Goal: Task Accomplishment & Management: Manage account settings

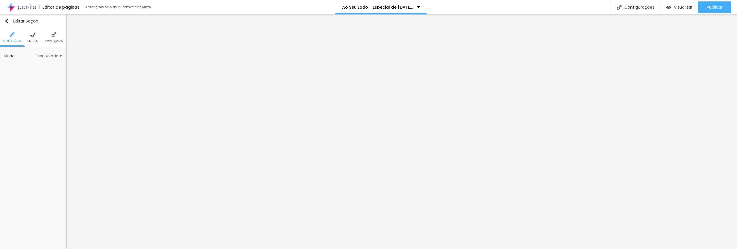
click at [41, 55] on span "Encaixotado" at bounding box center [49, 55] width 26 height 3
click at [33, 39] on span "Estilo" at bounding box center [32, 40] width 11 height 3
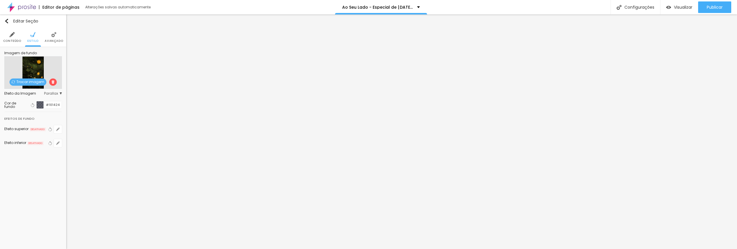
click at [34, 81] on span "Trocar imagem" at bounding box center [28, 81] width 37 height 7
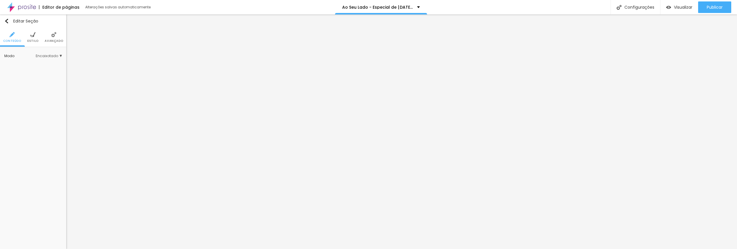
click at [35, 39] on span "Estilo" at bounding box center [32, 40] width 11 height 3
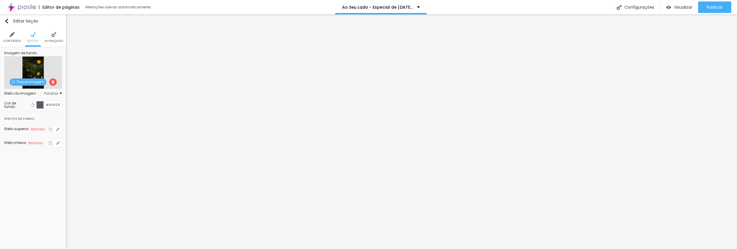
click at [33, 81] on span "Trocar imagem" at bounding box center [28, 81] width 37 height 7
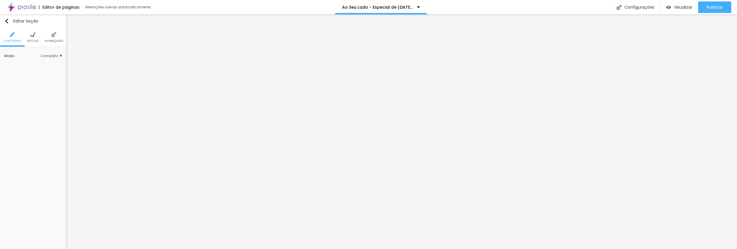
click at [35, 42] on span "Estilo" at bounding box center [32, 40] width 11 height 3
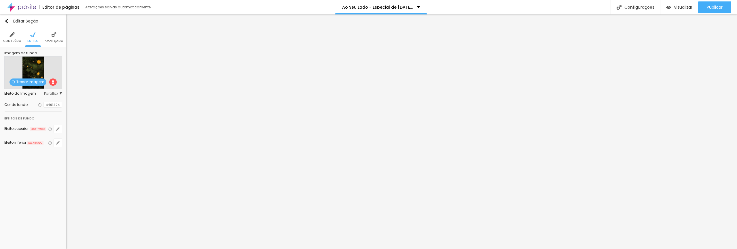
click at [35, 83] on span "Trocar imagem" at bounding box center [28, 81] width 37 height 7
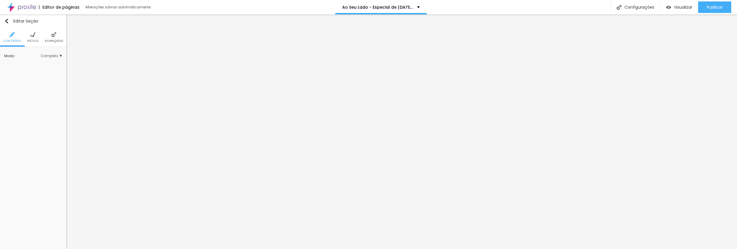
click at [30, 41] on span "Estilo" at bounding box center [32, 40] width 11 height 3
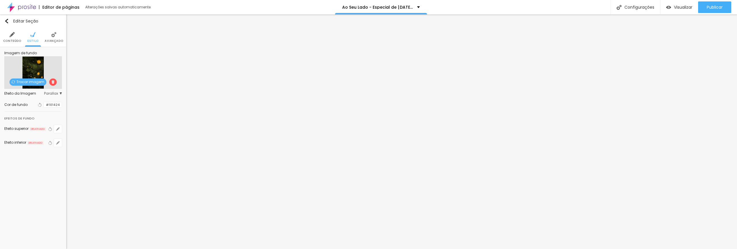
click at [33, 82] on span "Trocar imagem" at bounding box center [28, 81] width 37 height 7
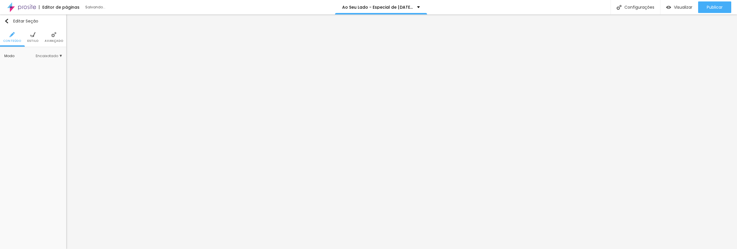
click at [34, 41] on span "Estilo" at bounding box center [32, 40] width 11 height 3
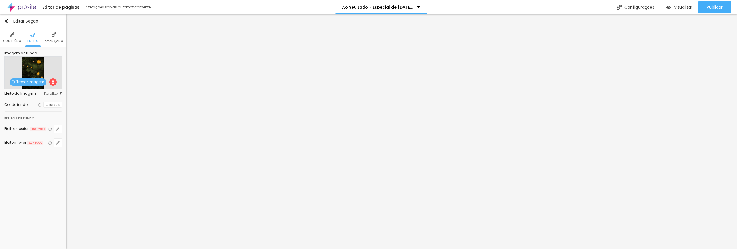
click at [36, 82] on span "Trocar imagem" at bounding box center [28, 81] width 37 height 7
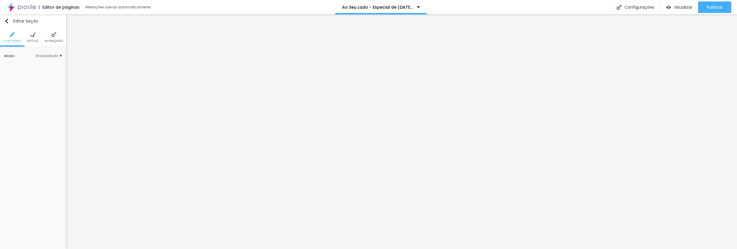
click at [33, 37] on li "Estilo" at bounding box center [32, 37] width 11 height 19
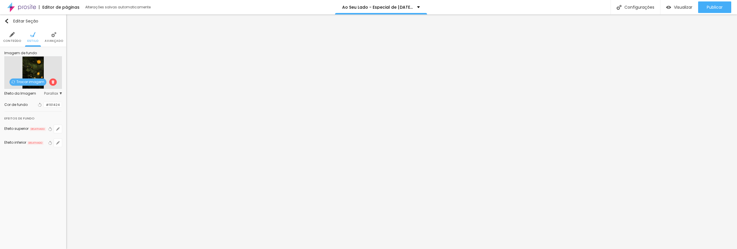
click at [37, 85] on span "Trocar imagem" at bounding box center [28, 81] width 37 height 7
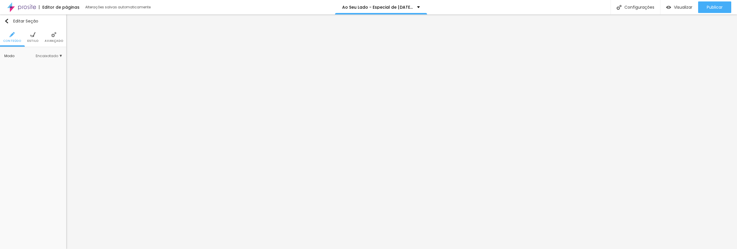
click at [29, 39] on span "Estilo" at bounding box center [32, 40] width 11 height 3
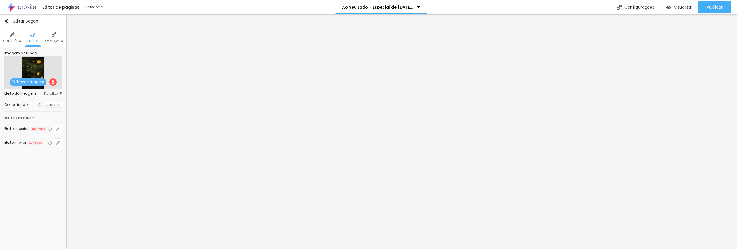
click at [32, 82] on span "Trocar imagem" at bounding box center [28, 81] width 37 height 7
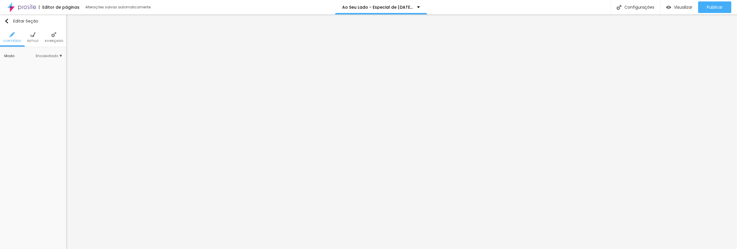
click at [35, 39] on span "Estilo" at bounding box center [32, 40] width 11 height 3
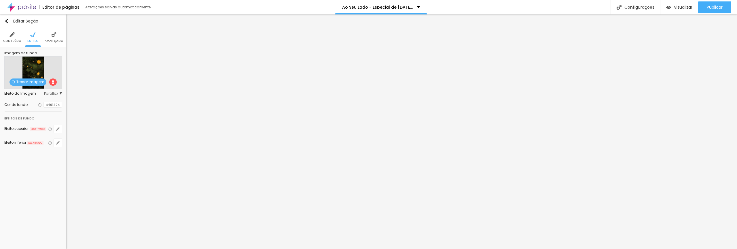
click at [40, 82] on span "Trocar imagem" at bounding box center [28, 81] width 37 height 7
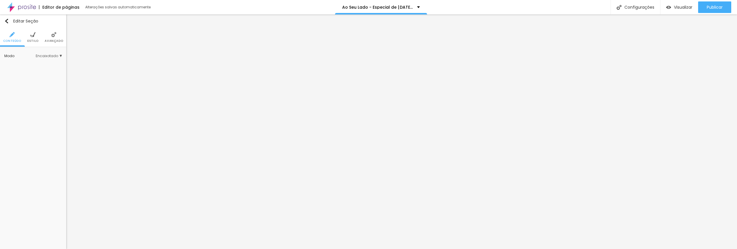
click at [31, 40] on span "Estilo" at bounding box center [32, 40] width 11 height 3
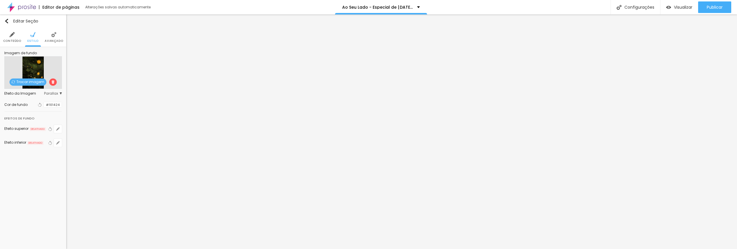
click at [34, 81] on span "Trocar imagem" at bounding box center [28, 81] width 37 height 7
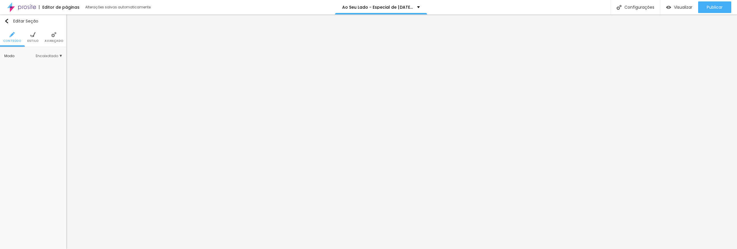
click at [31, 39] on span "Estilo" at bounding box center [32, 40] width 11 height 3
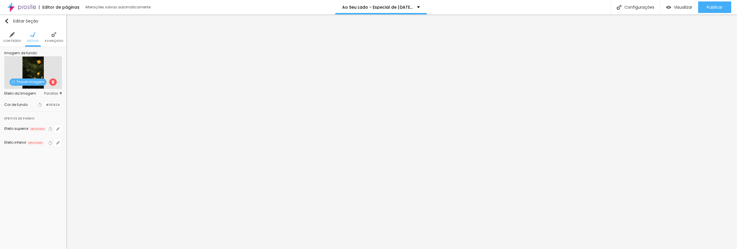
click at [30, 82] on span "Trocar imagem" at bounding box center [28, 81] width 37 height 7
drag, startPoint x: 75, startPoint y: 88, endPoint x: 87, endPoint y: 92, distance: 12.9
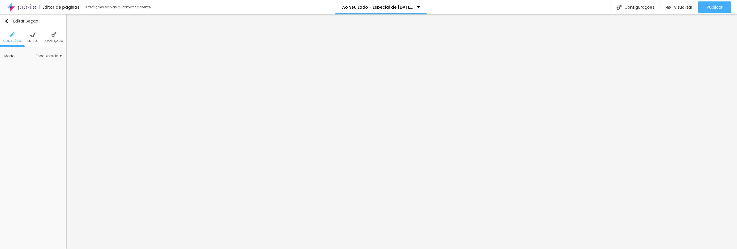
click at [35, 40] on span "Estilo" at bounding box center [32, 40] width 11 height 3
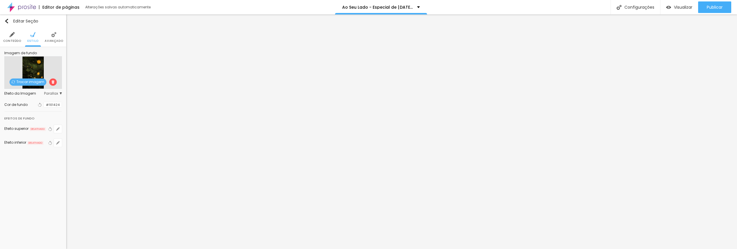
click at [31, 82] on span "Trocar imagem" at bounding box center [28, 81] width 37 height 7
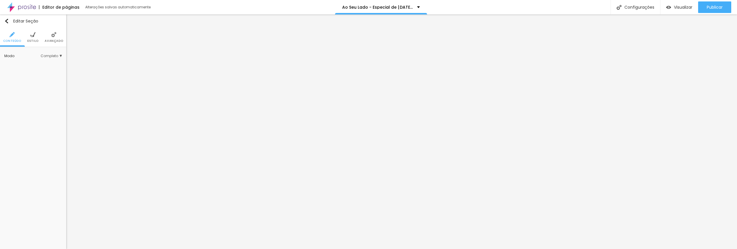
click at [34, 39] on span "Estilo" at bounding box center [32, 40] width 11 height 3
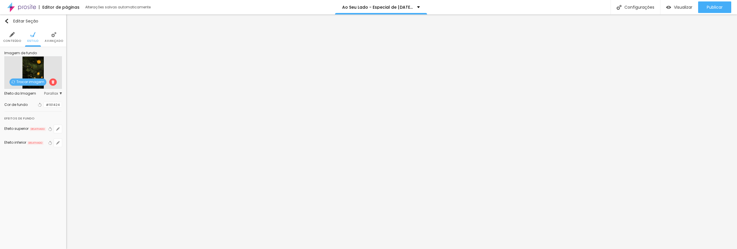
click at [34, 82] on span "Trocar imagem" at bounding box center [28, 81] width 37 height 7
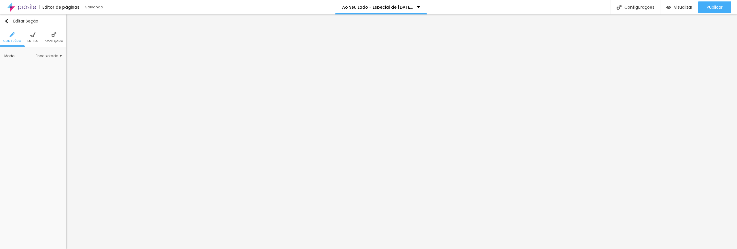
click at [31, 39] on span "Estilo" at bounding box center [32, 40] width 11 height 3
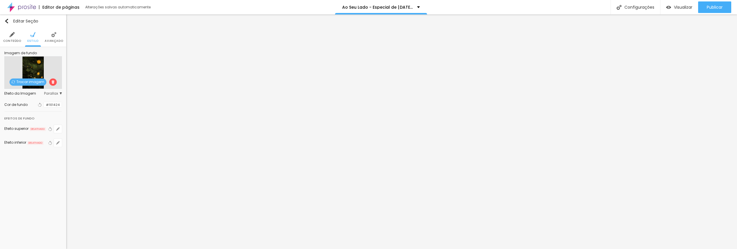
click at [29, 82] on span "Trocar imagem" at bounding box center [28, 81] width 37 height 7
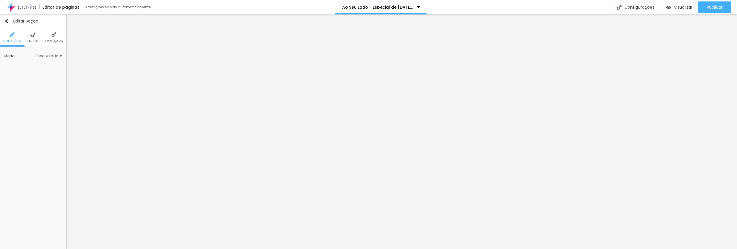
click at [30, 40] on span "Estilo" at bounding box center [32, 40] width 11 height 3
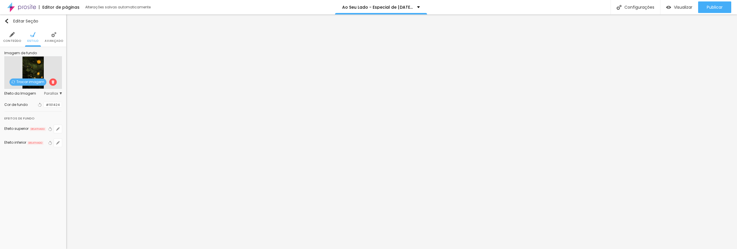
click at [29, 82] on span "Trocar imagem" at bounding box center [28, 81] width 37 height 7
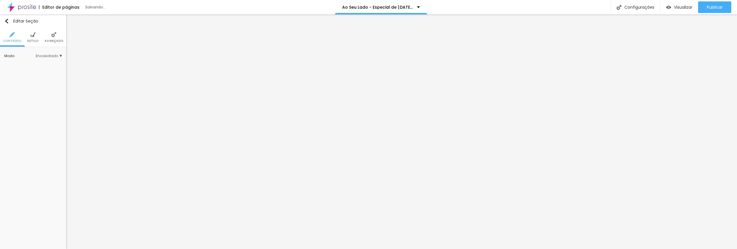
click at [35, 37] on li "Estilo" at bounding box center [32, 37] width 11 height 19
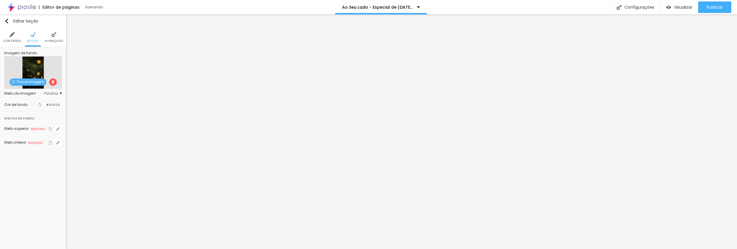
click at [30, 83] on span "Trocar imagem" at bounding box center [28, 81] width 37 height 7
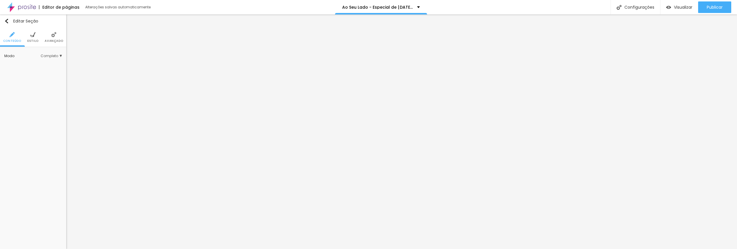
click at [35, 40] on span "Estilo" at bounding box center [32, 40] width 11 height 3
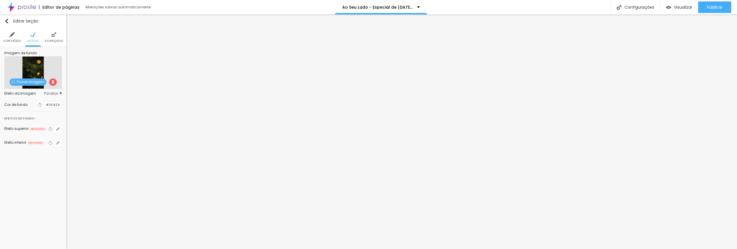
click at [27, 82] on span "Trocar imagem" at bounding box center [28, 81] width 37 height 7
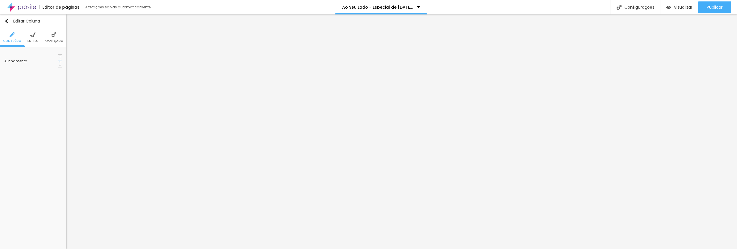
click at [34, 41] on span "Estilo" at bounding box center [32, 40] width 11 height 3
click at [24, 81] on span "Trocar imagem" at bounding box center [28, 82] width 37 height 7
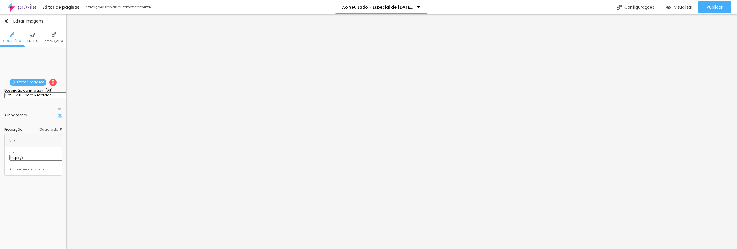
click at [35, 81] on span "Trocar imagem" at bounding box center [28, 82] width 37 height 7
click at [31, 83] on span "Trocar imagem" at bounding box center [28, 82] width 37 height 7
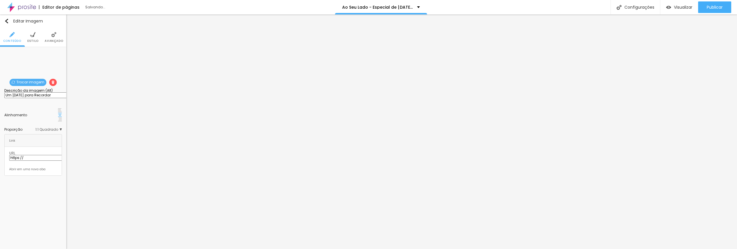
click at [35, 82] on span "Trocar imagem" at bounding box center [28, 82] width 37 height 7
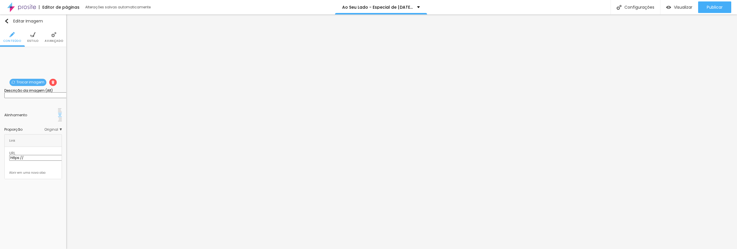
click at [30, 84] on span "Trocar imagem" at bounding box center [28, 82] width 37 height 7
click at [33, 81] on span "Trocar imagem" at bounding box center [28, 82] width 37 height 7
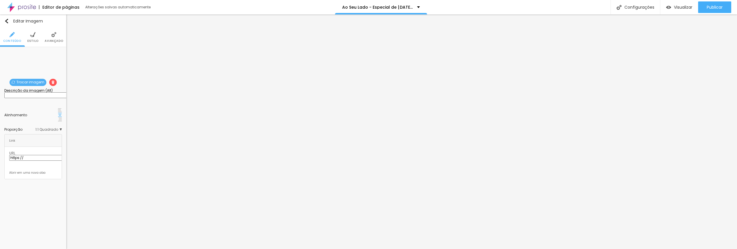
click at [30, 81] on span "Trocar imagem" at bounding box center [28, 82] width 37 height 7
click at [24, 81] on span "Trocar imagem" at bounding box center [28, 82] width 37 height 7
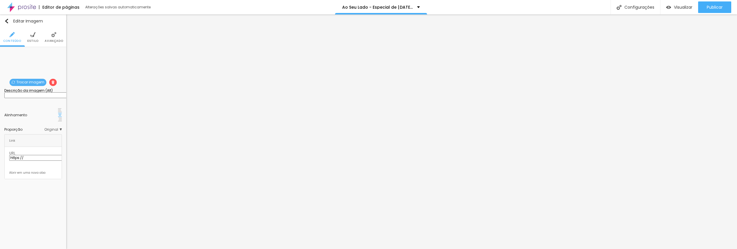
click at [678, 8] on span "Visualizar" at bounding box center [683, 7] width 18 height 5
click at [36, 42] on span "Estilo" at bounding box center [32, 40] width 11 height 3
click at [44, 104] on div at bounding box center [44, 104] width 0 height 5
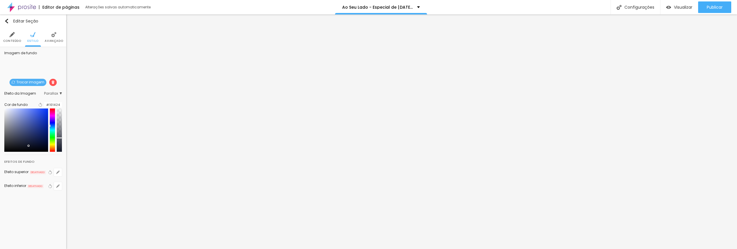
click at [60, 139] on div at bounding box center [60, 138] width 6 height 1
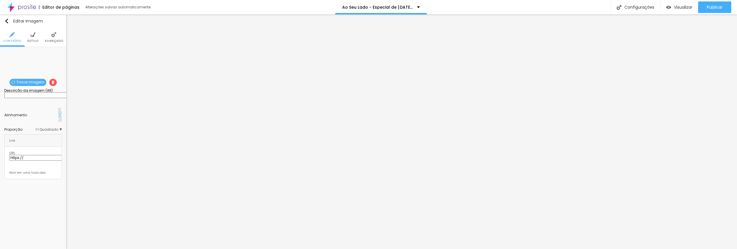
click at [33, 39] on span "Estilo" at bounding box center [32, 40] width 11 height 3
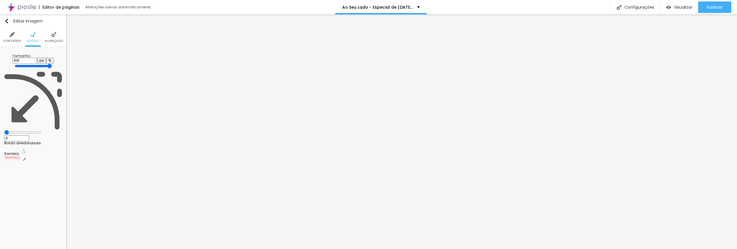
type input "95"
type input "75"
type input "70"
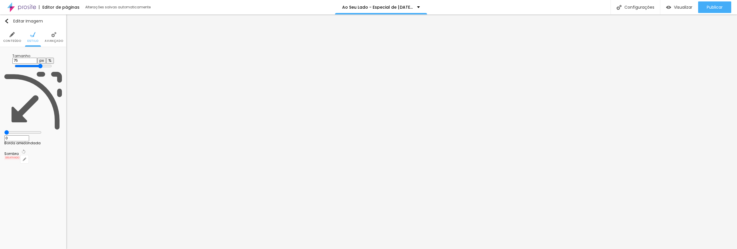
type input "70"
type input "65"
type input "60"
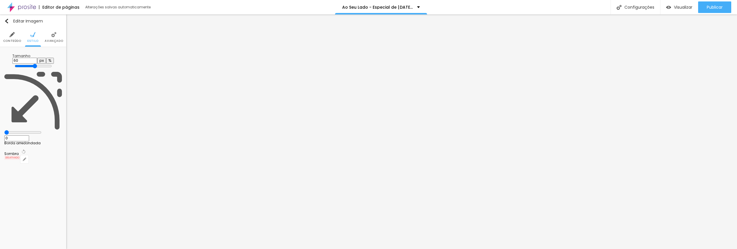
type input "55"
type input "50"
type input "45"
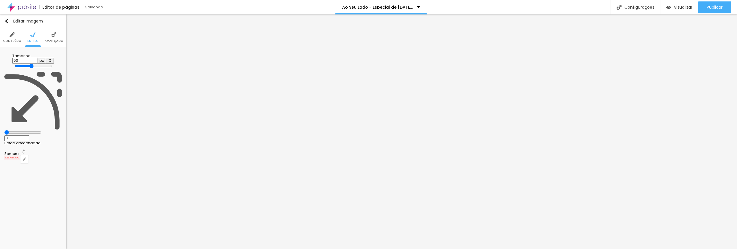
type input "45"
type input "40"
type input "35"
drag, startPoint x: 60, startPoint y: 62, endPoint x: 22, endPoint y: 63, distance: 37.5
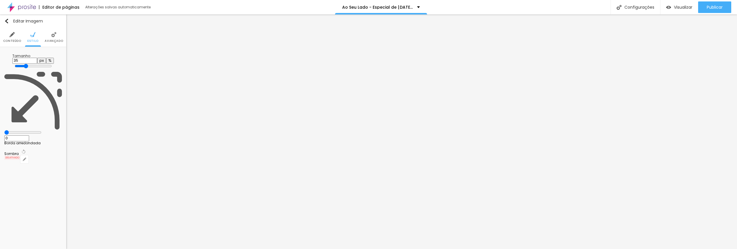
type input "35"
click at [22, 64] on input "range" at bounding box center [33, 66] width 37 height 5
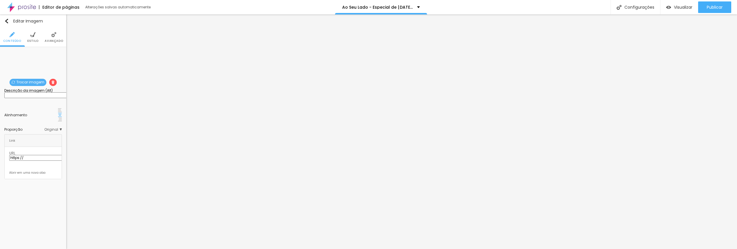
click at [37, 44] on li "Estilo" at bounding box center [32, 37] width 11 height 19
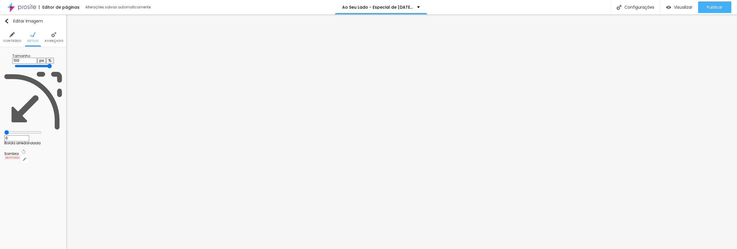
type input "70"
type input "65"
type input "60"
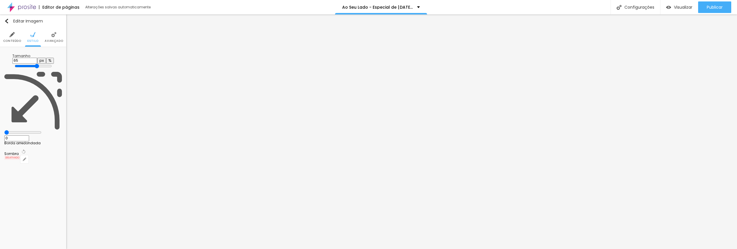
type input "60"
type input "50"
type input "45"
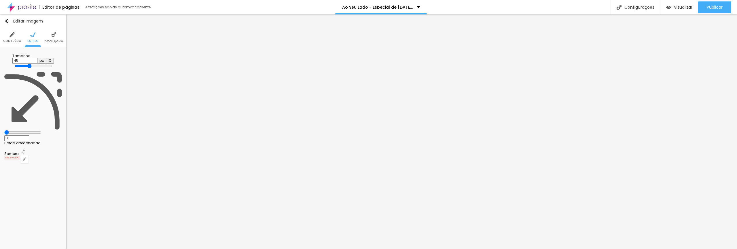
type input "40"
type input "35"
drag, startPoint x: 60, startPoint y: 62, endPoint x: 22, endPoint y: 65, distance: 37.8
type input "35"
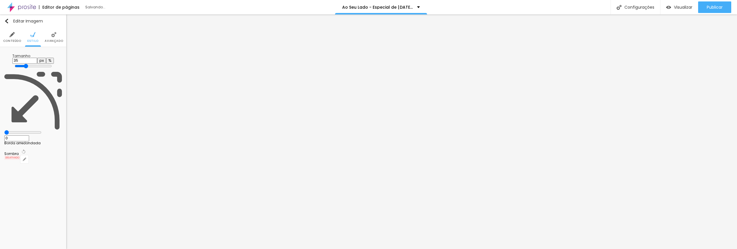
click at [22, 65] on input "range" at bounding box center [33, 66] width 37 height 5
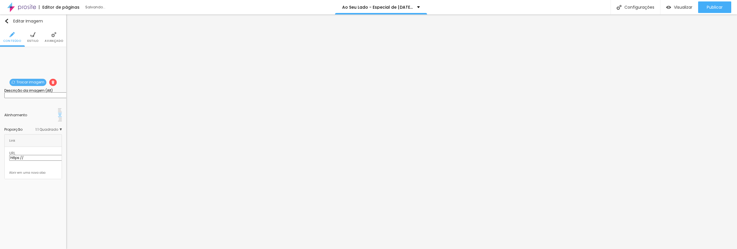
click at [33, 41] on span "Estilo" at bounding box center [32, 40] width 11 height 3
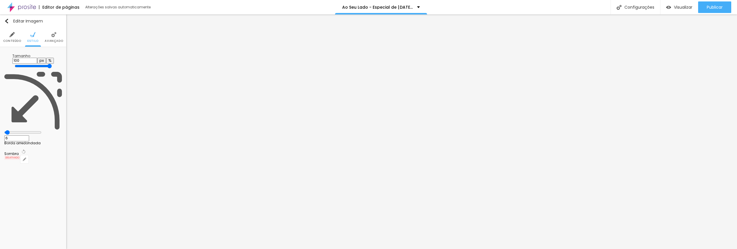
type input "95"
type input "65"
type input "60"
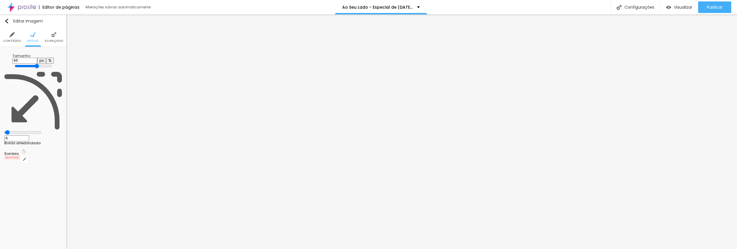
type input "60"
type input "55"
type input "50"
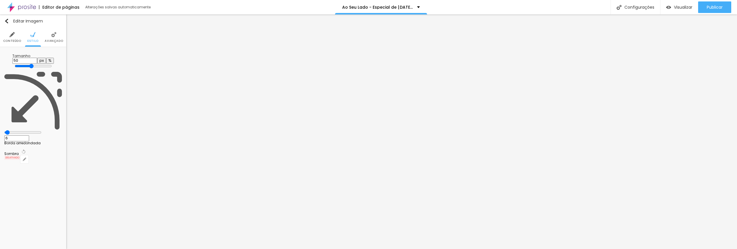
type input "45"
type input "40"
type input "35"
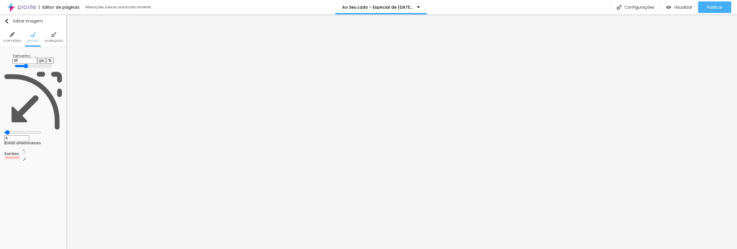
drag, startPoint x: 59, startPoint y: 62, endPoint x: 22, endPoint y: 64, distance: 36.3
type input "35"
click at [22, 64] on input "range" at bounding box center [33, 66] width 37 height 5
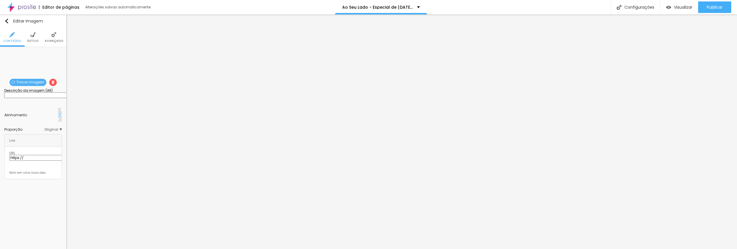
click at [31, 41] on span "Estilo" at bounding box center [32, 40] width 11 height 3
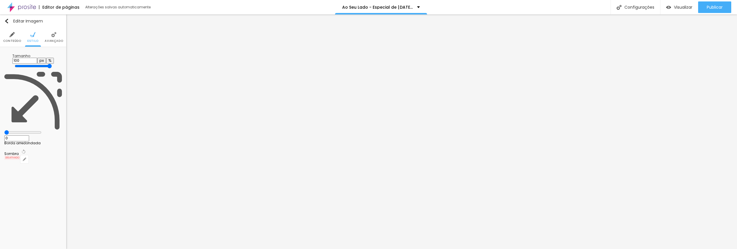
type input "95"
type input "45"
type input "40"
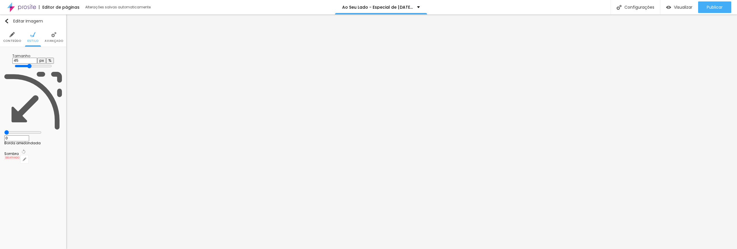
type input "40"
type input "35"
drag, startPoint x: 60, startPoint y: 62, endPoint x: 22, endPoint y: 62, distance: 37.2
type input "35"
click at [22, 64] on input "range" at bounding box center [33, 66] width 37 height 5
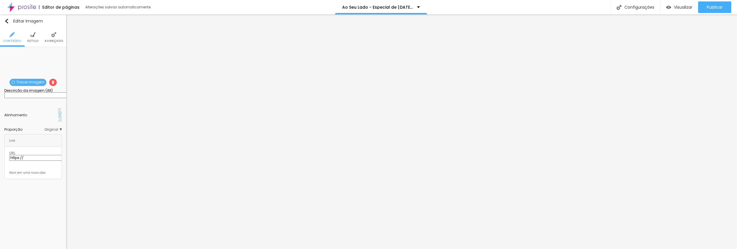
click at [33, 42] on span "Estilo" at bounding box center [32, 40] width 11 height 3
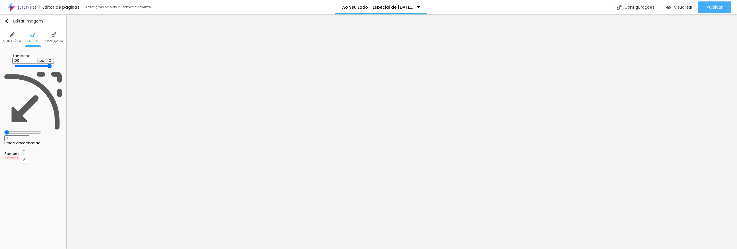
type input "45"
type input "40"
type input "35"
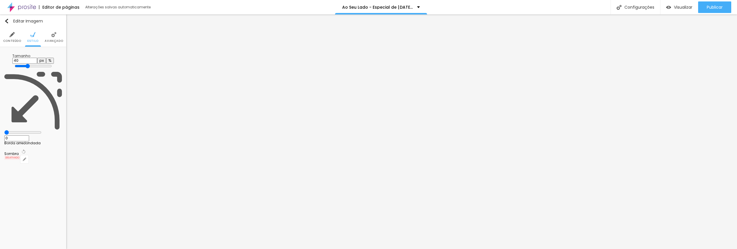
type input "35"
type input "30"
type input "35"
drag, startPoint x: 59, startPoint y: 61, endPoint x: 20, endPoint y: 62, distance: 39.5
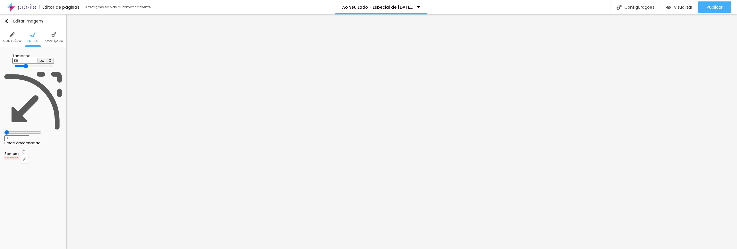
type input "35"
click at [20, 64] on input "range" at bounding box center [33, 66] width 37 height 5
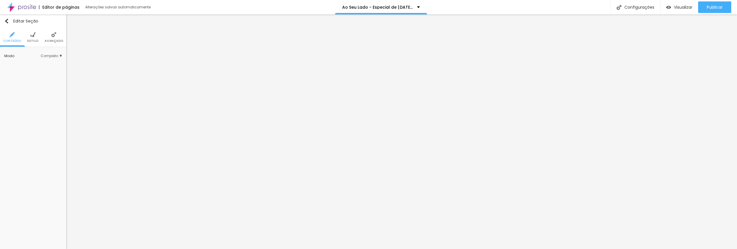
click at [52, 57] on span "Completo" at bounding box center [51, 55] width 21 height 3
click at [48, 63] on span "Encaixotado" at bounding box center [41, 64] width 22 height 3
click at [24, 81] on span "Trocar imagem" at bounding box center [28, 82] width 37 height 7
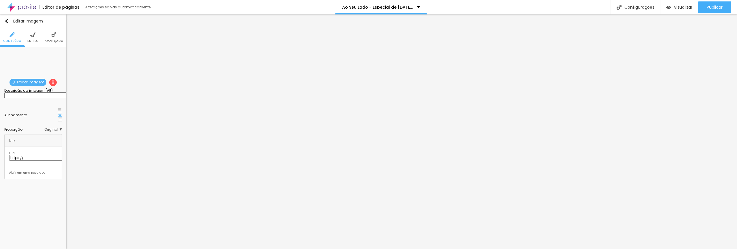
click at [28, 84] on span "Trocar imagem" at bounding box center [28, 82] width 37 height 7
click at [35, 42] on span "Estilo" at bounding box center [32, 40] width 11 height 3
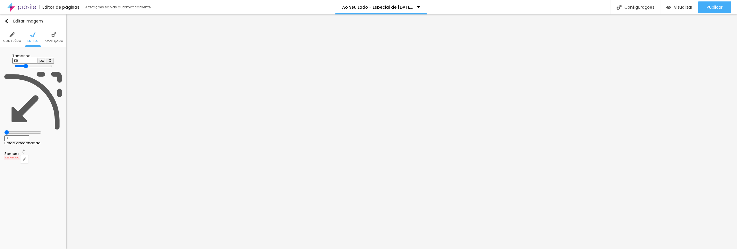
type input "40"
type input "45"
type input "50"
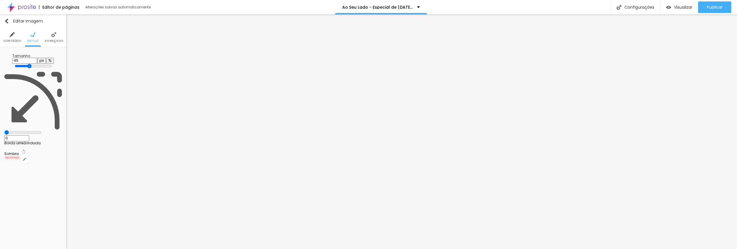
type input "50"
type input "55"
type input "60"
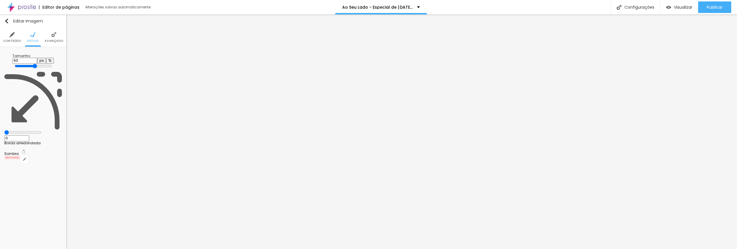
type input "65"
type input "70"
type input "75"
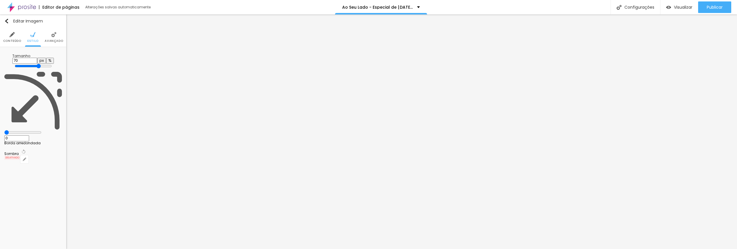
type input "75"
type input "80"
type input "85"
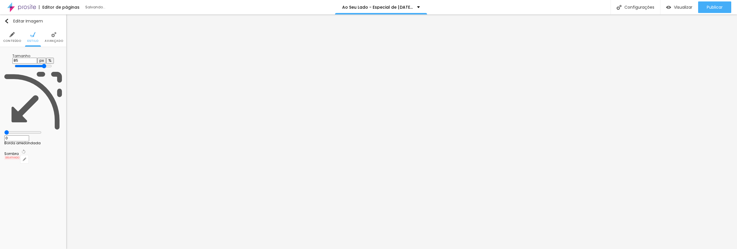
type input "90"
type input "95"
type input "100"
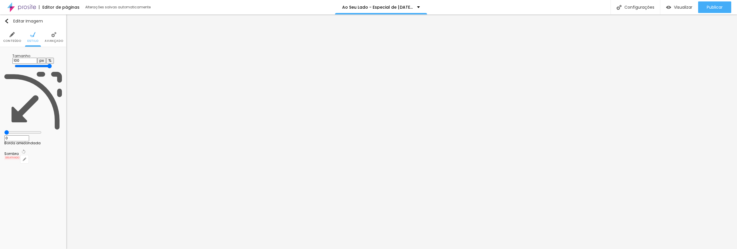
drag, startPoint x: 20, startPoint y: 62, endPoint x: 75, endPoint y: 72, distance: 55.9
type input "100"
click at [52, 68] on input "range" at bounding box center [33, 66] width 37 height 5
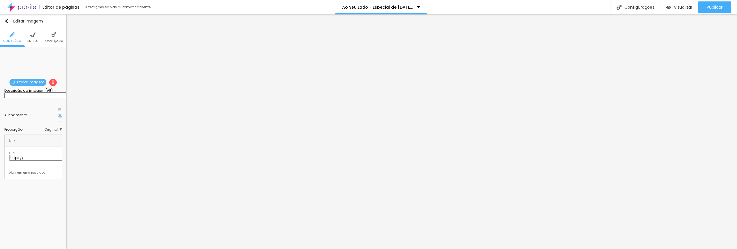
click at [40, 40] on ul "Conteúdo Estilo Avançado" at bounding box center [33, 37] width 66 height 19
click at [37, 41] on span "Estilo" at bounding box center [32, 40] width 11 height 3
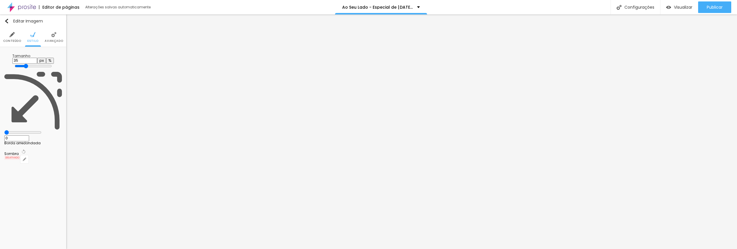
type input "100"
drag, startPoint x: 22, startPoint y: 61, endPoint x: 98, endPoint y: 63, distance: 76.6
type input "100"
click at [52, 64] on input "range" at bounding box center [33, 66] width 37 height 5
click at [9, 41] on span "Conteúdo" at bounding box center [12, 40] width 18 height 3
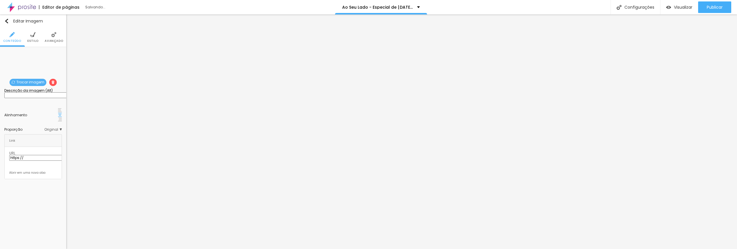
click at [58, 125] on div "Proporção Original Cinema 16:9 Padrão 4:3 Quadrado 1:1 Original" at bounding box center [33, 129] width 58 height 9
click at [57, 128] on span "Original" at bounding box center [53, 129] width 18 height 3
click at [39, 151] on span "Quadrado" at bounding box center [40, 153] width 19 height 5
click at [34, 41] on span "Estilo" at bounding box center [32, 40] width 11 height 3
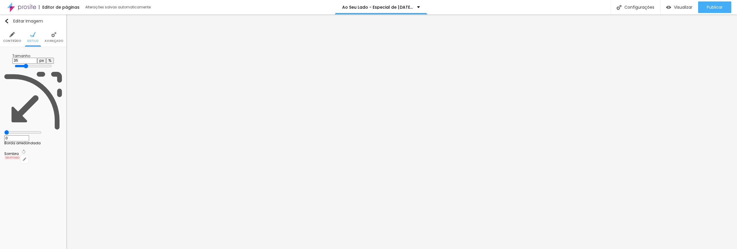
type input "45"
type input "100"
drag, startPoint x: 21, startPoint y: 61, endPoint x: 107, endPoint y: 62, distance: 85.9
type input "100"
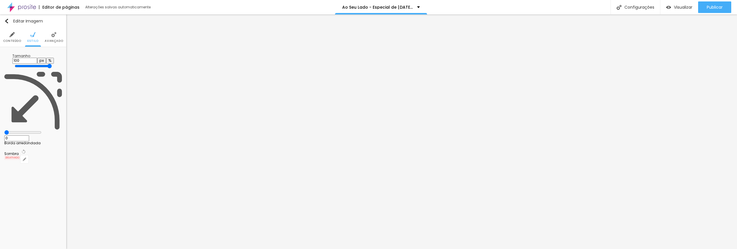
click at [52, 64] on input "range" at bounding box center [33, 66] width 37 height 5
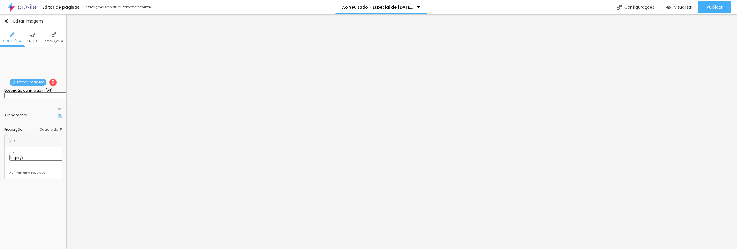
click at [32, 34] on img at bounding box center [32, 34] width 5 height 5
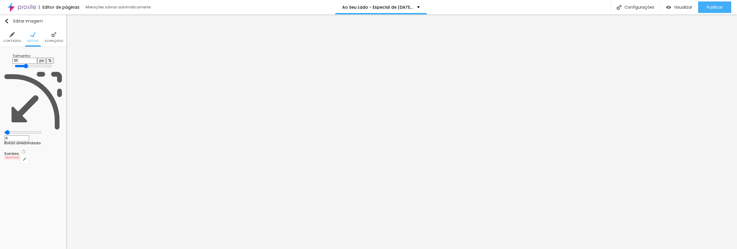
type input "50"
type input "100"
drag, startPoint x: 21, startPoint y: 62, endPoint x: 103, endPoint y: 65, distance: 81.9
type input "100"
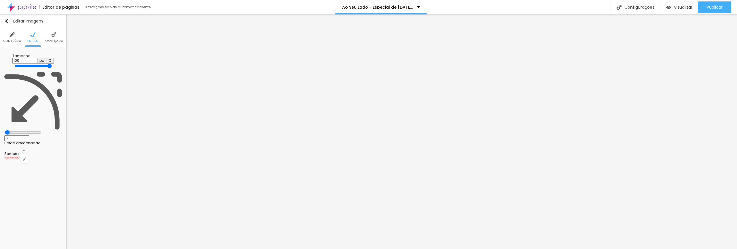
click at [52, 65] on input "range" at bounding box center [33, 66] width 37 height 5
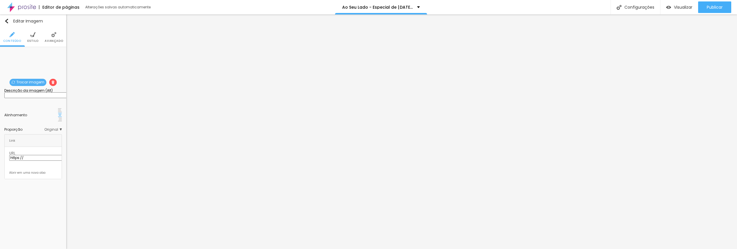
click at [34, 39] on span "Estilo" at bounding box center [32, 40] width 11 height 3
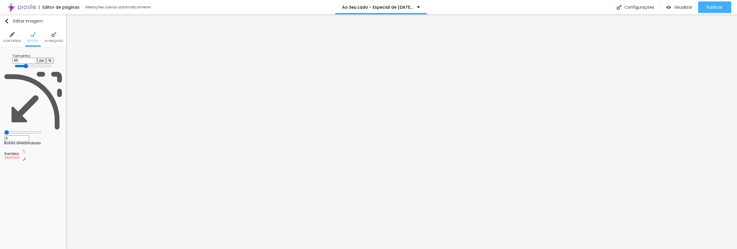
type input "60"
type input "100"
drag, startPoint x: 20, startPoint y: 61, endPoint x: 114, endPoint y: 64, distance: 93.7
type input "100"
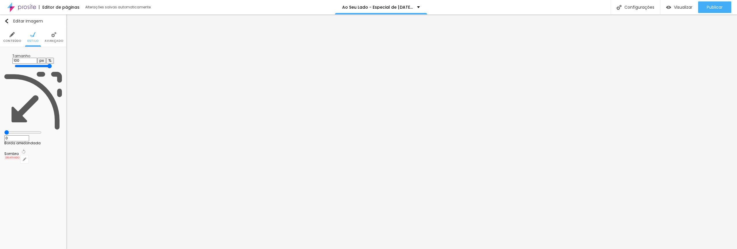
click at [52, 64] on input "range" at bounding box center [33, 66] width 37 height 5
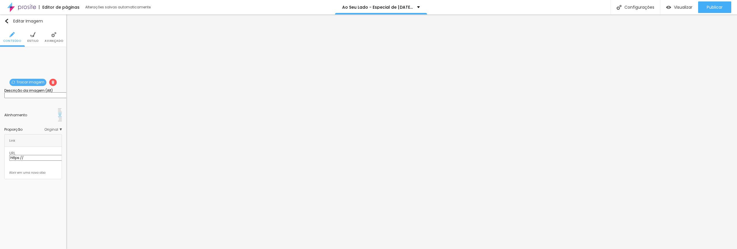
click at [34, 41] on span "Estilo" at bounding box center [32, 40] width 11 height 3
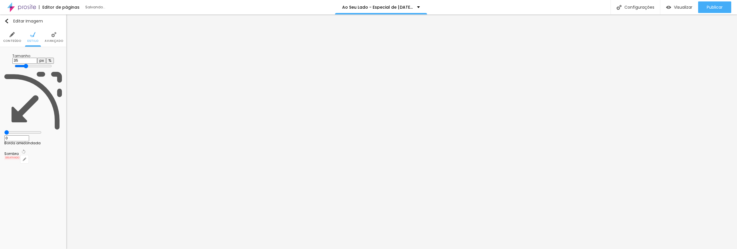
type input "100"
drag, startPoint x: 21, startPoint y: 62, endPoint x: 135, endPoint y: 63, distance: 113.5
type input "100"
click at [52, 64] on input "range" at bounding box center [33, 66] width 37 height 5
click at [8, 39] on span "Conteúdo" at bounding box center [12, 40] width 18 height 3
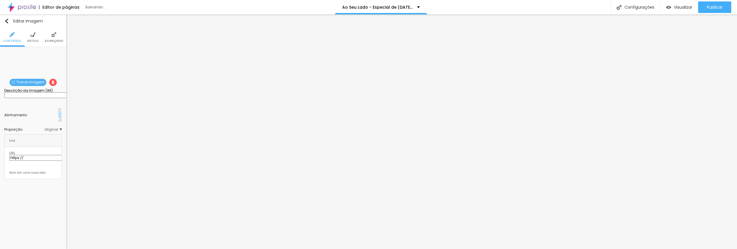
click at [55, 128] on span "Original" at bounding box center [53, 129] width 18 height 3
click at [42, 152] on span "Quadrado" at bounding box center [40, 153] width 19 height 3
click at [35, 38] on li "Estilo" at bounding box center [32, 37] width 11 height 19
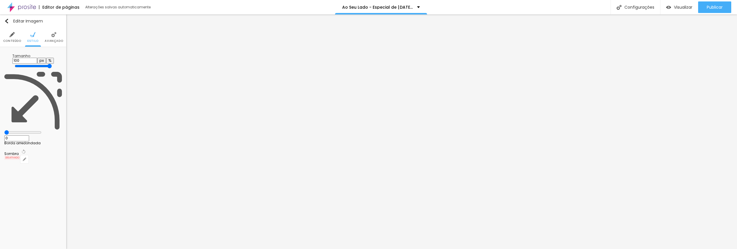
click at [52, 37] on li "Avançado" at bounding box center [54, 37] width 18 height 19
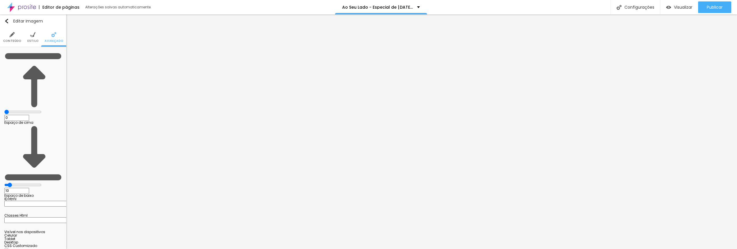
type input "3"
type input "0"
type input "2"
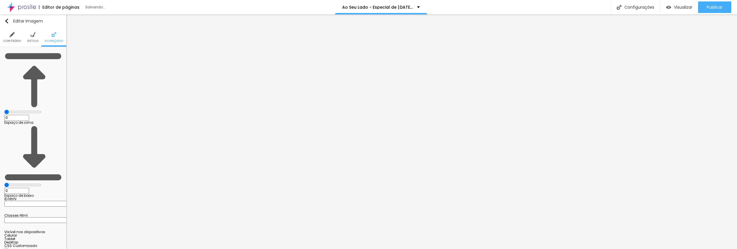
type input "2"
type input "4"
type input "8"
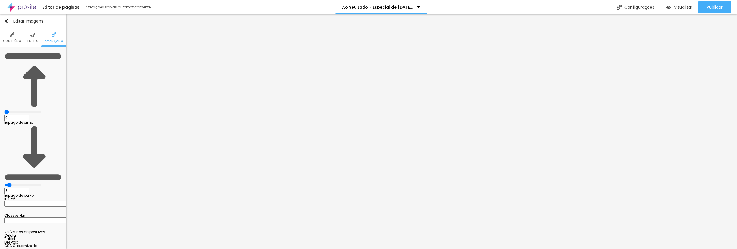
type input "8"
click at [16, 182] on input "range" at bounding box center [22, 184] width 37 height 5
type input "1"
type input "2"
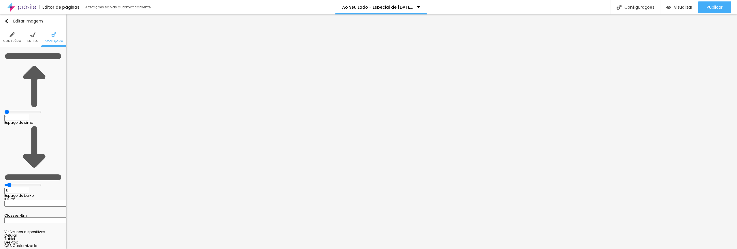
type input "2"
type input "3"
type input "5"
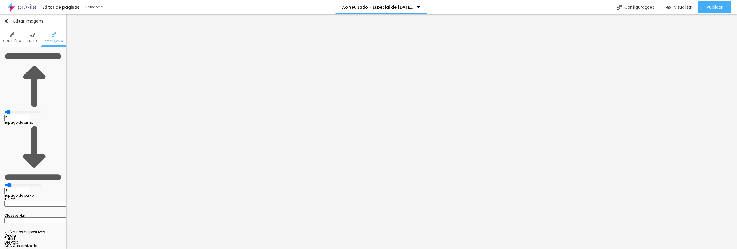
type input "6"
type input "7"
type input "8"
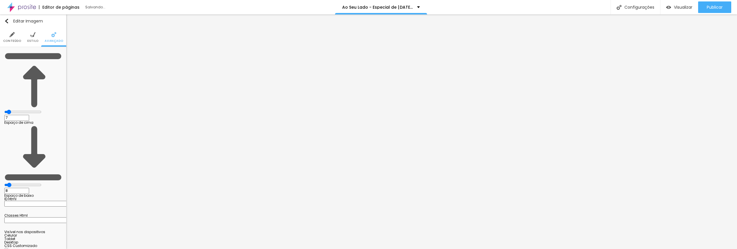
type input "8"
type input "9"
drag, startPoint x: 13, startPoint y: 57, endPoint x: 17, endPoint y: 58, distance: 4.1
type input "9"
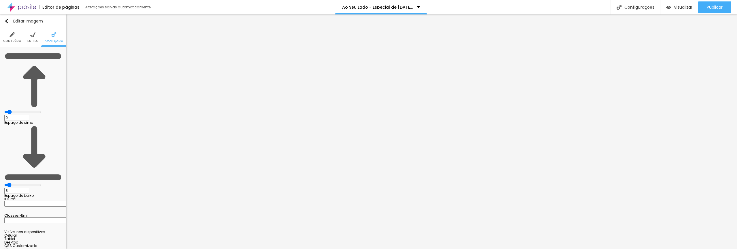
click at [17, 109] on input "range" at bounding box center [22, 111] width 37 height 5
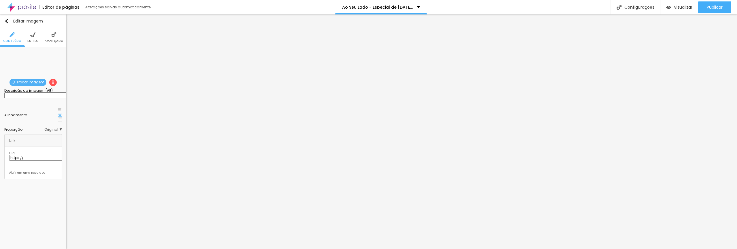
click at [35, 39] on span "Estilo" at bounding box center [32, 40] width 11 height 3
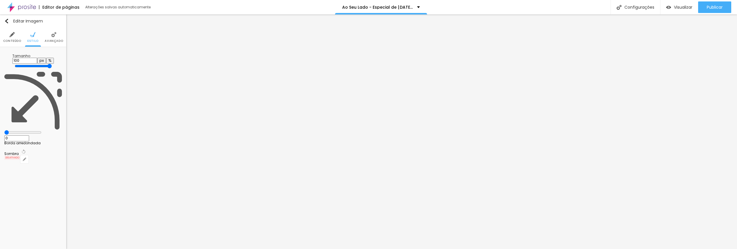
click at [54, 41] on span "Avançado" at bounding box center [54, 40] width 18 height 3
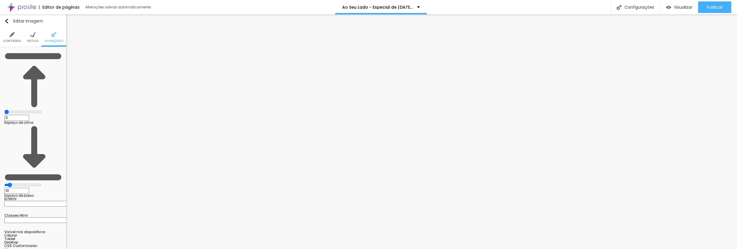
type input "1"
type input "3"
type input "4"
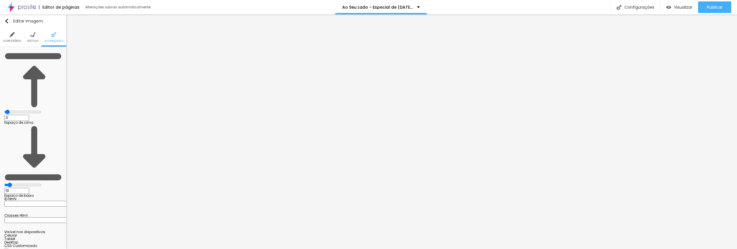
type input "4"
type input "7"
type input "8"
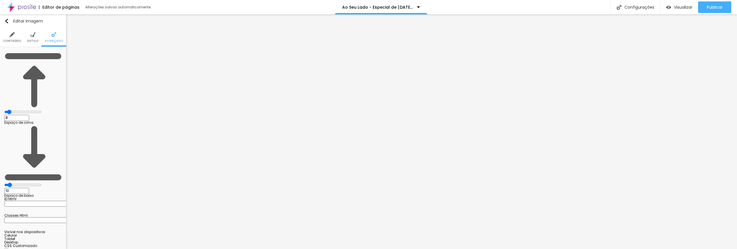
type input "10"
type input "12"
type input "11"
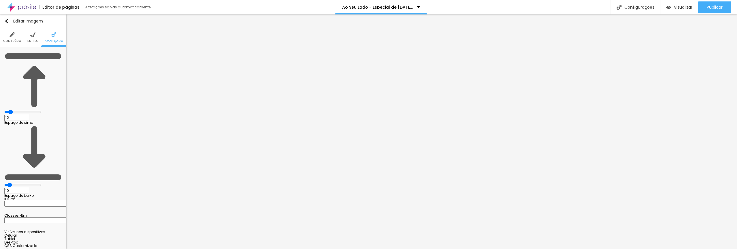
type input "11"
type input "10"
type input "9"
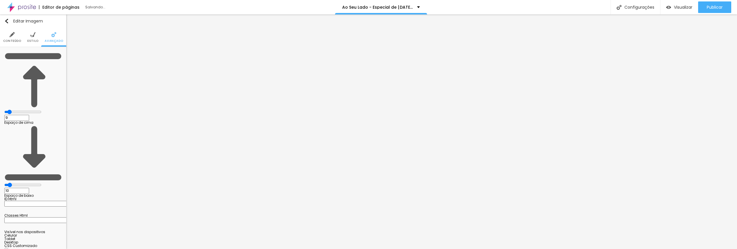
type input "10"
type input "11"
drag, startPoint x: 13, startPoint y: 57, endPoint x: 17, endPoint y: 57, distance: 3.8
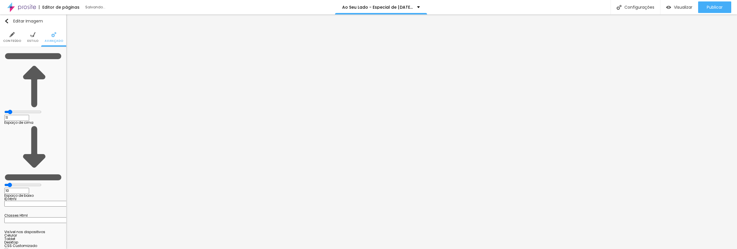
type input "11"
click at [17, 109] on input "range" at bounding box center [22, 111] width 37 height 5
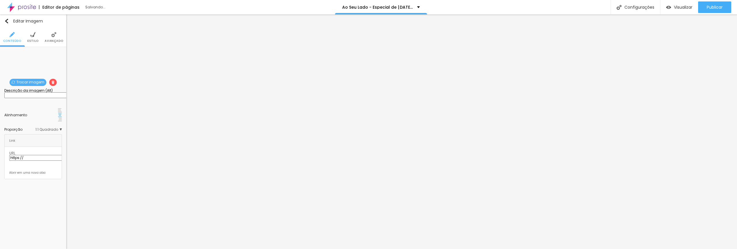
click at [50, 39] on span "Avançado" at bounding box center [54, 40] width 18 height 3
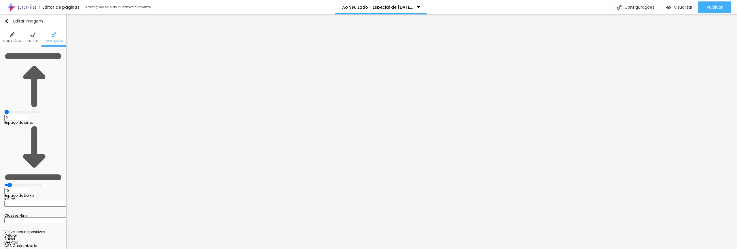
type input "1"
type input "3"
type input "6"
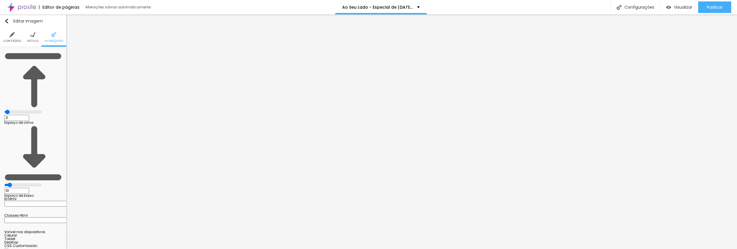
type input "6"
type input "7"
type input "8"
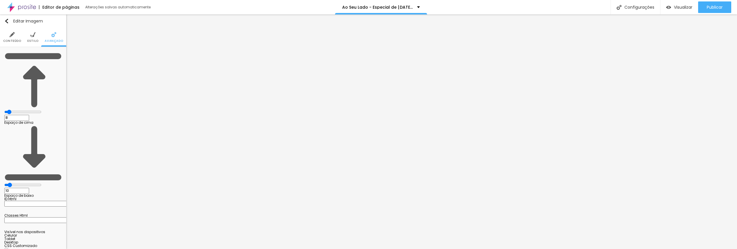
type input "9"
type input "10"
type input "11"
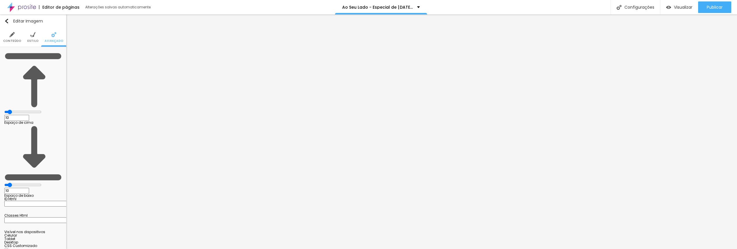
type input "11"
type input "12"
type input "11"
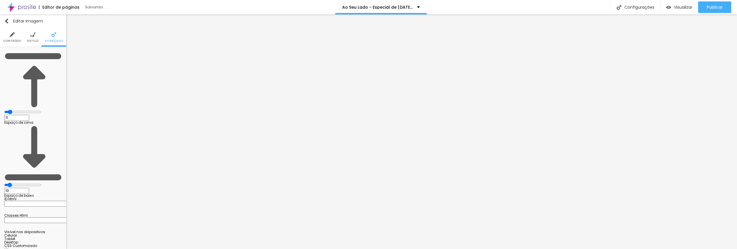
drag, startPoint x: 14, startPoint y: 58, endPoint x: 17, endPoint y: 58, distance: 3.8
type input "11"
click at [17, 109] on input "range" at bounding box center [22, 111] width 37 height 5
click at [33, 41] on span "Estilo" at bounding box center [32, 40] width 11 height 3
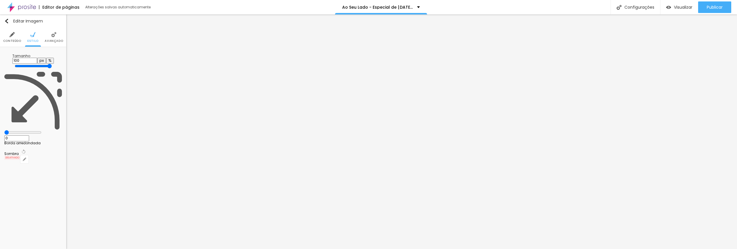
type input "23"
type input "56"
type input "93"
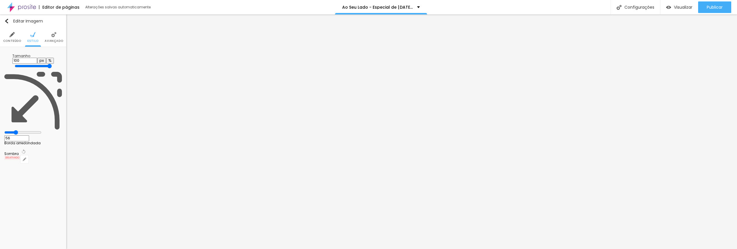
type input "93"
type input "89"
type input "63"
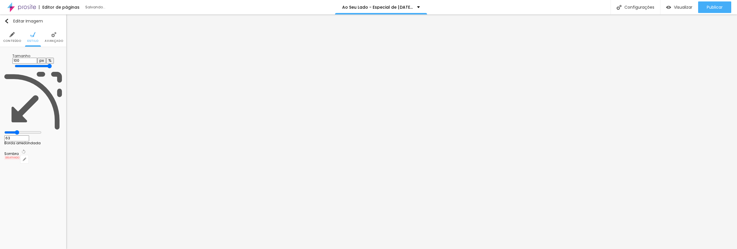
type input "56"
type input "49"
type input "48"
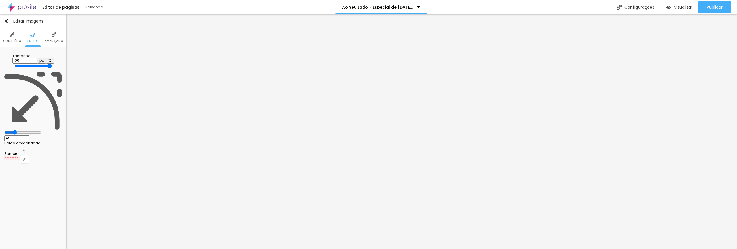
type input "48"
click at [14, 130] on input "range" at bounding box center [22, 132] width 37 height 5
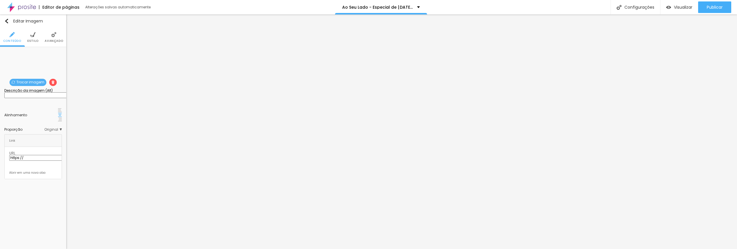
click at [53, 34] on img at bounding box center [53, 34] width 5 height 5
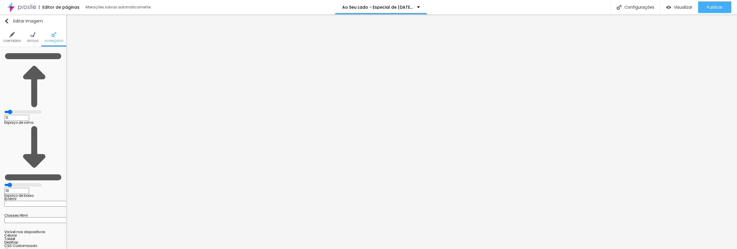
click at [33, 39] on span "Estilo" at bounding box center [32, 40] width 11 height 3
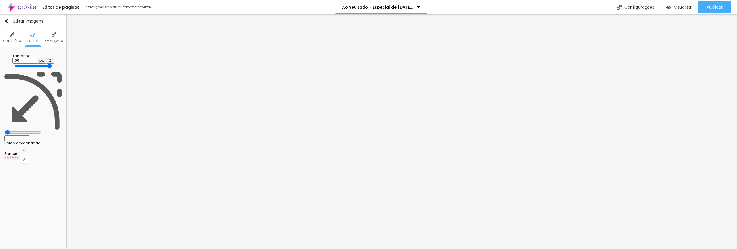
click at [14, 130] on input "range" at bounding box center [22, 132] width 37 height 5
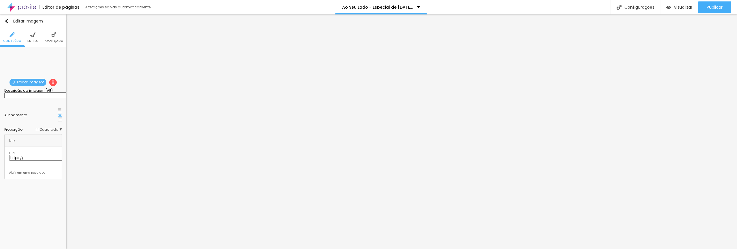
click at [32, 40] on span "Estilo" at bounding box center [32, 40] width 11 height 3
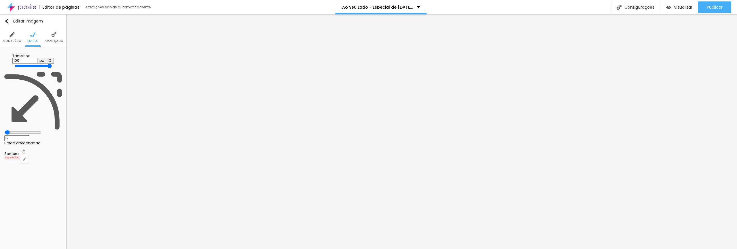
click at [14, 130] on input "range" at bounding box center [22, 132] width 37 height 5
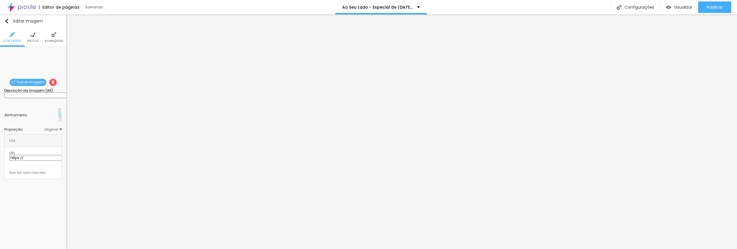
click at [54, 40] on span "Avançado" at bounding box center [54, 40] width 18 height 3
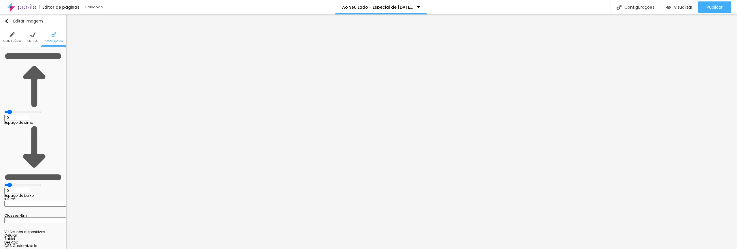
click at [32, 37] on img at bounding box center [32, 34] width 5 height 5
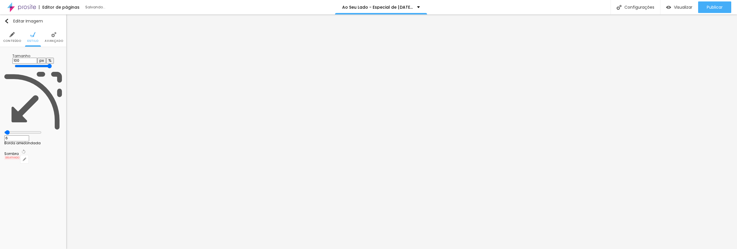
click at [14, 130] on input "range" at bounding box center [22, 132] width 37 height 5
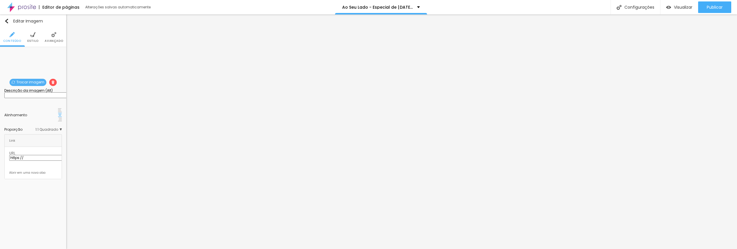
click at [37, 42] on span "Estilo" at bounding box center [32, 40] width 11 height 3
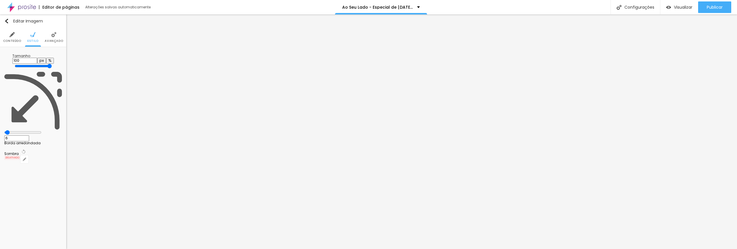
click at [14, 130] on input "range" at bounding box center [22, 132] width 37 height 5
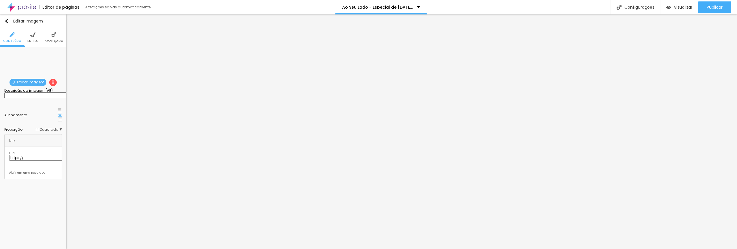
click at [35, 40] on span "Estilo" at bounding box center [32, 40] width 11 height 3
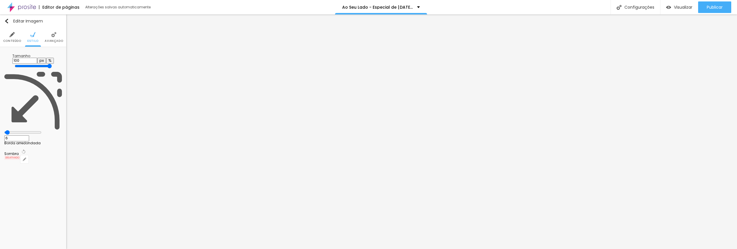
click at [14, 130] on input "range" at bounding box center [22, 132] width 37 height 5
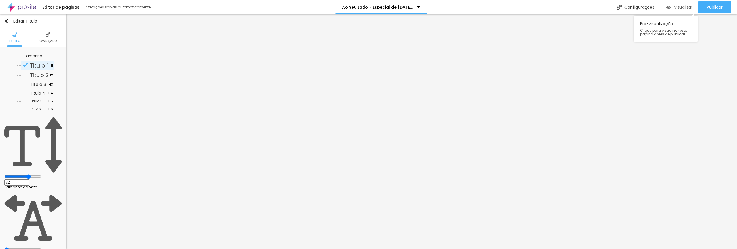
click at [687, 9] on span "Visualizar" at bounding box center [683, 7] width 18 height 5
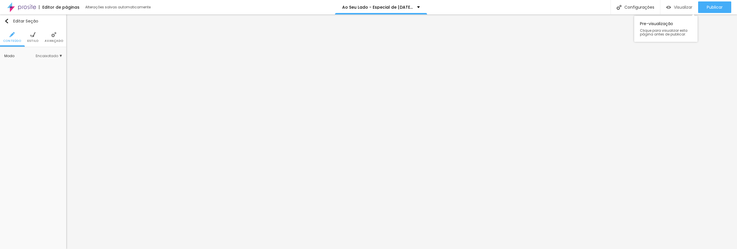
click at [682, 5] on span "Visualizar" at bounding box center [683, 7] width 18 height 5
click at [8, 22] on img "button" at bounding box center [6, 21] width 5 height 5
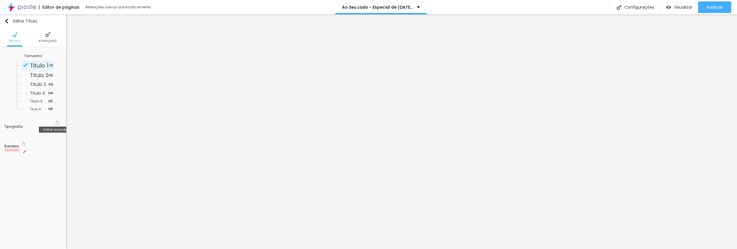
click at [54, 122] on button "Voltar ao padrão" at bounding box center [57, 122] width 6 height 7
click at [58, 129] on icon "button" at bounding box center [58, 130] width 2 height 2
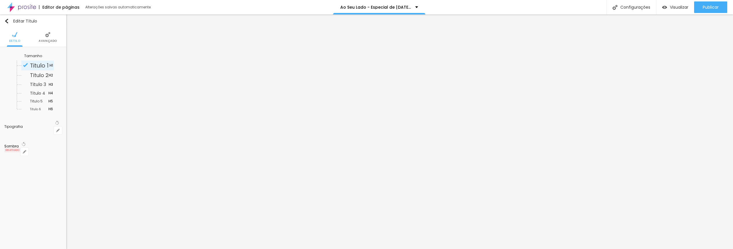
drag, startPoint x: 76, startPoint y: 163, endPoint x: 99, endPoint y: 165, distance: 22.6
click at [647, 248] on div at bounding box center [366, 249] width 733 height 0
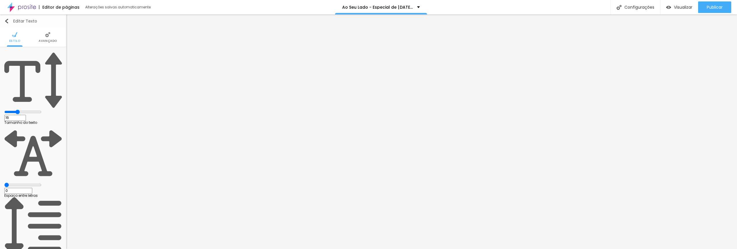
click at [4, 21] on button "Editar Texto" at bounding box center [33, 20] width 66 height 13
drag, startPoint x: 24, startPoint y: 57, endPoint x: 31, endPoint y: 58, distance: 7.1
click at [31, 109] on input "range" at bounding box center [22, 111] width 37 height 5
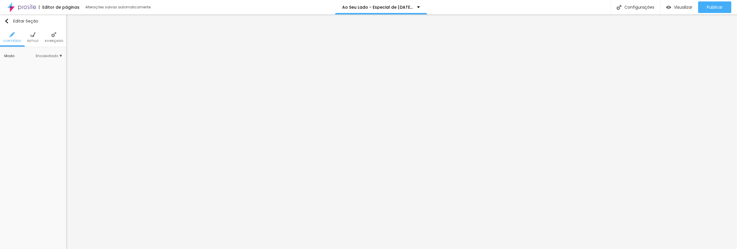
click at [31, 40] on span "Estilo" at bounding box center [32, 40] width 11 height 3
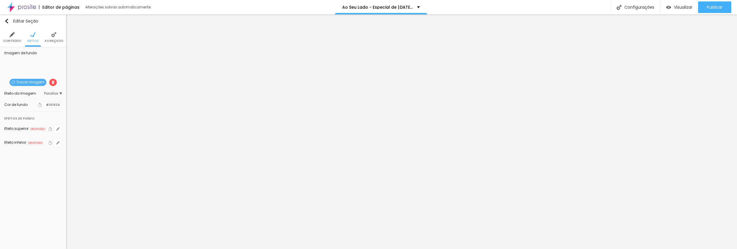
click at [33, 82] on span "Trocar imagem" at bounding box center [28, 82] width 37 height 7
drag, startPoint x: 15, startPoint y: 65, endPoint x: 31, endPoint y: 65, distance: 16.4
click at [31, 60] on input "R$ 1.840" at bounding box center [38, 58] width 69 height 6
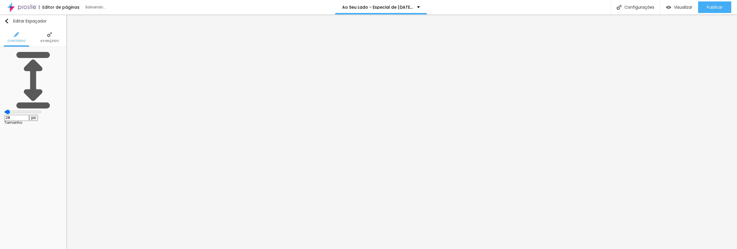
click at [14, 109] on input "range" at bounding box center [22, 111] width 37 height 5
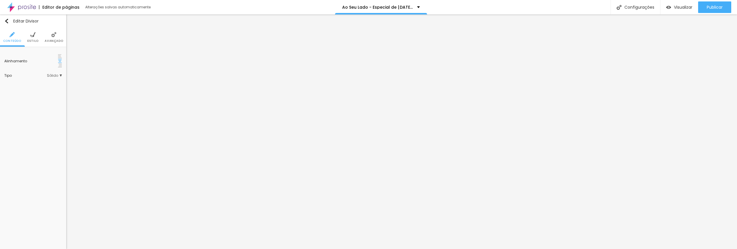
click at [32, 41] on span "Estilo" at bounding box center [32, 40] width 11 height 3
drag, startPoint x: 29, startPoint y: 75, endPoint x: 43, endPoint y: 75, distance: 13.5
click at [43, 77] on input "range" at bounding box center [33, 79] width 37 height 5
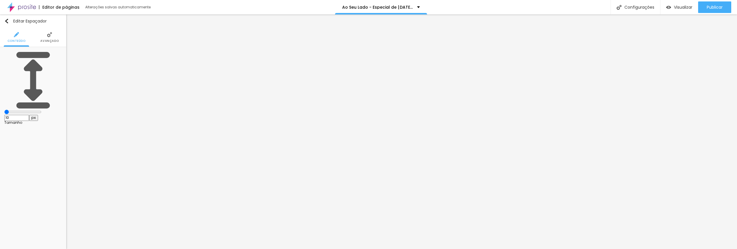
click at [10, 109] on input "range" at bounding box center [22, 111] width 37 height 5
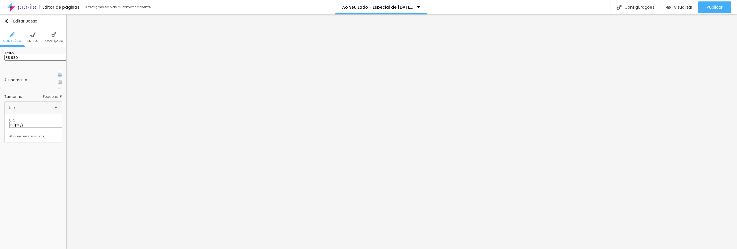
drag, startPoint x: 13, startPoint y: 65, endPoint x: 23, endPoint y: 65, distance: 9.8
click at [23, 60] on input "R$ 980" at bounding box center [38, 58] width 69 height 6
click at [27, 60] on input "R$ 550" at bounding box center [38, 58] width 69 height 6
click at [29, 39] on span "Estilo" at bounding box center [32, 40] width 11 height 3
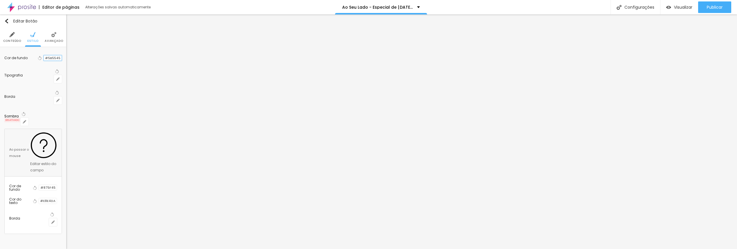
click at [49, 59] on input "#5B5545" at bounding box center [53, 57] width 18 height 5
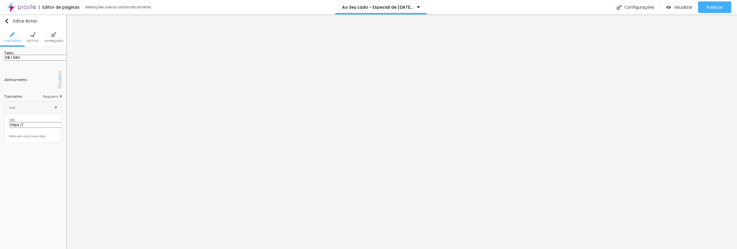
click at [35, 41] on span "Estilo" at bounding box center [32, 40] width 11 height 3
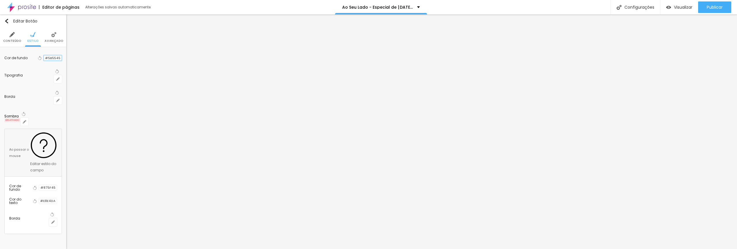
click at [49, 58] on input "#5B5545" at bounding box center [53, 57] width 18 height 5
click at [56, 58] on input "#5B5545" at bounding box center [53, 57] width 18 height 5
drag, startPoint x: 60, startPoint y: 59, endPoint x: 45, endPoint y: 58, distance: 15.0
click at [45, 58] on input "#5B5545" at bounding box center [53, 57] width 18 height 5
paste input "875F"
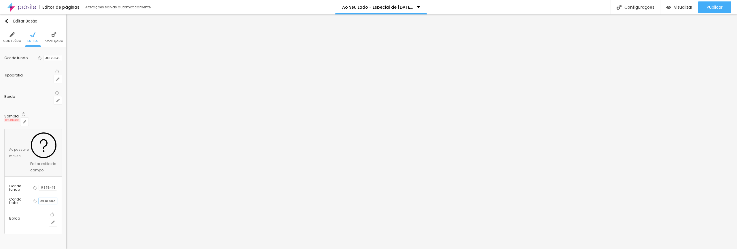
click at [49, 198] on input "#E8E4DA" at bounding box center [48, 200] width 18 height 5
drag, startPoint x: 47, startPoint y: 137, endPoint x: 60, endPoint y: 137, distance: 13.8
click at [57, 198] on input "#E8E4DA" at bounding box center [48, 200] width 18 height 5
click at [56, 185] on input "#875F45" at bounding box center [48, 187] width 18 height 5
drag, startPoint x: 45, startPoint y: 124, endPoint x: 61, endPoint y: 123, distance: 15.6
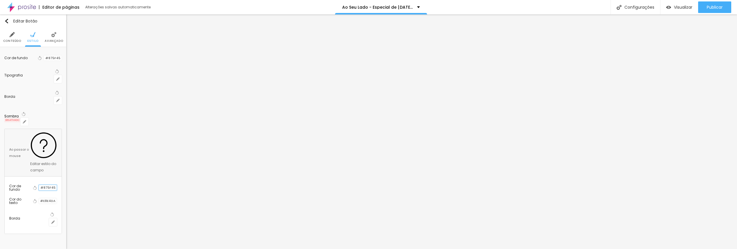
click at [57, 185] on input "#875F45" at bounding box center [48, 187] width 18 height 5
paste input "E8E4DA"
drag, startPoint x: 45, startPoint y: 58, endPoint x: 61, endPoint y: 58, distance: 15.8
click at [61, 58] on input "#875F45" at bounding box center [53, 57] width 18 height 5
click at [48, 198] on input "#E8E4DA" at bounding box center [48, 200] width 18 height 5
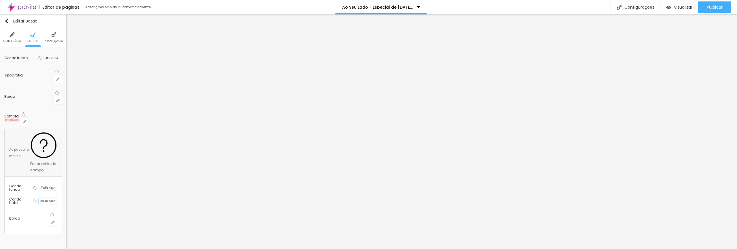
drag, startPoint x: 45, startPoint y: 137, endPoint x: 62, endPoint y: 137, distance: 16.4
click at [57, 198] on div "#E8E4DA" at bounding box center [48, 201] width 18 height 6
paste input "875F45"
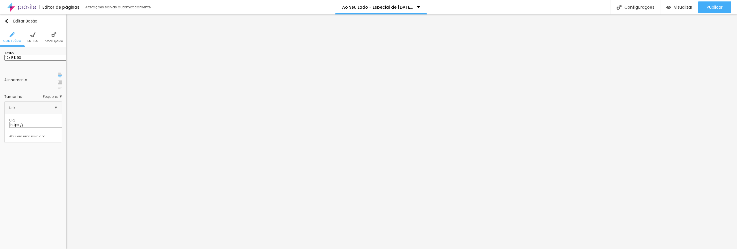
click at [36, 40] on span "Estilo" at bounding box center [32, 40] width 11 height 3
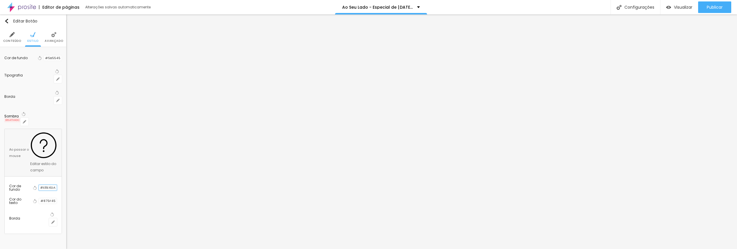
drag, startPoint x: 45, startPoint y: 123, endPoint x: 63, endPoint y: 124, distance: 17.6
click at [63, 124] on div "Cor de fundo Voltar ao padrão #5B5545 Tipografia Voltar ao padrão Borda Voltar …" at bounding box center [33, 142] width 66 height 191
click at [50, 198] on input "#875F45" at bounding box center [48, 200] width 18 height 5
click at [50, 57] on input "#5B5545" at bounding box center [53, 57] width 18 height 5
drag, startPoint x: 45, startPoint y: 58, endPoint x: 65, endPoint y: 58, distance: 19.9
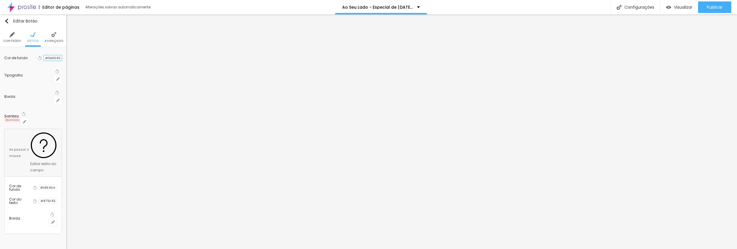
click at [65, 58] on div "Cor de fundo Voltar ao padrão #5B5545 Tipografia Voltar ao padrão Borda Voltar …" at bounding box center [33, 142] width 66 height 191
paste input "875F"
click at [54, 185] on input "#E8E4DA" at bounding box center [48, 187] width 18 height 5
drag, startPoint x: 45, startPoint y: 124, endPoint x: 60, endPoint y: 124, distance: 15.3
click at [57, 185] on input "#E8E4DA" at bounding box center [48, 187] width 18 height 5
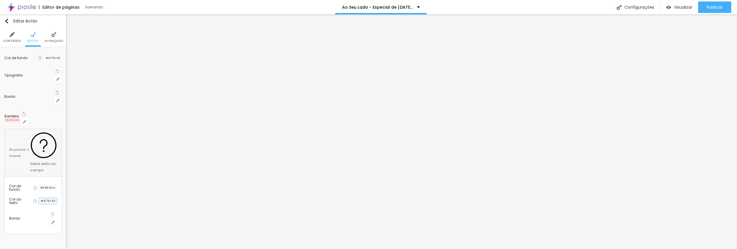
click at [52, 198] on input "#875F45" at bounding box center [48, 200] width 18 height 5
drag, startPoint x: 45, startPoint y: 138, endPoint x: 61, endPoint y: 137, distance: 15.9
click at [57, 198] on input "#875F45" at bounding box center [48, 200] width 18 height 5
paste input "E8E4DA"
click at [48, 58] on input "#875F45" at bounding box center [53, 57] width 18 height 5
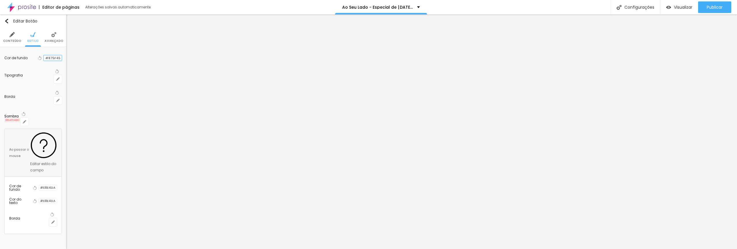
drag, startPoint x: 45, startPoint y: 58, endPoint x: 65, endPoint y: 58, distance: 20.2
click at [65, 58] on div "Cor de fundo Voltar ao padrão #875F45 Tipografia Voltar ao padrão Borda Voltar …" at bounding box center [33, 142] width 66 height 191
click at [53, 185] on input "#E8E4DA" at bounding box center [48, 187] width 18 height 5
drag, startPoint x: 45, startPoint y: 123, endPoint x: 61, endPoint y: 123, distance: 16.1
click at [57, 185] on input "#E8E4DA" at bounding box center [48, 187] width 18 height 5
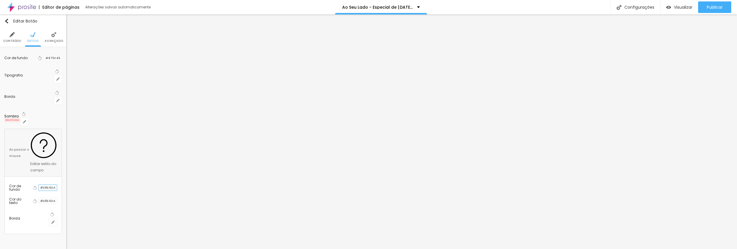
paste input "875F45"
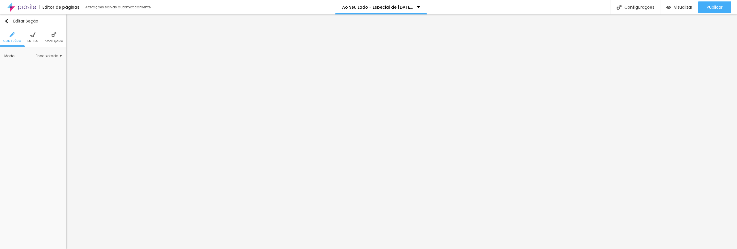
click at [34, 42] on span "Estilo" at bounding box center [32, 40] width 11 height 3
click at [33, 39] on span "Estilo" at bounding box center [32, 40] width 11 height 3
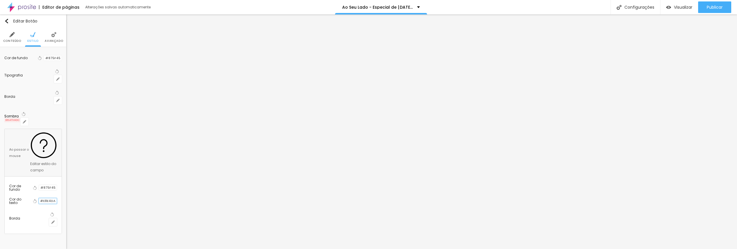
click at [52, 198] on input "#E8E4DA" at bounding box center [48, 200] width 18 height 5
click at [48, 185] on input "#875F45" at bounding box center [48, 187] width 18 height 5
paste input "E8E4DA"
click at [51, 59] on input "#875F45" at bounding box center [53, 57] width 18 height 5
click at [49, 198] on input "#E8E4DA" at bounding box center [48, 200] width 18 height 5
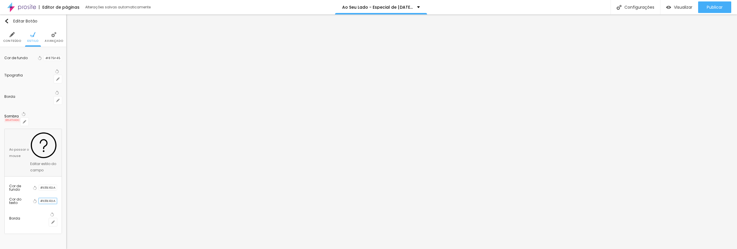
drag, startPoint x: 45, startPoint y: 137, endPoint x: 64, endPoint y: 136, distance: 19.3
click at [64, 136] on div "Cor de fundo Voltar ao padrão #875F45 Tipografia Voltar ao padrão Borda Voltar …" at bounding box center [33, 142] width 66 height 191
paste input "875F45"
click at [55, 185] on input "#E8E4DA" at bounding box center [48, 187] width 18 height 5
drag, startPoint x: 44, startPoint y: 123, endPoint x: 62, endPoint y: 123, distance: 17.9
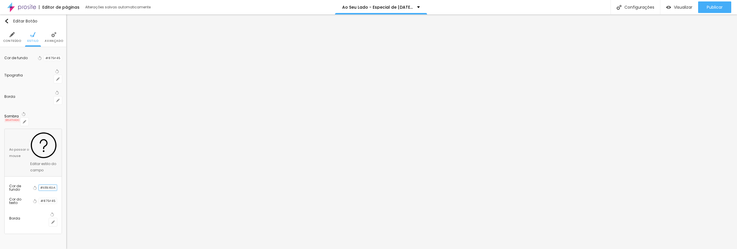
click at [62, 123] on div "Cor de fundo Voltar ao padrão #875F45 Tipografia Voltar ao padrão Borda Voltar …" at bounding box center [33, 142] width 66 height 191
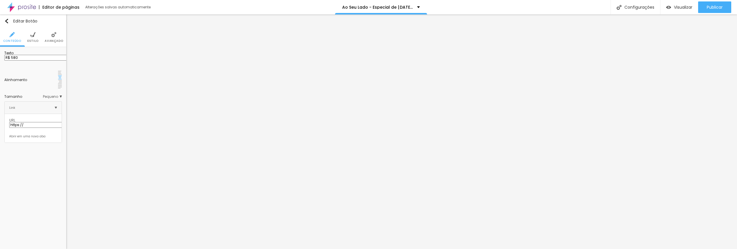
click at [36, 39] on span "Estilo" at bounding box center [32, 40] width 11 height 3
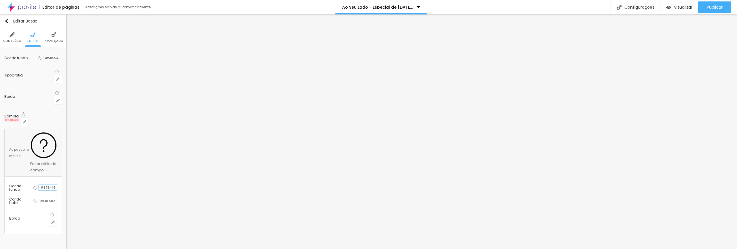
click at [51, 185] on input "#875F45" at bounding box center [48, 187] width 18 height 5
drag, startPoint x: 45, startPoint y: 123, endPoint x: 61, endPoint y: 124, distance: 16.4
click at [57, 185] on input "#875F45" at bounding box center [48, 187] width 18 height 5
click at [46, 56] on input "#5B5545" at bounding box center [53, 57] width 18 height 5
paste input "875F"
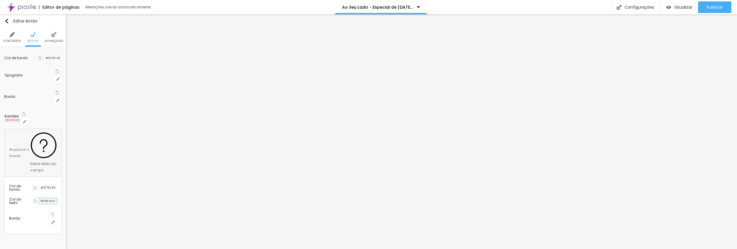
click at [48, 198] on input "#E8E4DA" at bounding box center [48, 200] width 18 height 5
drag, startPoint x: 45, startPoint y: 137, endPoint x: 59, endPoint y: 137, distance: 13.8
click at [57, 198] on input "#E8E4DA" at bounding box center [48, 200] width 18 height 5
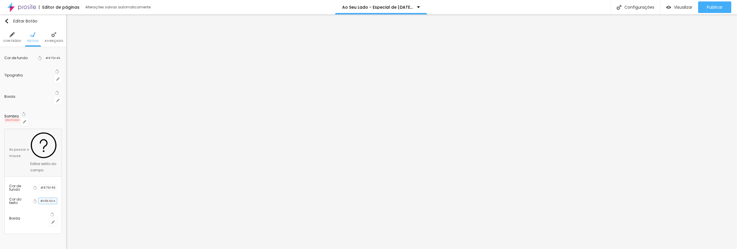
drag, startPoint x: 61, startPoint y: 137, endPoint x: 46, endPoint y: 137, distance: 15.3
click at [46, 198] on input "#E8E4DA" at bounding box center [48, 200] width 18 height 5
click at [49, 185] on input "#875F45" at bounding box center [48, 187] width 18 height 5
drag, startPoint x: 45, startPoint y: 123, endPoint x: 63, endPoint y: 122, distance: 18.2
click at [63, 122] on div "Cor de fundo Voltar ao padrão #875F45 Tipografia Voltar ao padrão Borda Voltar …" at bounding box center [33, 142] width 66 height 191
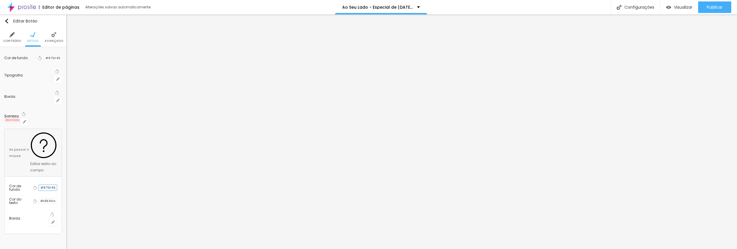
click at [57, 185] on input "#875F45" at bounding box center [48, 187] width 18 height 5
drag, startPoint x: 46, startPoint y: 123, endPoint x: 60, endPoint y: 124, distance: 14.7
click at [57, 185] on input "#875F45" at bounding box center [48, 187] width 18 height 5
paste input "E8E4DA"
click at [55, 59] on input "#875F45" at bounding box center [53, 57] width 18 height 5
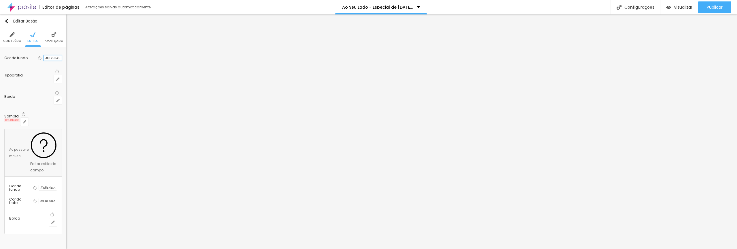
drag, startPoint x: 46, startPoint y: 58, endPoint x: 61, endPoint y: 57, distance: 15.0
click at [61, 57] on input "#875F45" at bounding box center [53, 57] width 18 height 5
click at [49, 198] on input "#E8E4DA" at bounding box center [48, 200] width 18 height 5
drag, startPoint x: 45, startPoint y: 137, endPoint x: 64, endPoint y: 137, distance: 18.7
click at [64, 137] on div "Cor de fundo Voltar ao padrão #875F45 Tipografia Voltar ao padrão Borda Voltar …" at bounding box center [33, 142] width 66 height 191
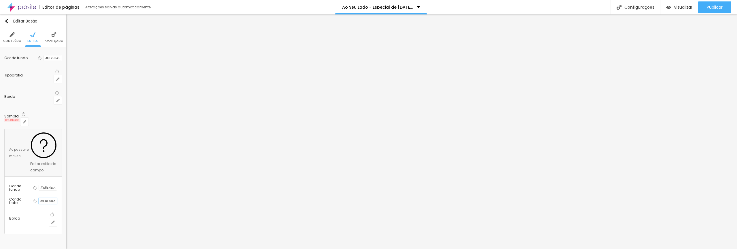
paste input "875F45"
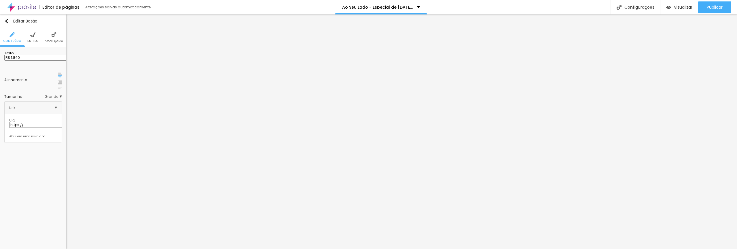
drag, startPoint x: 14, startPoint y: 65, endPoint x: 54, endPoint y: 65, distance: 40.0
click at [54, 60] on input "R$ 1.840" at bounding box center [38, 58] width 69 height 6
drag, startPoint x: 13, startPoint y: 65, endPoint x: 63, endPoint y: 65, distance: 50.1
click at [63, 65] on div "Texto R$ 980 Alinhamento Tamanho Grande Pequeno Normal Grande Link URL https://…" at bounding box center [33, 97] width 66 height 100
drag, startPoint x: 13, startPoint y: 64, endPoint x: 31, endPoint y: 64, distance: 17.3
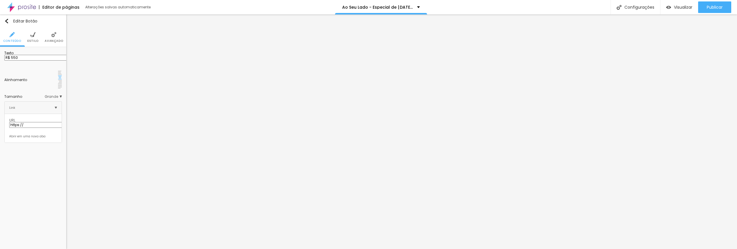
click at [31, 60] on input "R$ 550" at bounding box center [38, 58] width 69 height 6
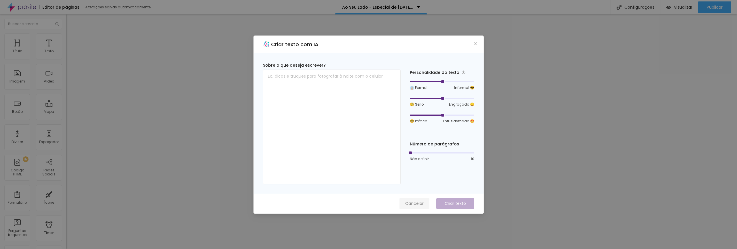
click at [414, 204] on span "Cancelar" at bounding box center [414, 203] width 18 height 6
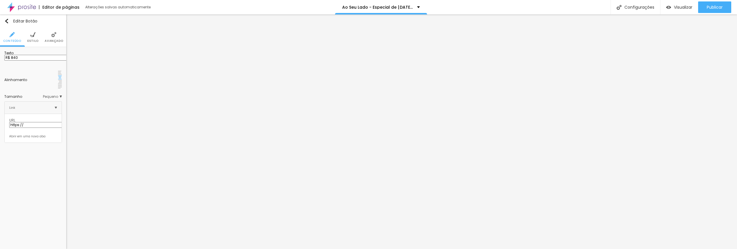
click at [37, 40] on span "Estilo" at bounding box center [32, 40] width 11 height 3
click at [50, 38] on li "Avançado" at bounding box center [48, 37] width 18 height 19
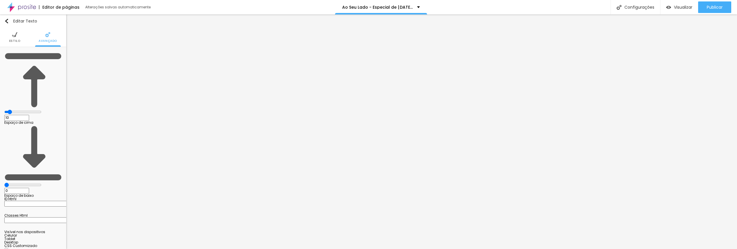
click at [13, 35] on img at bounding box center [14, 34] width 5 height 5
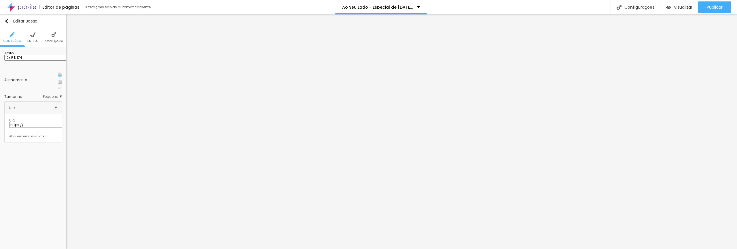
click at [32, 41] on span "Estilo" at bounding box center [32, 40] width 11 height 3
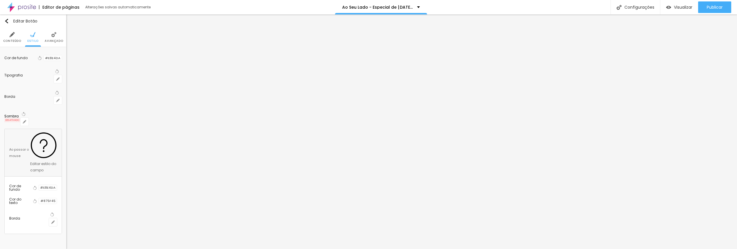
click at [66, 39] on ul "Conteúdo Estilo Avançado" at bounding box center [33, 37] width 66 height 19
click at [54, 40] on span "Avançado" at bounding box center [54, 40] width 18 height 3
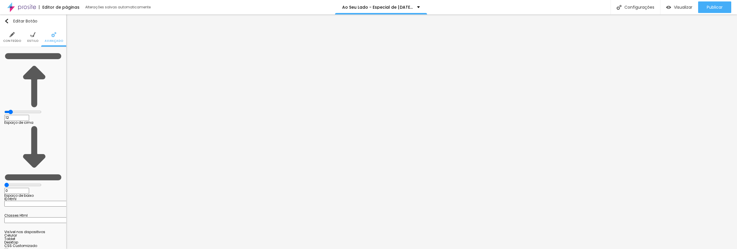
click at [10, 40] on span "Conteúdo" at bounding box center [12, 40] width 18 height 3
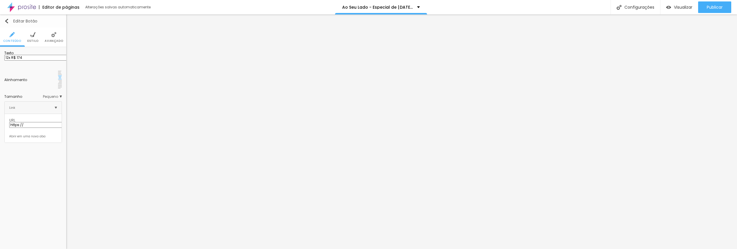
click at [7, 21] on img "button" at bounding box center [6, 21] width 5 height 5
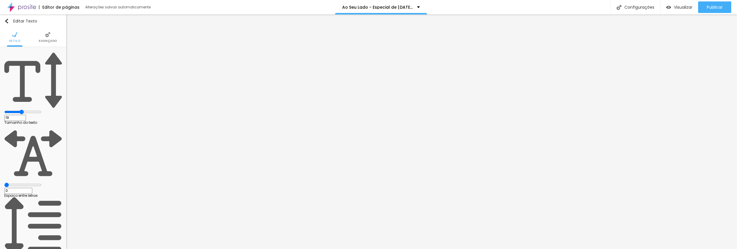
click at [47, 39] on span "Avançado" at bounding box center [48, 40] width 18 height 3
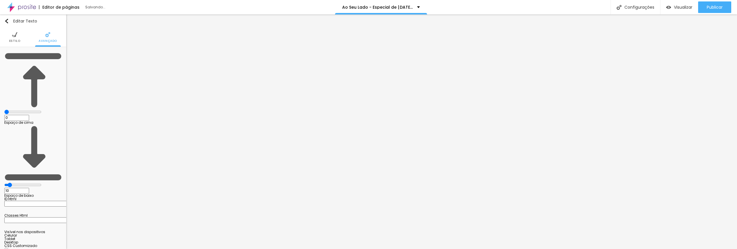
drag, startPoint x: 16, startPoint y: 56, endPoint x: 6, endPoint y: 57, distance: 9.8
click at [6, 109] on input "range" at bounding box center [22, 111] width 37 height 5
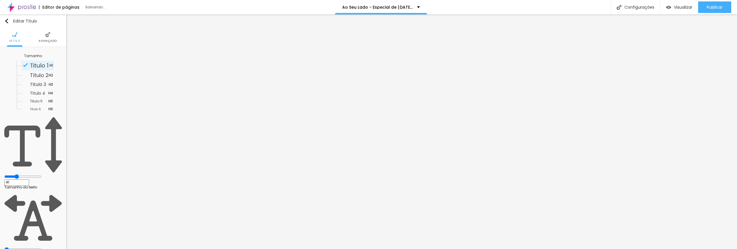
click at [46, 38] on li "Avançado" at bounding box center [48, 37] width 18 height 19
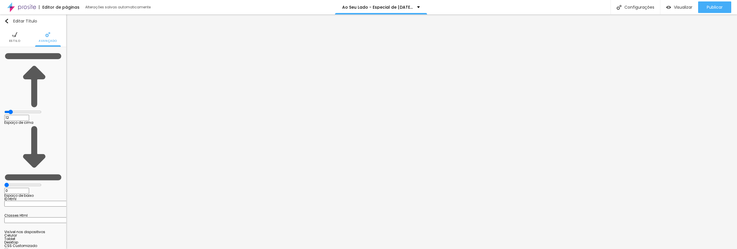
click at [18, 109] on input "range" at bounding box center [22, 111] width 37 height 5
drag, startPoint x: 14, startPoint y: 68, endPoint x: 8, endPoint y: 70, distance: 6.7
click at [9, 182] on input "range" at bounding box center [22, 184] width 37 height 5
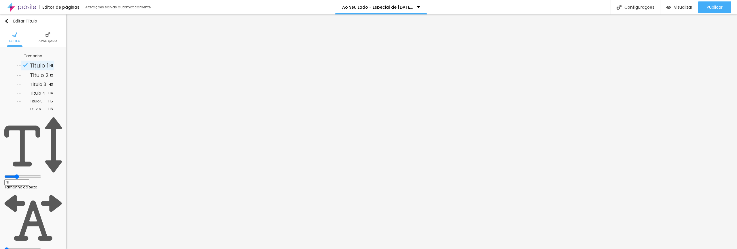
click at [44, 40] on span "Avançado" at bounding box center [48, 40] width 18 height 3
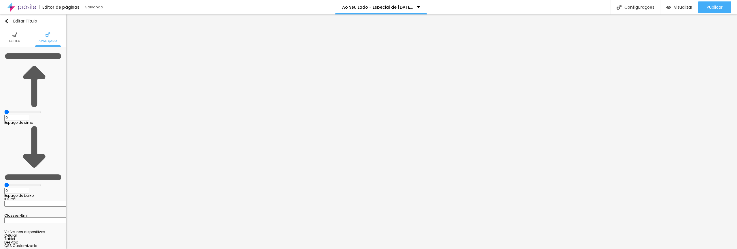
drag, startPoint x: 18, startPoint y: 56, endPoint x: 5, endPoint y: 65, distance: 16.1
click at [5, 58] on div "0 Espaço de cima" at bounding box center [33, 87] width 58 height 73
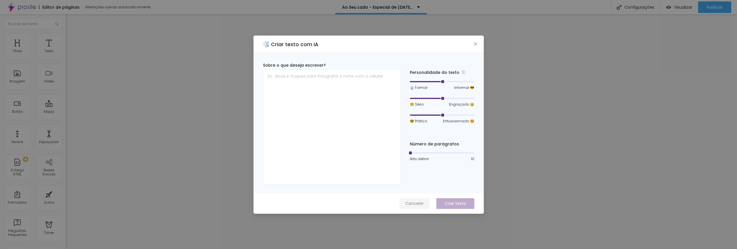
click at [414, 203] on span "Cancelar" at bounding box center [414, 203] width 18 height 6
click at [418, 201] on span "Cancelar" at bounding box center [414, 203] width 18 height 6
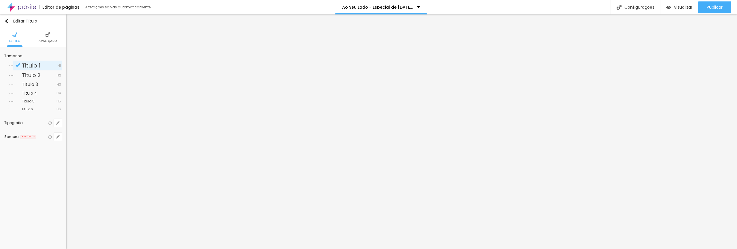
click at [21, 123] on div "Tipografia" at bounding box center [25, 122] width 43 height 3
click at [57, 123] on icon "button" at bounding box center [58, 123] width 2 height 2
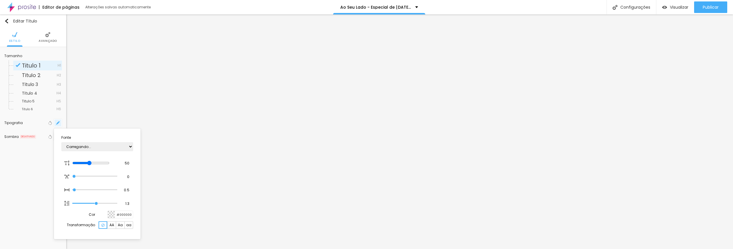
type input "1"
click at [391, 163] on div at bounding box center [366, 124] width 733 height 249
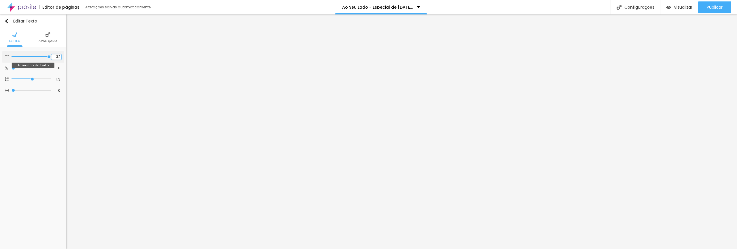
click at [59, 56] on input "32" at bounding box center [56, 56] width 10 height 5
type input "20"
click at [31, 57] on input "range" at bounding box center [31, 56] width 39 height 3
type input "20"
type input "21"
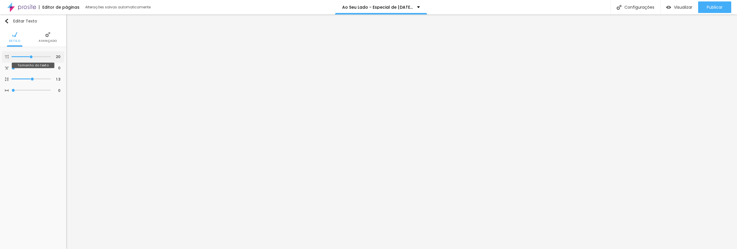
type input "21"
type input "32"
drag, startPoint x: 32, startPoint y: 56, endPoint x: 90, endPoint y: 58, distance: 58.3
type input "32"
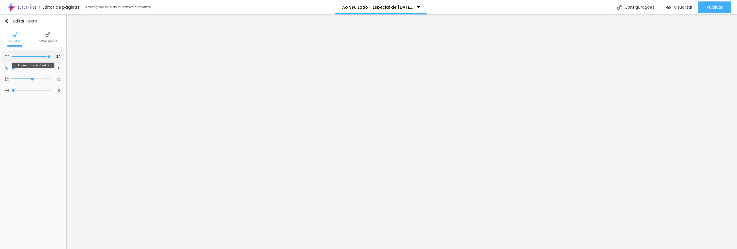
click at [51, 58] on input "range" at bounding box center [31, 56] width 39 height 3
click at [8, 22] on img "button" at bounding box center [6, 21] width 5 height 5
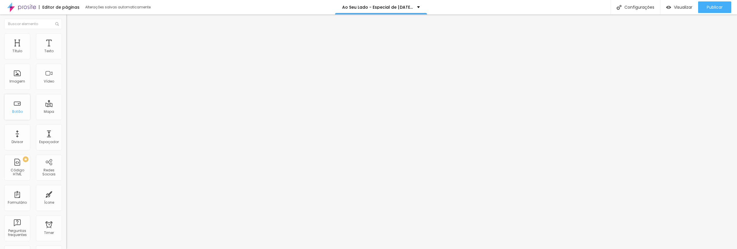
click at [20, 105] on div "Botão" at bounding box center [17, 107] width 26 height 26
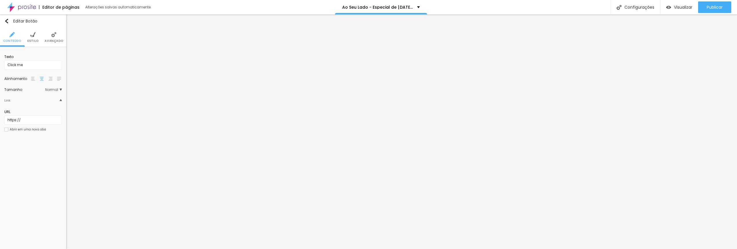
click at [32, 37] on li "Estilo" at bounding box center [32, 37] width 11 height 19
click at [58, 38] on li "Avançado" at bounding box center [54, 37] width 18 height 19
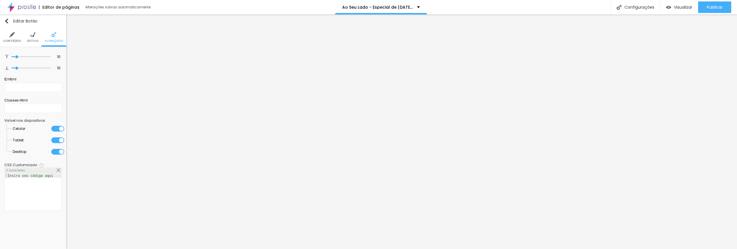
click at [13, 42] on span "Conteúdo" at bounding box center [12, 40] width 18 height 3
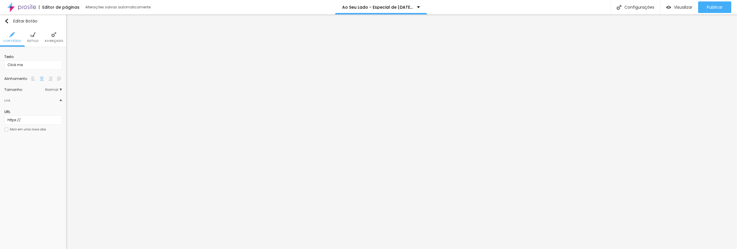
click at [33, 39] on span "Estilo" at bounding box center [32, 40] width 11 height 3
click at [50, 36] on li "Avançado" at bounding box center [54, 37] width 18 height 19
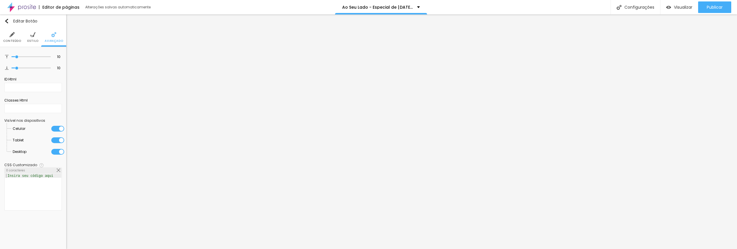
click at [6, 39] on span "Conteúdo" at bounding box center [12, 40] width 18 height 3
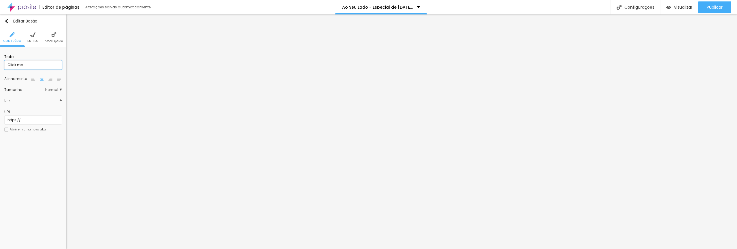
drag, startPoint x: 31, startPoint y: 64, endPoint x: -7, endPoint y: 66, distance: 37.5
click at [0, 66] on html "Editor de páginas Alterações salvas automaticamente Ao Seu Lado - Especial de N…" at bounding box center [368, 124] width 737 height 249
type input "AGENDA AGORA"
click at [28, 90] on div "Tamanho" at bounding box center [24, 89] width 41 height 3
click at [29, 114] on span "Grande" at bounding box center [29, 113] width 14 height 5
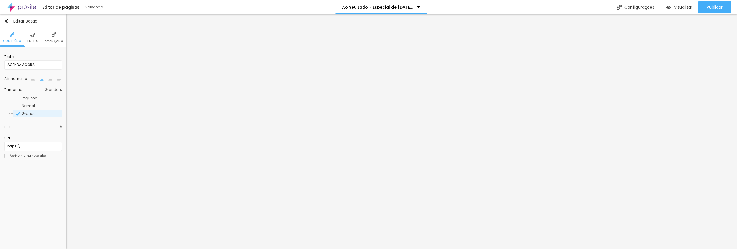
click at [31, 37] on img at bounding box center [32, 34] width 5 height 5
click at [22, 71] on div "Tipografia" at bounding box center [25, 71] width 43 height 3
click at [57, 71] on icon "button" at bounding box center [57, 71] width 3 height 3
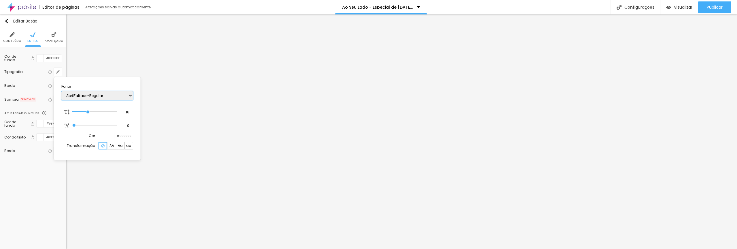
click at [85, 95] on select "AbrilFatface-Regular Actor-Regular Alegreya AlegreyaBlack Alice Allan-Bold Alla…" at bounding box center [97, 95] width 72 height 9
click at [61, 91] on select "AbrilFatface-Regular Actor-Regular Alegreya AlegreyaBlack Alice Allan-Bold Alla…" at bounding box center [97, 95] width 72 height 9
click at [88, 97] on select "AbrilFatface-Regular Actor-Regular Alegreya AlegreyaBlack Alice Allan-Bold Alla…" at bounding box center [97, 95] width 72 height 9
click at [61, 91] on select "AbrilFatface-Regular Actor-Regular Alegreya AlegreyaBlack Alice Allan-Bold Alla…" at bounding box center [97, 95] width 72 height 9
click at [83, 96] on select "AbrilFatface-Regular Actor-Regular Alegreya AlegreyaBlack Alice Allan-Bold Alla…" at bounding box center [97, 95] width 72 height 9
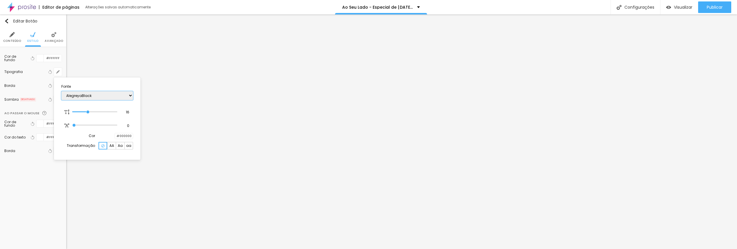
select select "Alegreya"
click at [61, 91] on select "AbrilFatface-Regular Actor-Regular Alegreya AlegreyaBlack Alice Allan-Bold Alla…" at bounding box center [97, 95] width 72 height 9
type input "18"
type input "20"
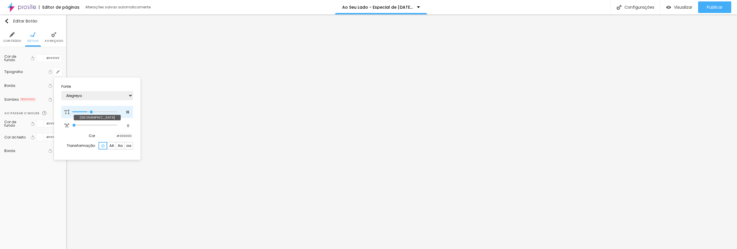
type input "20"
type input "24"
type input "25"
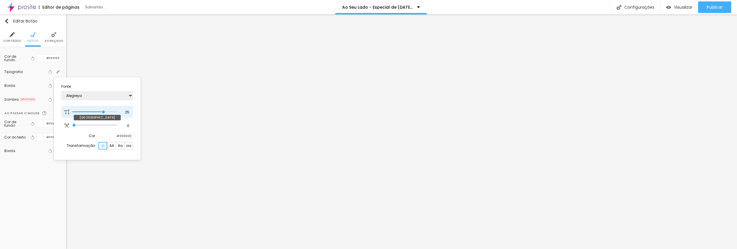
type input "26"
type input "27"
type input "28"
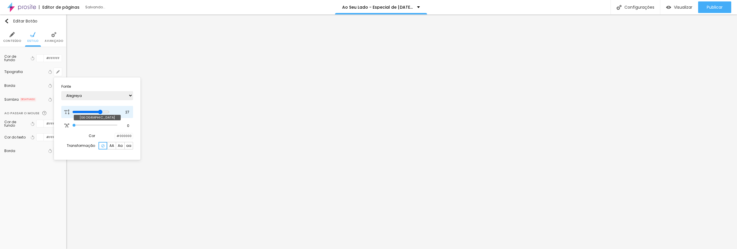
type input "28"
type input "29"
type input "30"
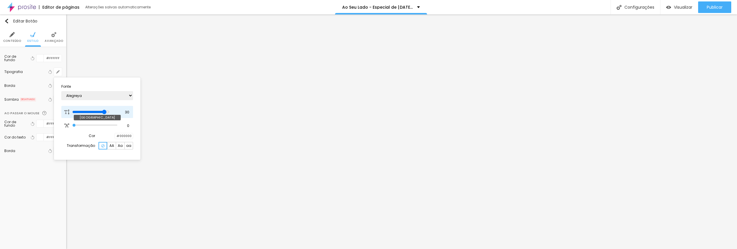
type input "31"
drag, startPoint x: 88, startPoint y: 112, endPoint x: 113, endPoint y: 114, distance: 24.8
type input "31"
click at [109, 114] on input "range" at bounding box center [90, 111] width 37 height 5
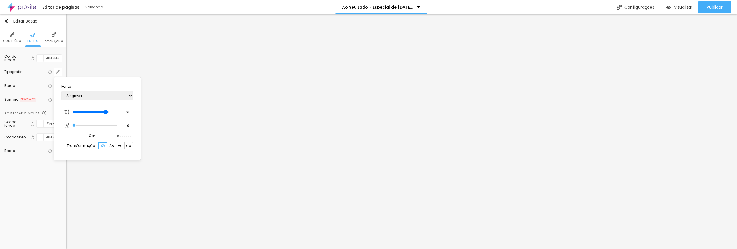
click at [397, 141] on div at bounding box center [368, 124] width 737 height 249
click at [11, 33] on img at bounding box center [12, 34] width 5 height 5
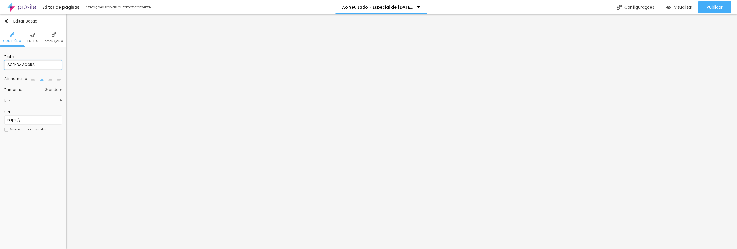
click at [21, 66] on input "AGENDA AGORA" at bounding box center [33, 64] width 58 height 9
drag, startPoint x: 45, startPoint y: 65, endPoint x: 4, endPoint y: 64, distance: 41.2
click at [4, 64] on div "Texto AGENDE AGORA Alinhamento Tamanho Grande Pequeno Normal Grande Link URL ht…" at bounding box center [33, 95] width 66 height 96
type input "RESERVE SEU HORÁRIO"
click at [33, 37] on img at bounding box center [32, 34] width 5 height 5
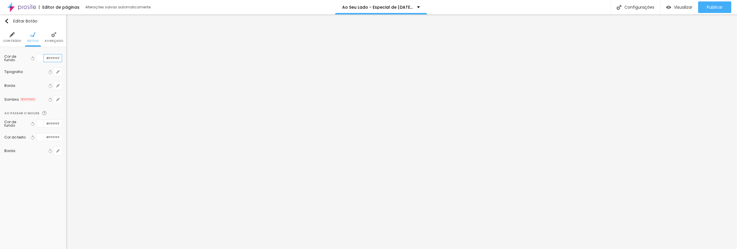
click at [48, 58] on input "#FFFFFF" at bounding box center [53, 57] width 18 height 7
drag, startPoint x: 45, startPoint y: 58, endPoint x: 63, endPoint y: 59, distance: 17.6
click at [63, 59] on div "Cor de fundo Voltar ao padrão #FFFFFF Tipografia Voltar ao padrão Borda Voltar …" at bounding box center [33, 106] width 66 height 119
paste input "875F45"
type input "#875F45"
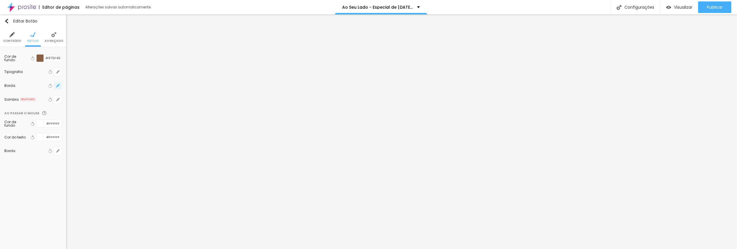
click at [58, 86] on icon "button" at bounding box center [57, 85] width 3 height 3
click at [77, 135] on div at bounding box center [77, 131] width 0 height 5
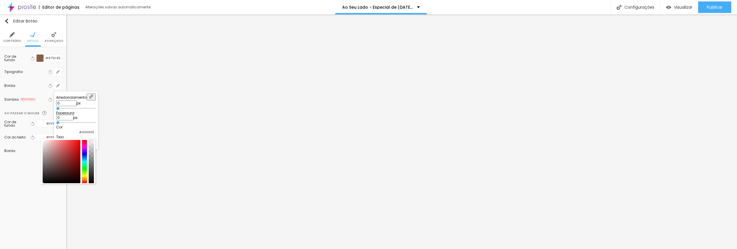
drag, startPoint x: 126, startPoint y: 156, endPoint x: 128, endPoint y: 139, distance: 16.5
click at [96, 139] on div at bounding box center [68, 161] width 55 height 46
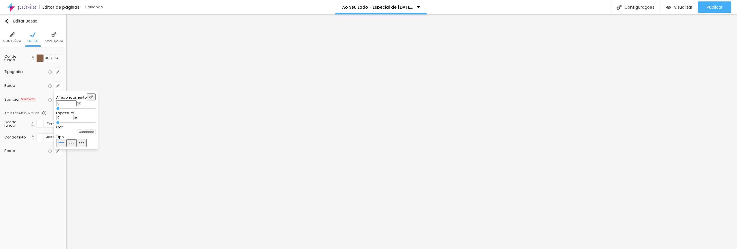
click at [28, 82] on div at bounding box center [368, 124] width 737 height 249
click at [17, 39] on span "Conteúdo" at bounding box center [12, 40] width 18 height 3
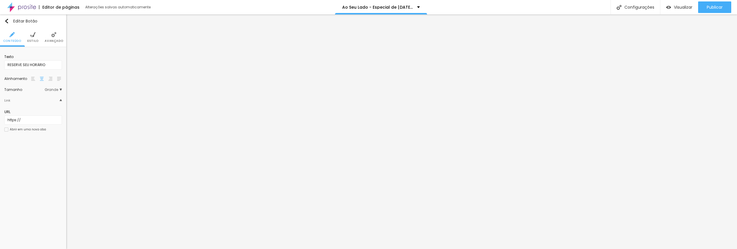
click at [32, 41] on span "Estilo" at bounding box center [32, 40] width 11 height 3
click at [54, 137] on input "#FFFFFF" at bounding box center [53, 136] width 18 height 7
drag, startPoint x: 46, startPoint y: 137, endPoint x: 60, endPoint y: 137, distance: 14.7
click at [60, 137] on input "#FFFFFF" at bounding box center [53, 136] width 18 height 7
paste input "875F45"
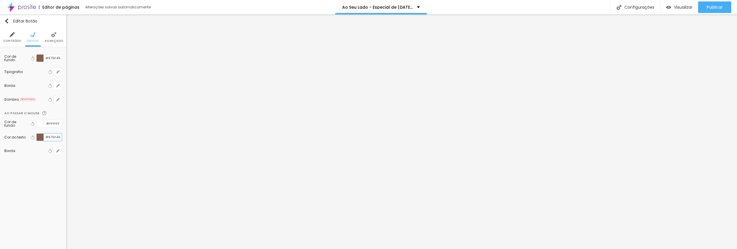
type input "#875F45"
click at [38, 41] on span "Estilo" at bounding box center [32, 40] width 11 height 3
click at [53, 124] on input "#FFFFFF" at bounding box center [53, 123] width 18 height 7
drag, startPoint x: 45, startPoint y: 124, endPoint x: 63, endPoint y: 124, distance: 17.6
click at [63, 124] on div "Cor de fundo Voltar ao padrão #875F45 Tipografia Voltar ao padrão Borda Voltar …" at bounding box center [33, 106] width 66 height 119
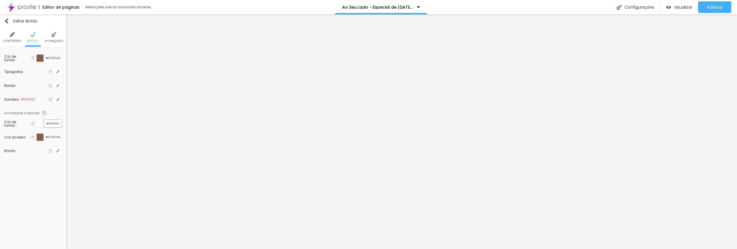
paste input "E8E4DA"
type input "#E8E4DA"
click at [59, 84] on icon "button" at bounding box center [58, 84] width 1 height 1
click at [77, 135] on div at bounding box center [77, 131] width 0 height 5
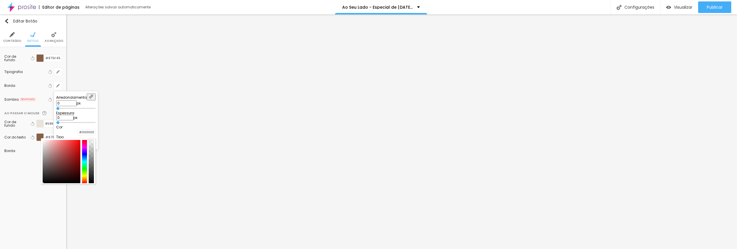
click at [77, 135] on div at bounding box center [77, 131] width 0 height 5
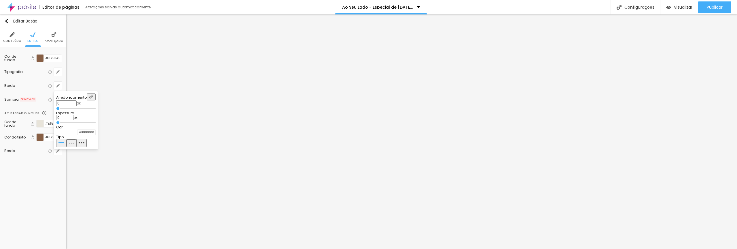
click at [418, 219] on div at bounding box center [368, 124] width 737 height 249
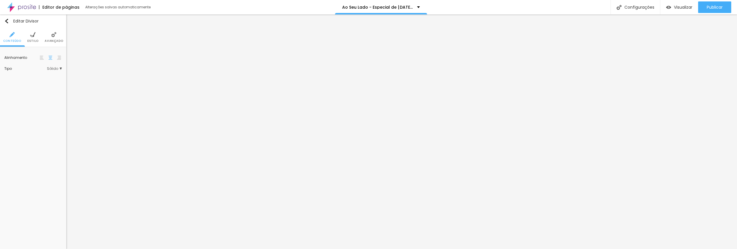
click at [31, 39] on span "Estilo" at bounding box center [32, 40] width 11 height 3
click at [7, 20] on img "button" at bounding box center [6, 21] width 5 height 5
type input "19"
type input "20"
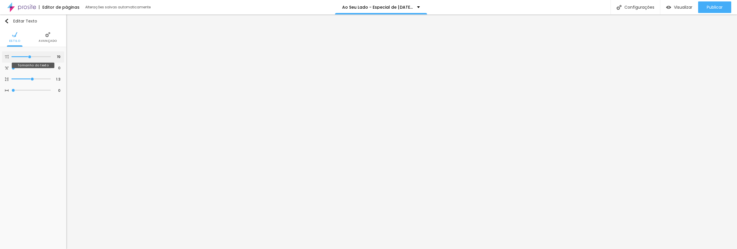
type input "20"
type input "21"
type input "22"
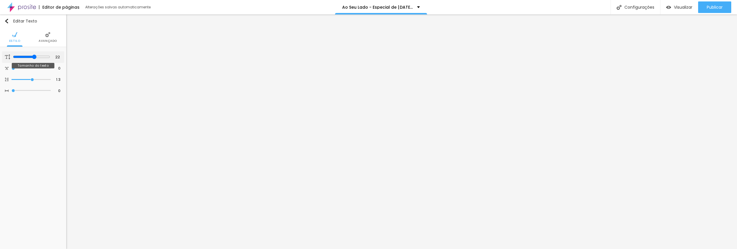
type input "23"
drag, startPoint x: 30, startPoint y: 57, endPoint x: 35, endPoint y: 58, distance: 5.6
type input "23"
click at [35, 58] on input "range" at bounding box center [31, 56] width 37 height 5
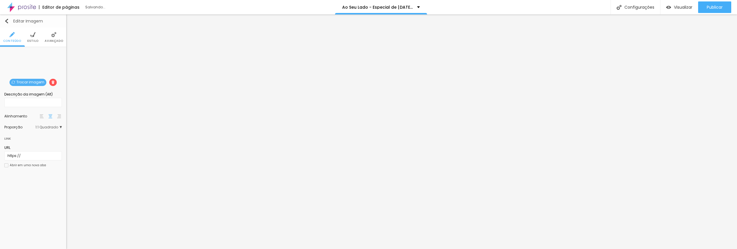
click at [6, 19] on img "button" at bounding box center [6, 21] width 5 height 5
click at [35, 81] on span "Trocar imagem" at bounding box center [28, 82] width 37 height 7
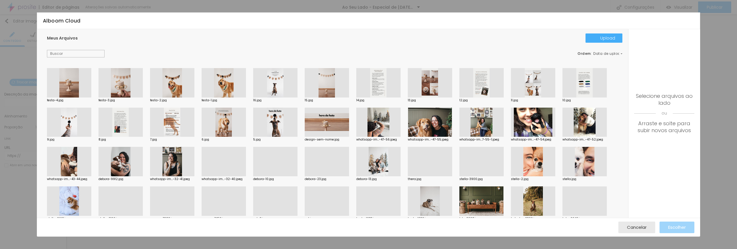
scroll to position [309, 0]
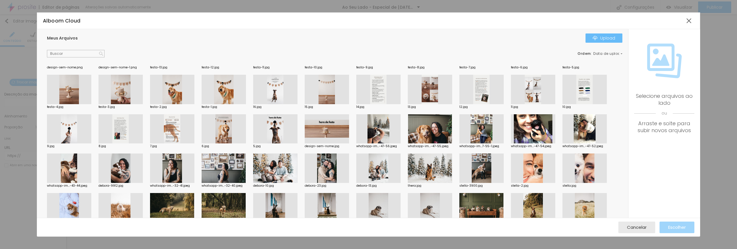
click at [610, 39] on div "Upload" at bounding box center [604, 38] width 22 height 5
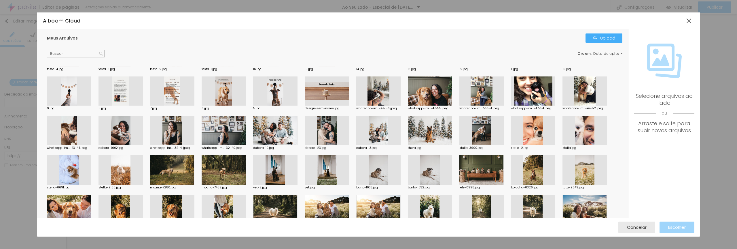
scroll to position [347, 0]
click at [640, 226] on span "Cancelar" at bounding box center [637, 226] width 20 height 5
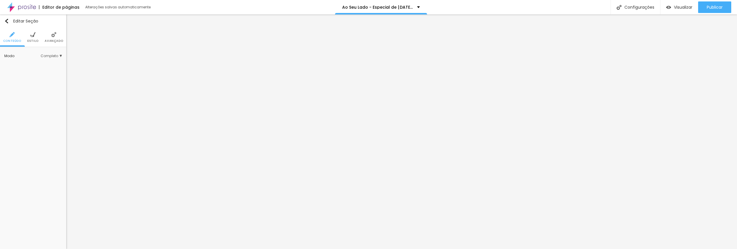
click at [31, 34] on img at bounding box center [32, 34] width 5 height 5
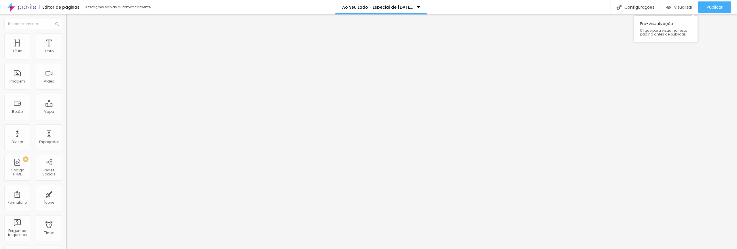
click at [684, 10] on div "Visualizar" at bounding box center [679, 7] width 26 height 12
click at [717, 9] on span "Publicar" at bounding box center [715, 7] width 16 height 5
click at [636, 9] on div "Configurações" at bounding box center [636, 7] width 50 height 14
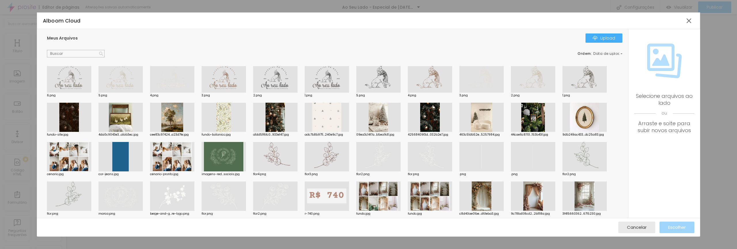
scroll to position [0, 0]
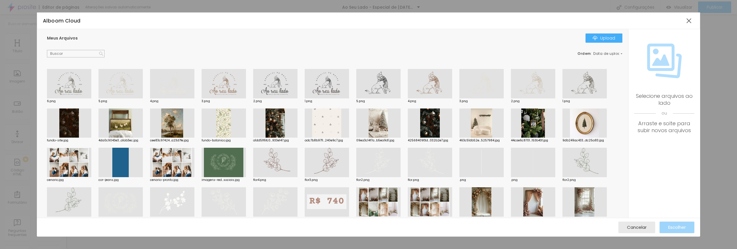
click at [80, 86] on div at bounding box center [69, 83] width 44 height 29
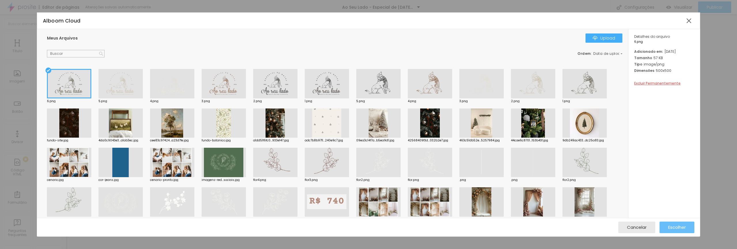
click at [679, 224] on span "Escolher" at bounding box center [677, 226] width 18 height 5
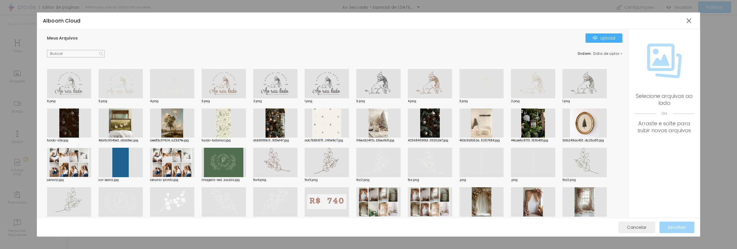
click at [650, 227] on button "Cancelar" at bounding box center [637, 227] width 37 height 12
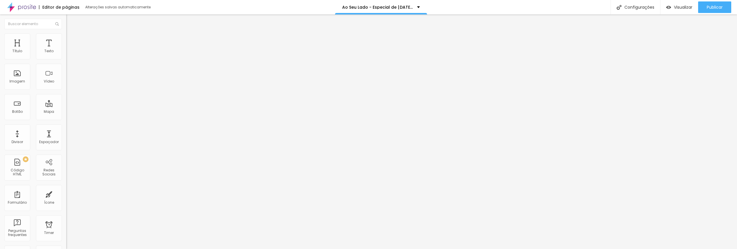
drag, startPoint x: 373, startPoint y: 122, endPoint x: 309, endPoint y: 120, distance: 64.3
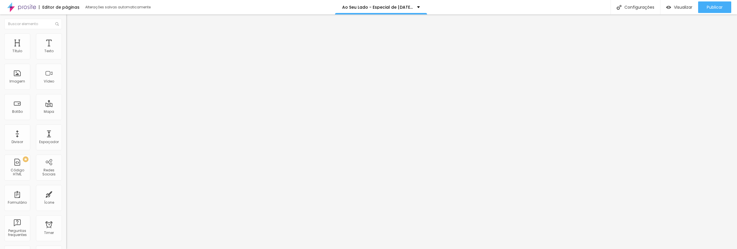
type input "Ao Seu Lado | Especial de Natal 2025 | Debora Mattos Fotografia"
drag, startPoint x: 390, startPoint y: 149, endPoint x: 314, endPoint y: 138, distance: 77.2
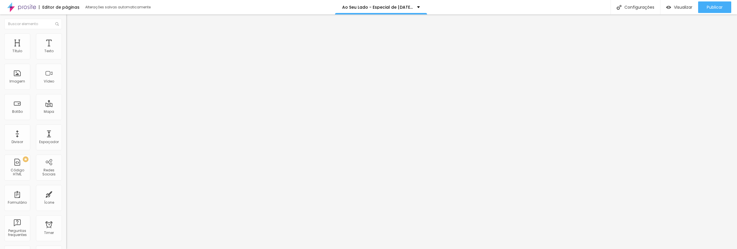
paste textarea "Eles estão sempre ali. Nos dias calmos, nos dias confusos, nos dias em que a vi…"
type textarea "Eles estão sempre ali. Nos dias calmos, nos dias confusos, nos dias em que a vi…"
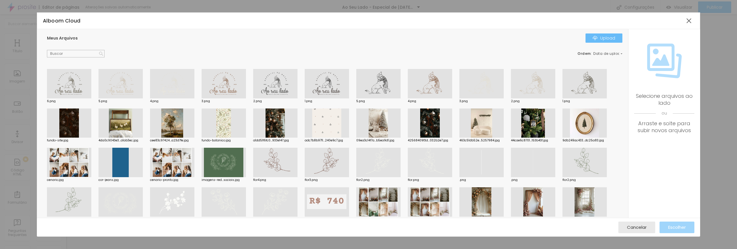
click at [599, 39] on div "Upload" at bounding box center [604, 38] width 22 height 5
click at [614, 39] on div "Upload" at bounding box center [604, 38] width 22 height 5
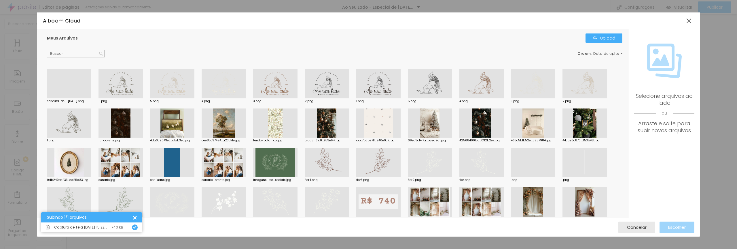
click at [77, 98] on div at bounding box center [69, 98] width 44 height 0
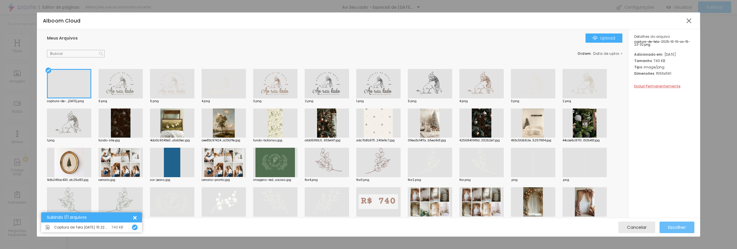
click at [672, 224] on span "Escolher" at bounding box center [677, 226] width 18 height 5
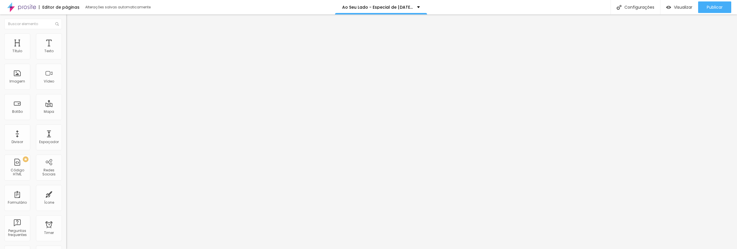
drag, startPoint x: 341, startPoint y: 158, endPoint x: 463, endPoint y: 160, distance: 122.2
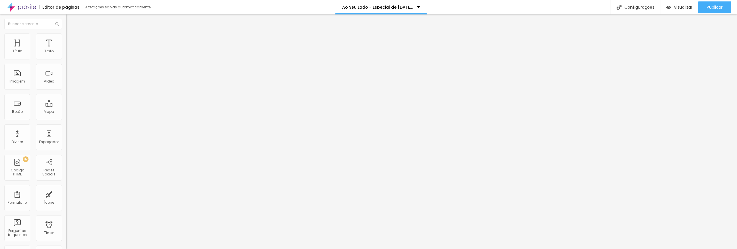
drag, startPoint x: 315, startPoint y: 157, endPoint x: 450, endPoint y: 159, distance: 135.7
type input "Ao Seu Lado | Especial de Natal 2025 | Debora Mattos Fotografia"
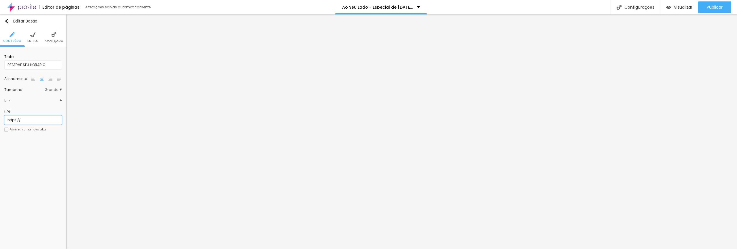
click at [39, 117] on input "https://" at bounding box center [33, 119] width 58 height 9
paste input "calendly.com/deboramattosfotografia/lar-onde-o-amor-faz-moradahttps://"
drag, startPoint x: 28, startPoint y: 118, endPoint x: -18, endPoint y: 121, distance: 45.6
click at [0, 121] on html "Editor de páginas Salvando... Ao Seu Lado - Especial de Natal 2025 | Debora Mat…" at bounding box center [368, 124] width 737 height 249
type input "https://calendly.com/deboramattosfotografia/lar-onde-o-amor-faz-moradahttps://"
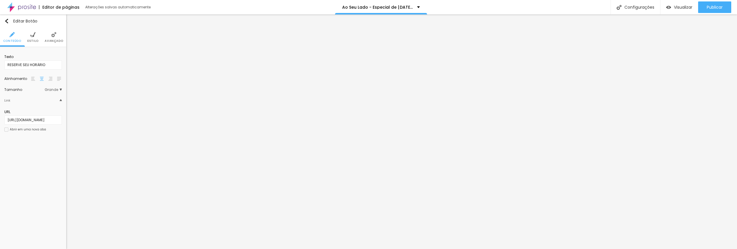
click at [7, 129] on div at bounding box center [6, 129] width 4 height 4
click at [711, 7] on span "Publicar" at bounding box center [715, 7] width 16 height 5
click at [715, 8] on span "Publicar" at bounding box center [715, 7] width 16 height 5
click at [53, 41] on span "Avançado" at bounding box center [54, 40] width 18 height 3
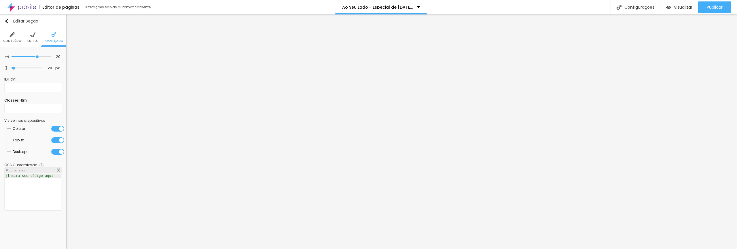
click at [59, 151] on div at bounding box center [57, 152] width 13 height 6
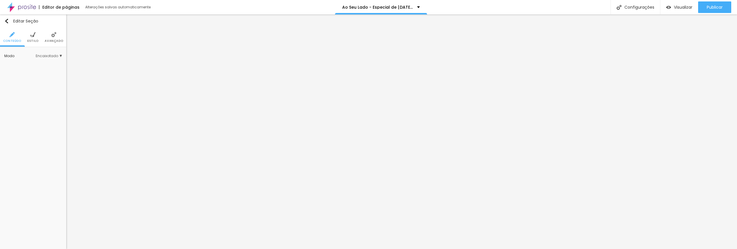
click at [52, 37] on li "Avançado" at bounding box center [54, 37] width 18 height 19
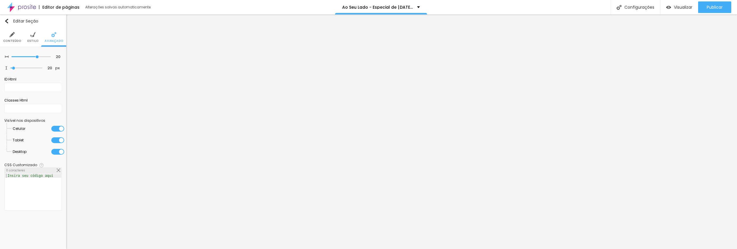
click at [61, 129] on div at bounding box center [57, 129] width 13 height 6
click at [61, 140] on div at bounding box center [57, 140] width 13 height 6
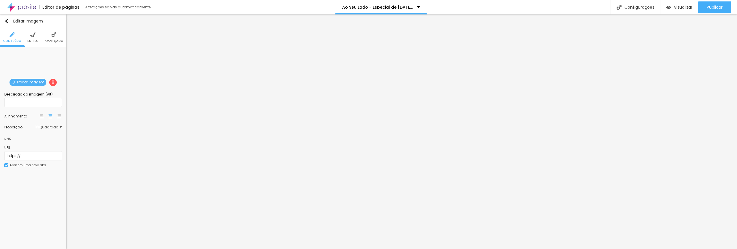
click at [34, 41] on span "Estilo" at bounding box center [32, 40] width 11 height 3
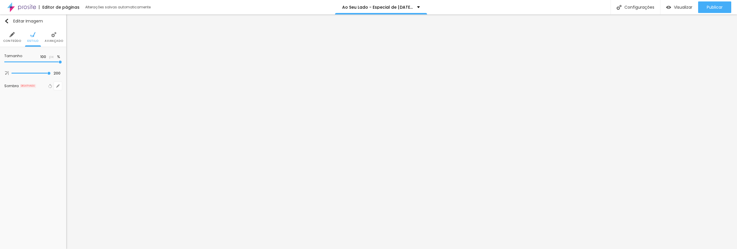
type input "75"
type input "65"
type input "60"
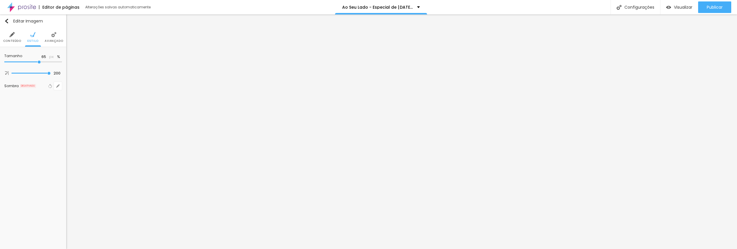
type input "60"
type input "50"
type input "45"
drag, startPoint x: 60, startPoint y: 62, endPoint x: 26, endPoint y: 63, distance: 34.3
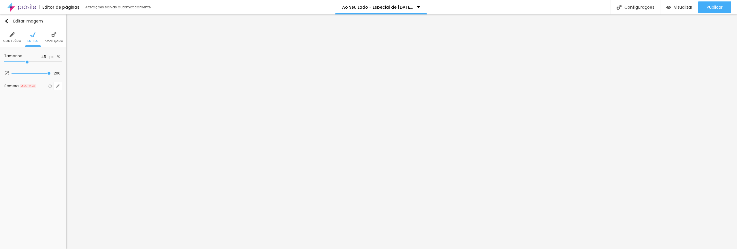
type input "45"
click at [26, 63] on input "range" at bounding box center [33, 61] width 58 height 3
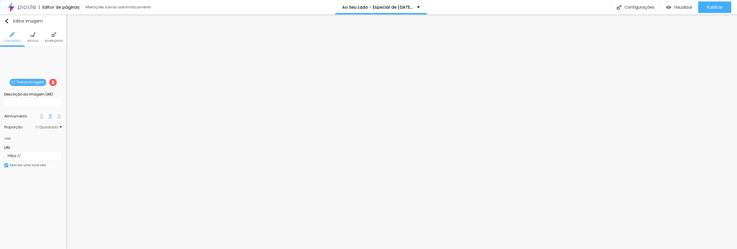
click at [52, 39] on span "Avançado" at bounding box center [54, 40] width 18 height 3
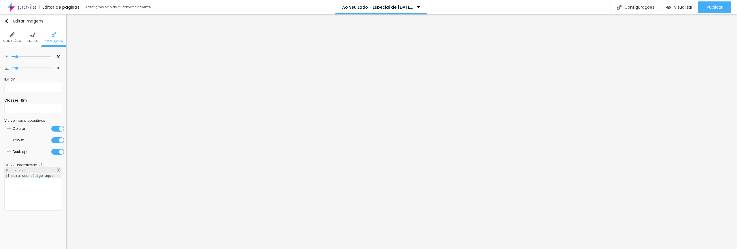
click at [33, 33] on img at bounding box center [32, 34] width 5 height 5
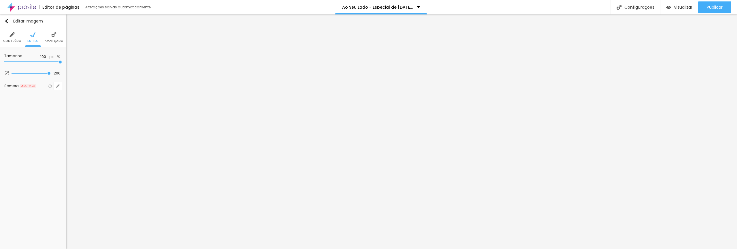
type input "95"
type input "65"
type input "60"
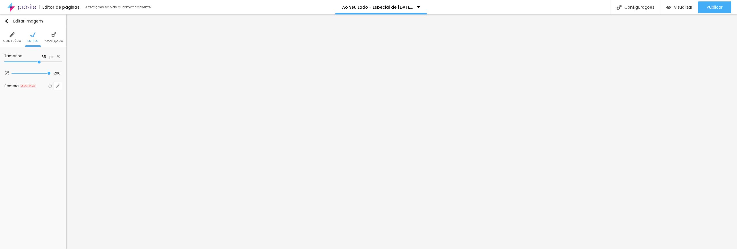
type input "60"
type input "50"
type input "45"
drag, startPoint x: 60, startPoint y: 62, endPoint x: 28, endPoint y: 63, distance: 32.0
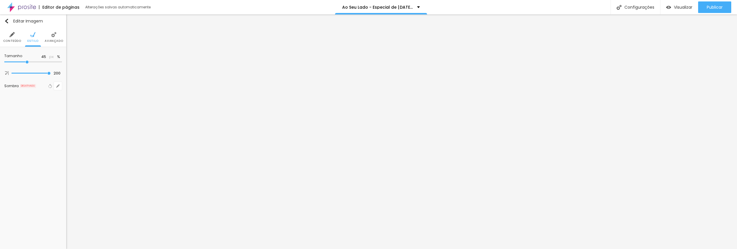
type input "45"
click at [28, 63] on input "range" at bounding box center [33, 61] width 58 height 3
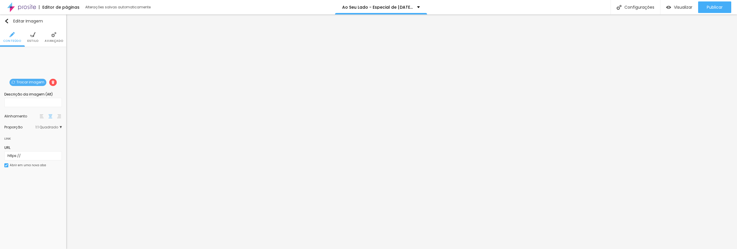
click at [36, 41] on span "Estilo" at bounding box center [32, 40] width 11 height 3
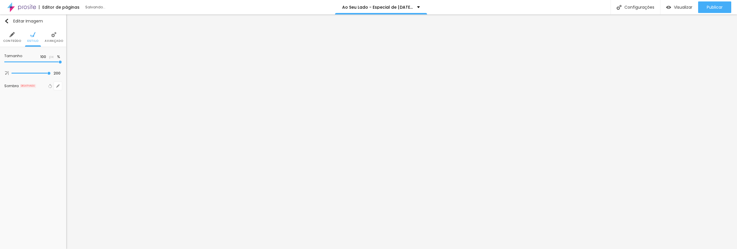
type input "55"
type input "50"
type input "45"
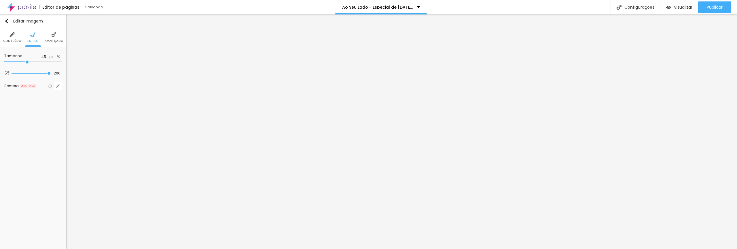
drag, startPoint x: 34, startPoint y: 61, endPoint x: 27, endPoint y: 63, distance: 6.7
type input "45"
click at [27, 63] on input "range" at bounding box center [33, 61] width 58 height 3
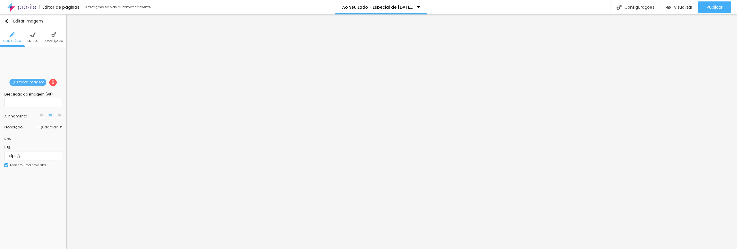
click at [35, 40] on span "Estilo" at bounding box center [32, 40] width 11 height 3
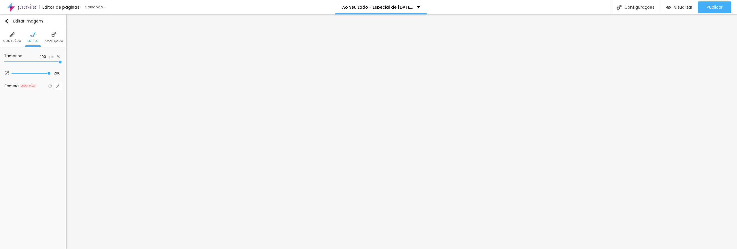
type input "55"
type input "50"
type input "45"
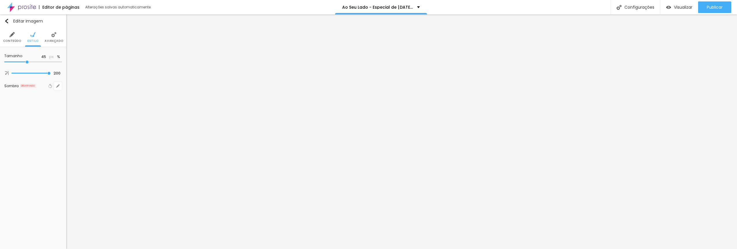
drag, startPoint x: 59, startPoint y: 62, endPoint x: 27, endPoint y: 64, distance: 31.4
type input "45"
click at [27, 63] on input "range" at bounding box center [33, 61] width 58 height 3
click at [722, 8] on span "Publicar" at bounding box center [715, 7] width 16 height 5
click at [50, 41] on span "Avançado" at bounding box center [54, 40] width 18 height 3
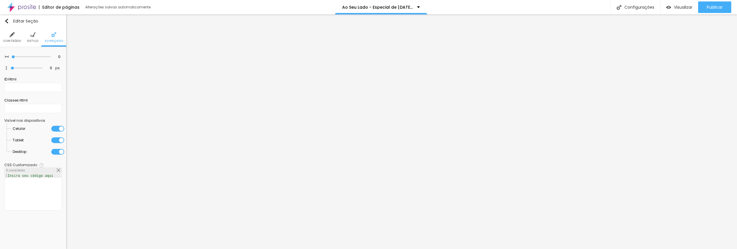
drag, startPoint x: 57, startPoint y: 128, endPoint x: 57, endPoint y: 133, distance: 5.8
click at [57, 128] on div at bounding box center [57, 129] width 13 height 6
click at [57, 139] on div at bounding box center [57, 140] width 13 height 6
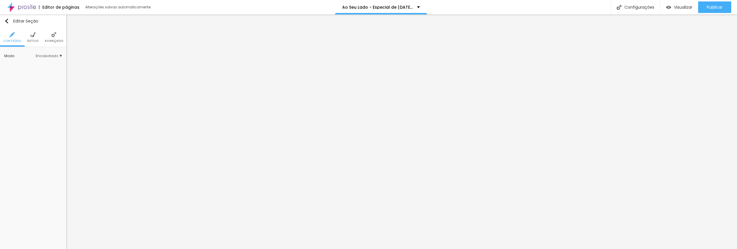
click at [55, 39] on span "Avançado" at bounding box center [54, 40] width 18 height 3
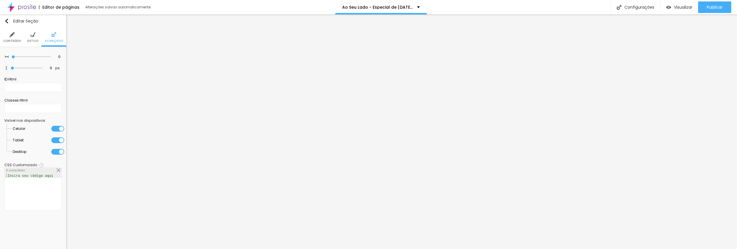
click at [58, 151] on div at bounding box center [57, 152] width 13 height 6
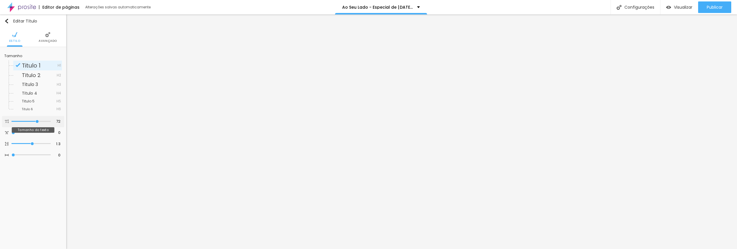
type input "71"
type input "63"
type input "61"
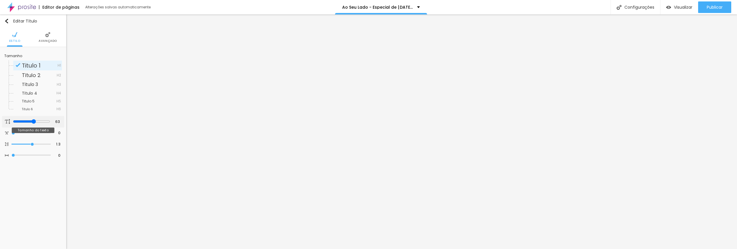
type input "61"
type input "58"
type input "57"
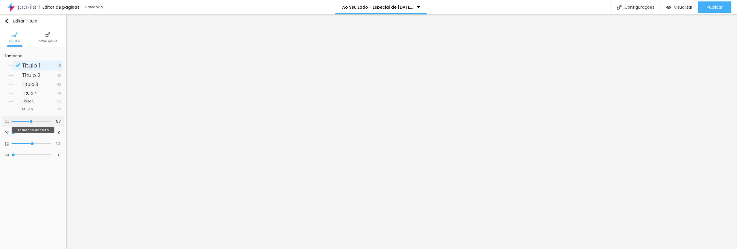
type input "56"
type input "54"
type input "53"
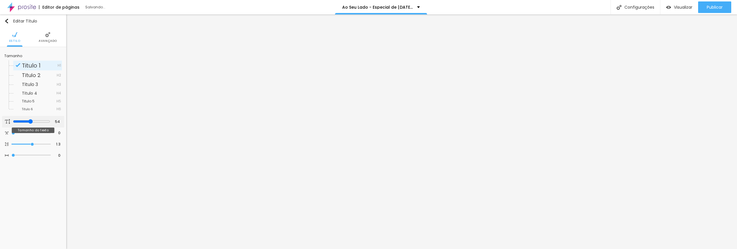
type input "53"
drag, startPoint x: 37, startPoint y: 122, endPoint x: 29, endPoint y: 122, distance: 8.4
type input "53"
click at [29, 122] on input "range" at bounding box center [31, 121] width 37 height 5
click at [716, 7] on span "Publicar" at bounding box center [715, 7] width 16 height 5
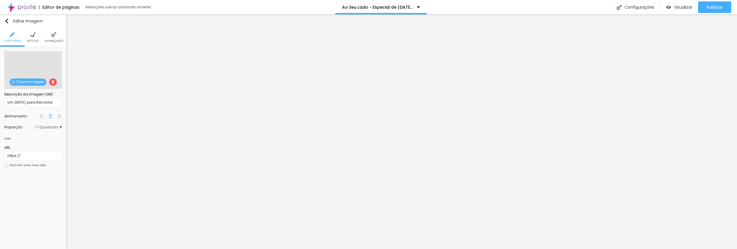
click at [37, 39] on span "Estilo" at bounding box center [32, 40] width 11 height 3
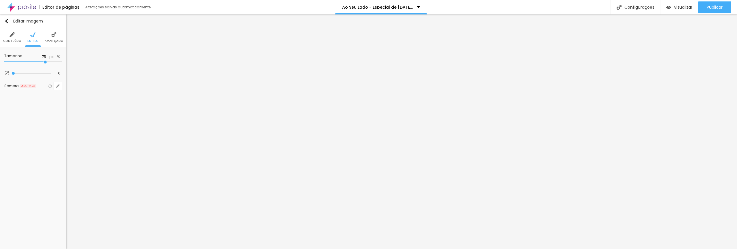
type input "80"
type input "85"
type input "90"
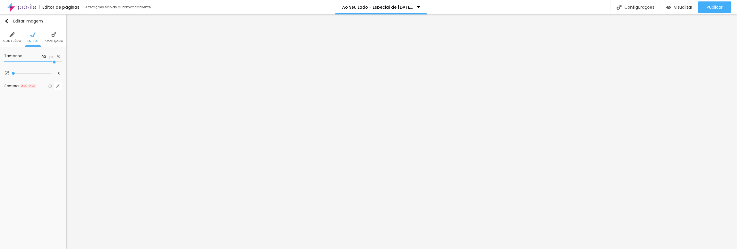
drag, startPoint x: 46, startPoint y: 62, endPoint x: 53, endPoint y: 63, distance: 6.9
type input "90"
click at [53, 63] on input "range" at bounding box center [33, 61] width 58 height 3
click at [721, 12] on div "Publicar" at bounding box center [715, 7] width 16 height 12
click at [48, 39] on span "Avançado" at bounding box center [54, 40] width 18 height 3
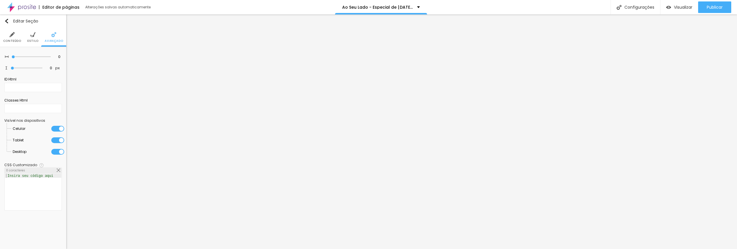
click at [59, 140] on div at bounding box center [57, 140] width 13 height 6
click at [60, 131] on div at bounding box center [57, 129] width 13 height 6
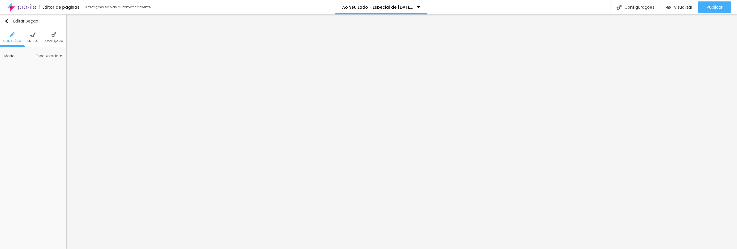
drag, startPoint x: 50, startPoint y: 37, endPoint x: 48, endPoint y: 49, distance: 12.3
click at [50, 37] on li "Avançado" at bounding box center [54, 37] width 18 height 19
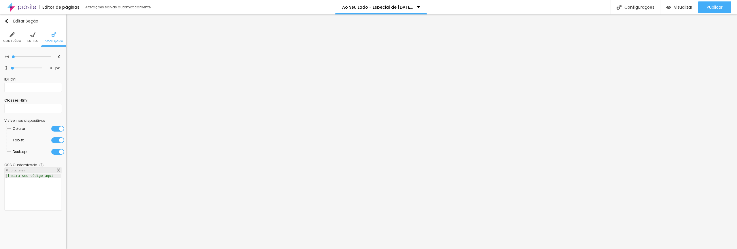
click at [55, 152] on div at bounding box center [57, 152] width 13 height 6
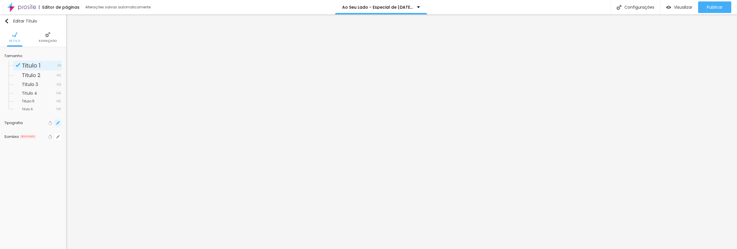
click at [56, 125] on button "button" at bounding box center [58, 123] width 8 height 8
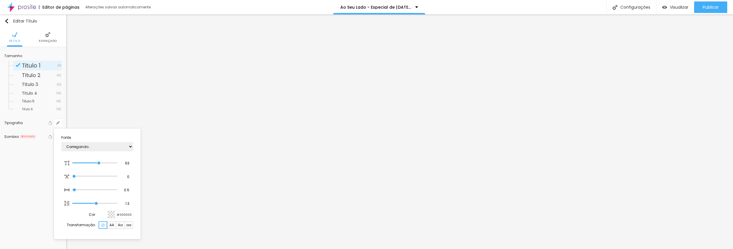
type input "1"
type input "63"
type input "1"
type input "59"
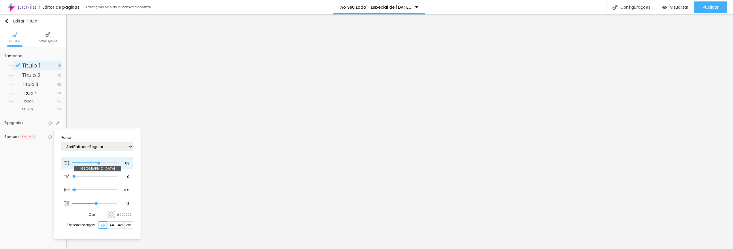
type input "1"
type input "58"
type input "1"
type input "57"
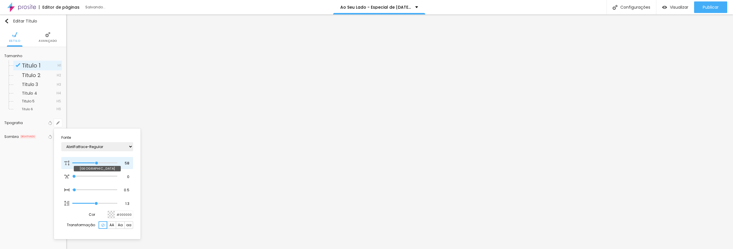
type input "57"
type input "1"
type input "53"
type input "1"
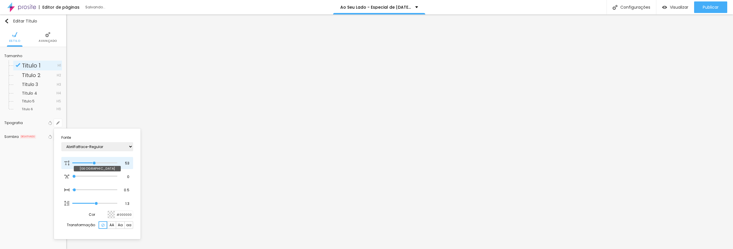
type input "52"
type input "1"
type input "50"
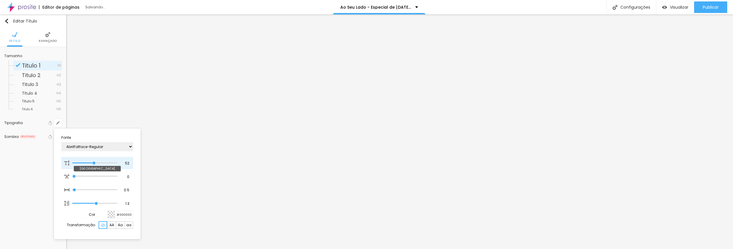
type input "1"
type input "49"
type input "1"
type input "48"
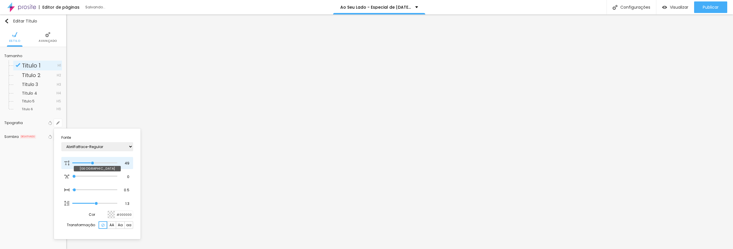
type input "48"
type input "1"
drag, startPoint x: 99, startPoint y: 162, endPoint x: 92, endPoint y: 162, distance: 7.2
type input "48"
click at [92, 162] on input "range" at bounding box center [94, 162] width 45 height 3
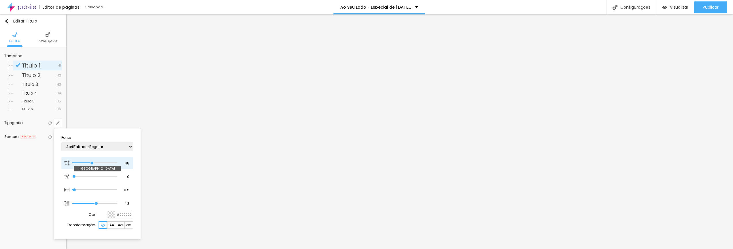
type input "1"
click at [258, 164] on div at bounding box center [366, 124] width 733 height 249
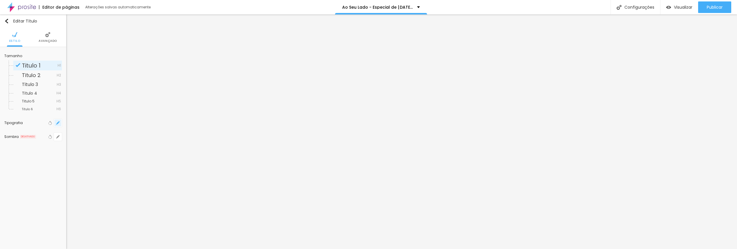
click at [58, 124] on icon "button" at bounding box center [57, 122] width 3 height 3
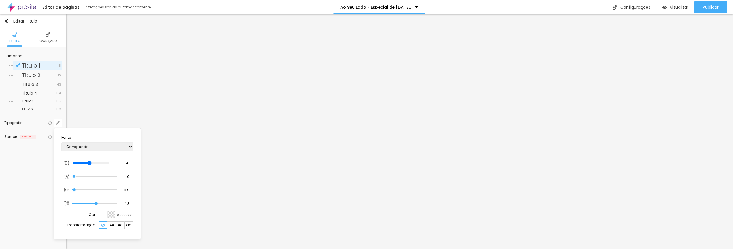
type input "1"
type input "47"
type input "1"
type input "40"
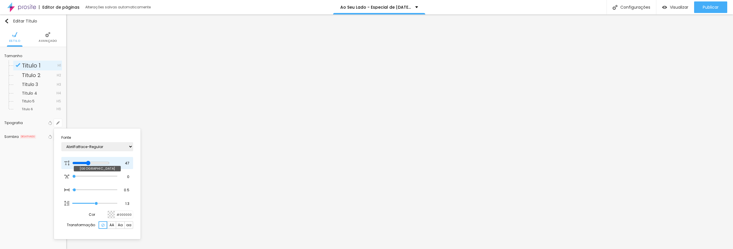
type input "40"
type input "1"
type input "39"
type input "1"
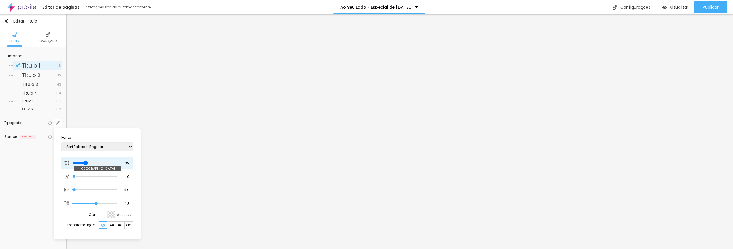
drag, startPoint x: 92, startPoint y: 162, endPoint x: 88, endPoint y: 162, distance: 3.7
type input "39"
click at [88, 162] on input "range" at bounding box center [90, 162] width 37 height 5
click at [319, 170] on div at bounding box center [366, 124] width 733 height 249
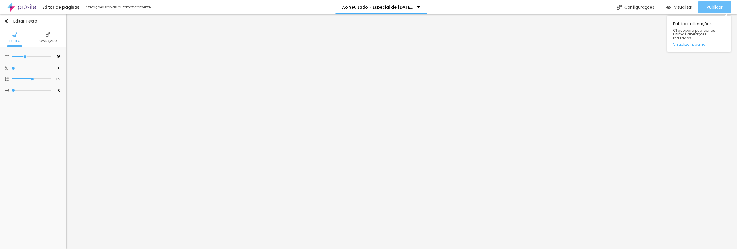
click at [717, 9] on span "Publicar" at bounding box center [715, 7] width 16 height 5
click at [701, 6] on button "Publicar" at bounding box center [714, 7] width 33 height 12
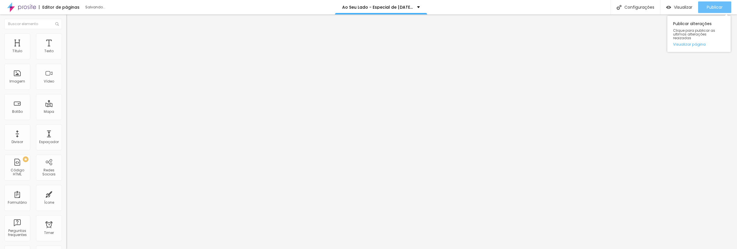
click at [716, 7] on span "Publicar" at bounding box center [715, 7] width 16 height 5
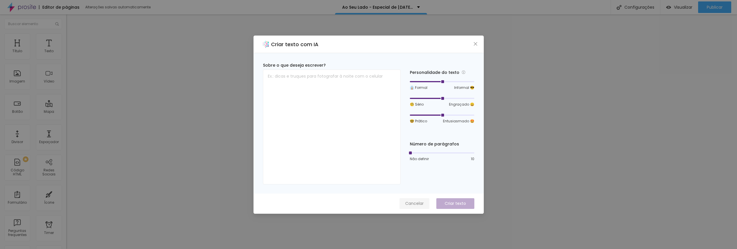
click at [415, 202] on span "Cancelar" at bounding box center [414, 203] width 18 height 6
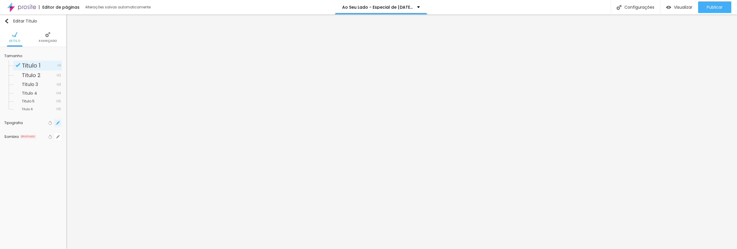
click at [59, 123] on icon "button" at bounding box center [57, 122] width 3 height 3
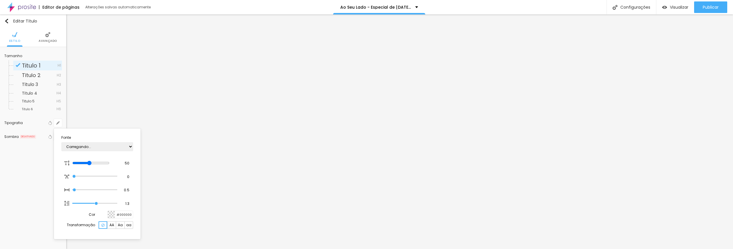
type input "1"
type input "48"
type input "1"
type input "44"
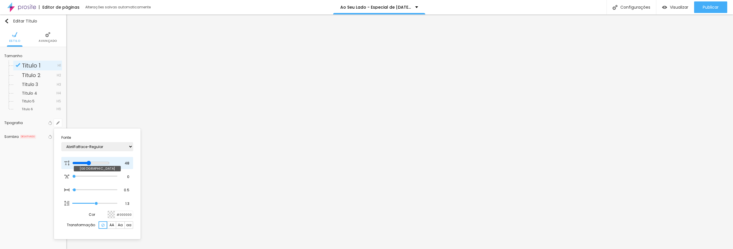
type input "44"
type input "1"
type input "43"
type input "1"
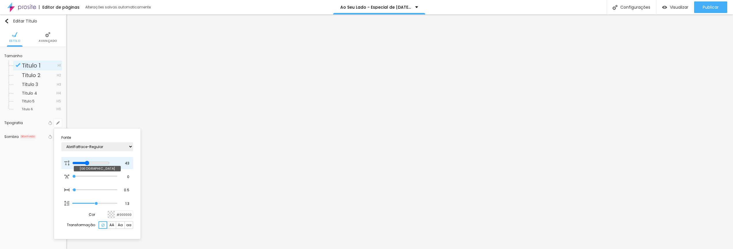
type input "42"
type input "1"
type input "41"
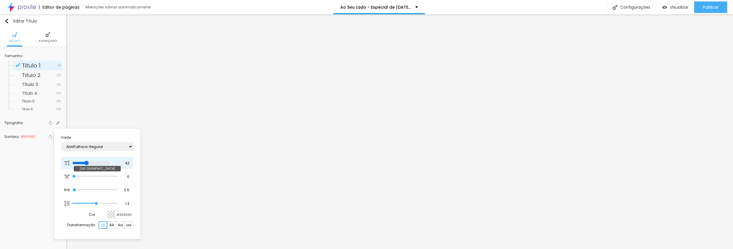
type input "1"
type input "40"
type input "1"
type input "38"
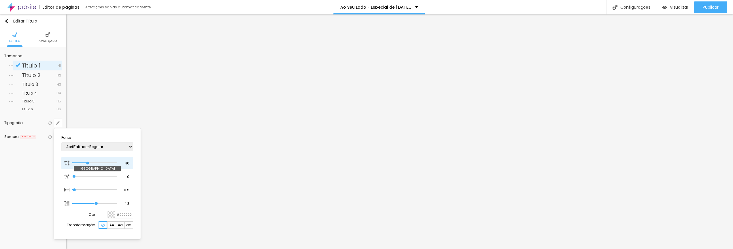
type input "38"
type input "1"
type input "37"
type input "1"
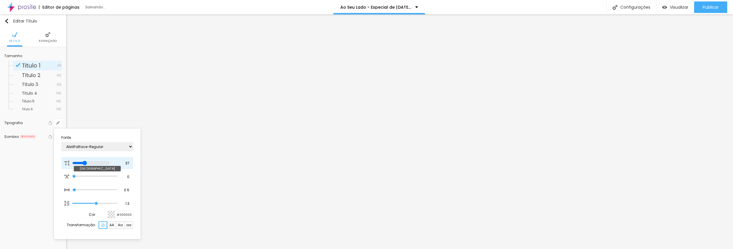
type input "36"
type input "1"
type input "34"
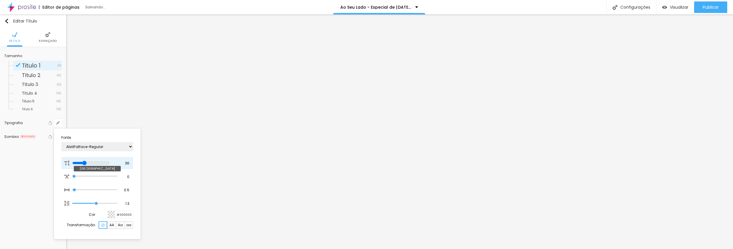
type input "1"
type input "31"
type input "1"
drag, startPoint x: 94, startPoint y: 162, endPoint x: 85, endPoint y: 163, distance: 8.9
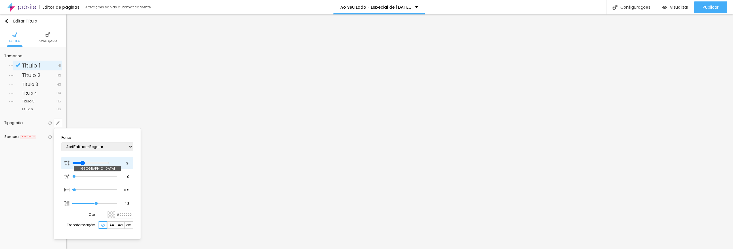
type input "31"
click at [85, 163] on input "range" at bounding box center [90, 162] width 37 height 5
click at [259, 111] on div at bounding box center [366, 124] width 733 height 249
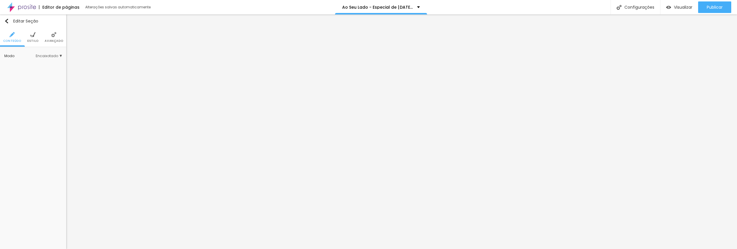
click at [46, 35] on li "Avançado" at bounding box center [54, 37] width 18 height 19
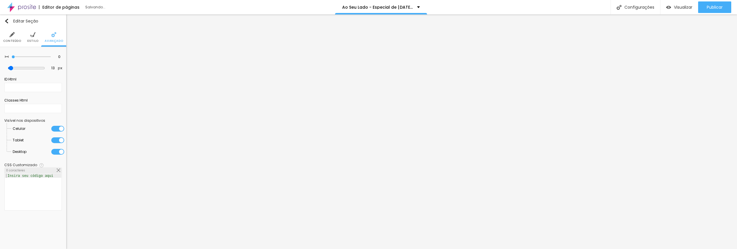
click at [60, 143] on div at bounding box center [57, 140] width 13 height 6
click at [60, 128] on div at bounding box center [57, 129] width 13 height 6
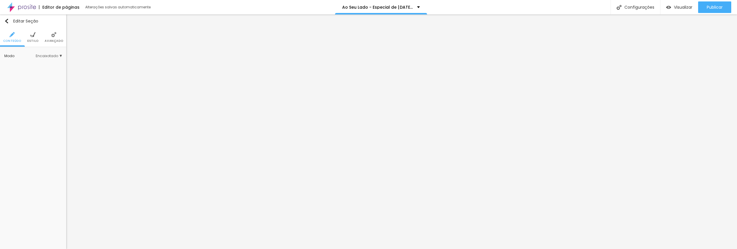
click at [55, 36] on img at bounding box center [53, 34] width 5 height 5
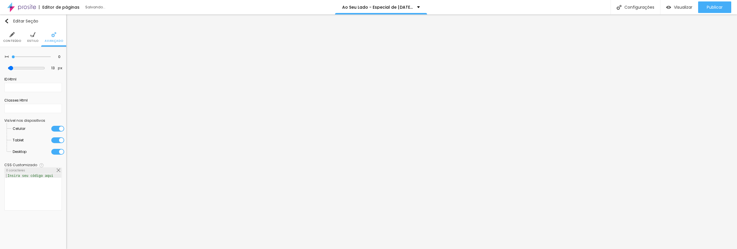
click at [58, 151] on div at bounding box center [57, 152] width 13 height 6
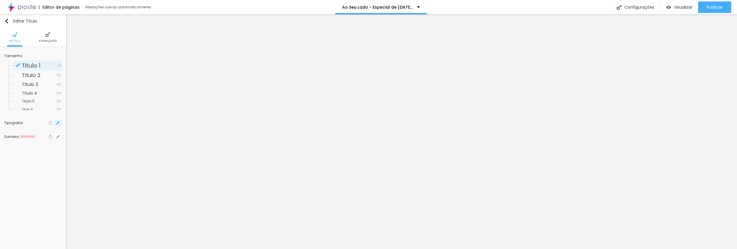
click at [60, 122] on button "button" at bounding box center [58, 123] width 8 height 8
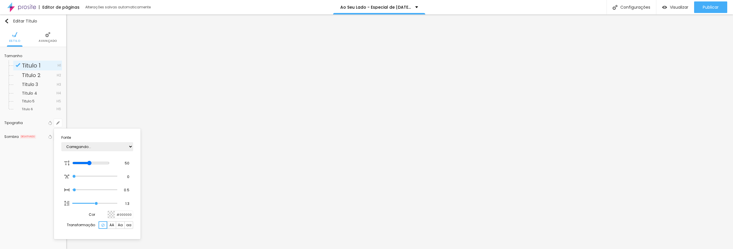
type input "1"
type input "45"
type input "1"
type input "44"
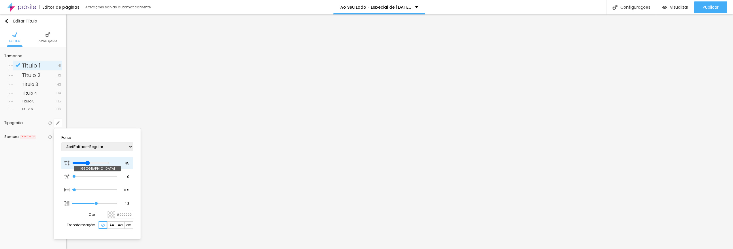
type input "44"
type input "1"
type input "43"
type input "1"
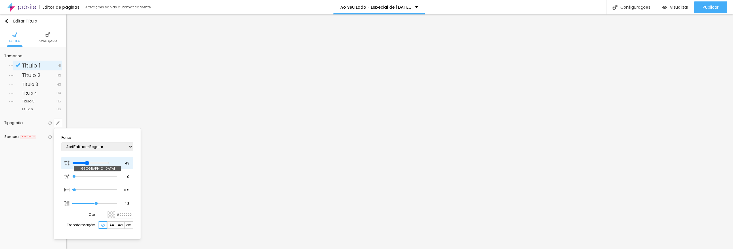
type input "42"
type input "1"
type input "41"
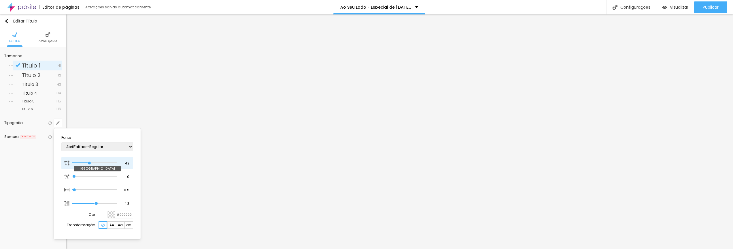
type input "1"
type input "40"
type input "1"
type input "38"
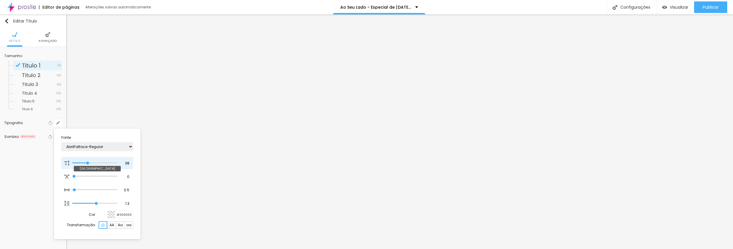
drag, startPoint x: 92, startPoint y: 162, endPoint x: 88, endPoint y: 162, distance: 4.3
click at [88, 162] on input "range" at bounding box center [94, 162] width 45 height 3
click at [313, 155] on div at bounding box center [366, 124] width 733 height 249
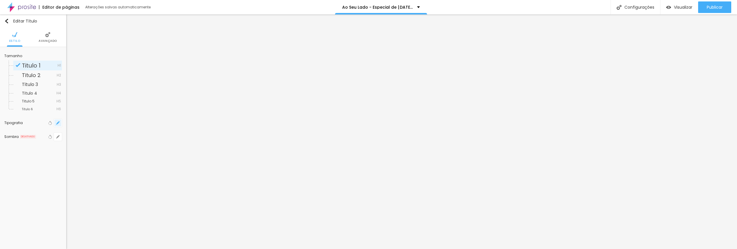
click at [56, 122] on button "button" at bounding box center [58, 123] width 8 height 8
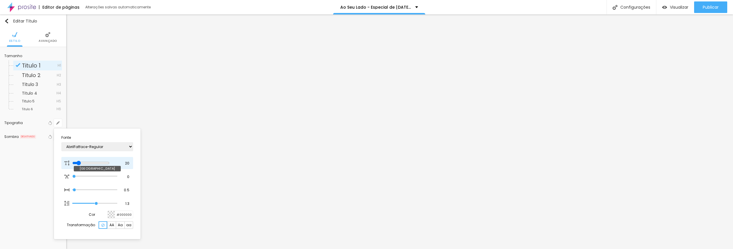
drag, startPoint x: 84, startPoint y: 162, endPoint x: 80, endPoint y: 162, distance: 4.3
click at [80, 162] on input "range" at bounding box center [90, 162] width 37 height 5
click at [704, 6] on div at bounding box center [366, 124] width 733 height 249
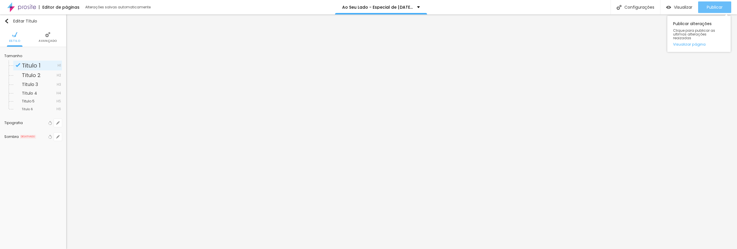
click at [711, 8] on span "Publicar" at bounding box center [715, 7] width 16 height 5
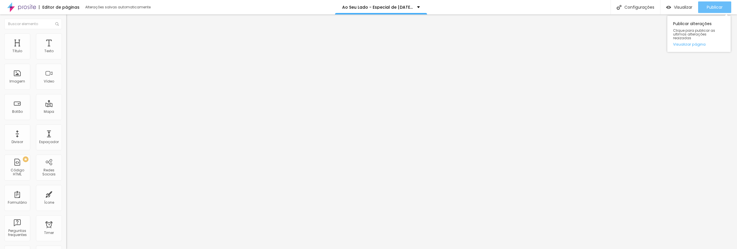
click at [712, 5] on span "Publicar" at bounding box center [715, 7] width 16 height 5
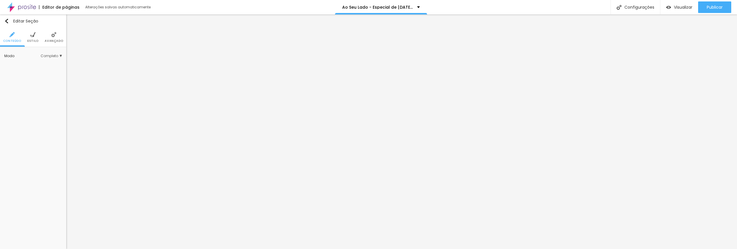
click at [32, 39] on span "Estilo" at bounding box center [32, 40] width 11 height 3
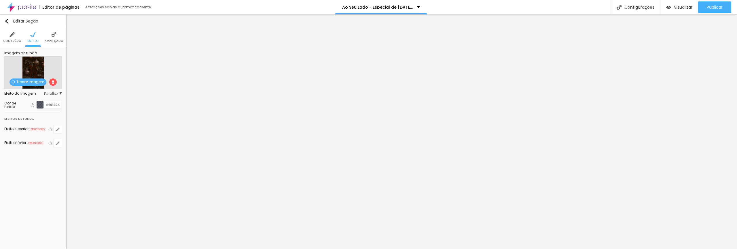
click at [51, 38] on li "Avançado" at bounding box center [54, 37] width 18 height 19
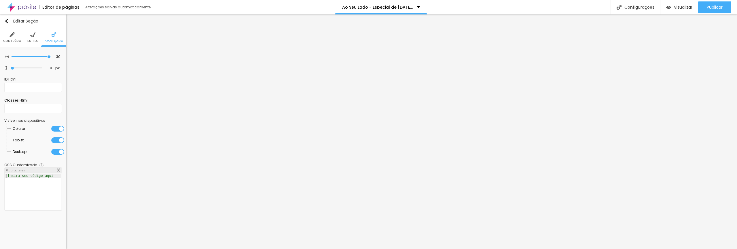
click at [8, 39] on span "Conteúdo" at bounding box center [12, 40] width 18 height 3
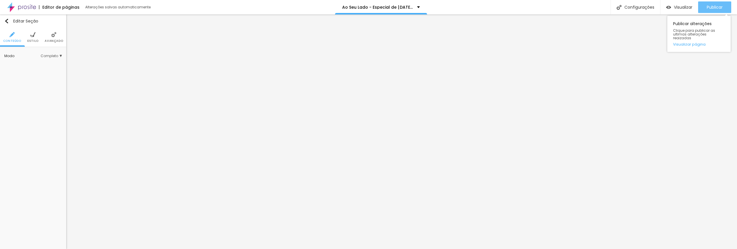
click at [709, 3] on div "Publicar" at bounding box center [715, 7] width 16 height 12
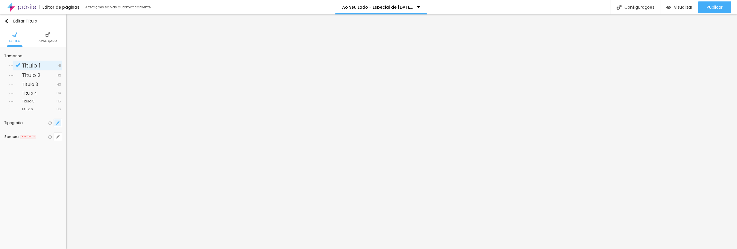
click at [58, 123] on icon "button" at bounding box center [58, 123] width 2 height 2
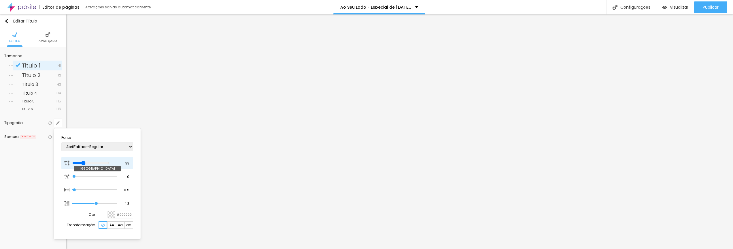
drag, startPoint x: 92, startPoint y: 163, endPoint x: 85, endPoint y: 163, distance: 6.9
click at [85, 163] on input "range" at bounding box center [90, 162] width 37 height 5
click at [713, 5] on div at bounding box center [366, 124] width 733 height 249
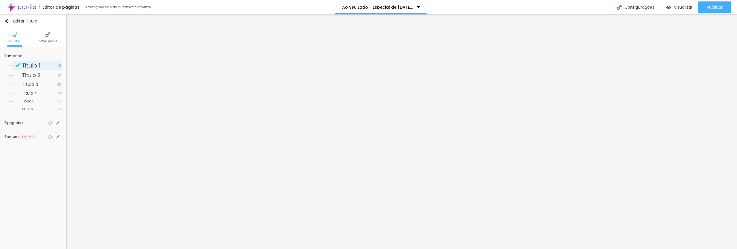
click at [713, 5] on span "Publicar" at bounding box center [715, 7] width 16 height 5
click at [7, 21] on img "button" at bounding box center [6, 21] width 5 height 5
click at [5, 20] on img "button" at bounding box center [6, 21] width 5 height 5
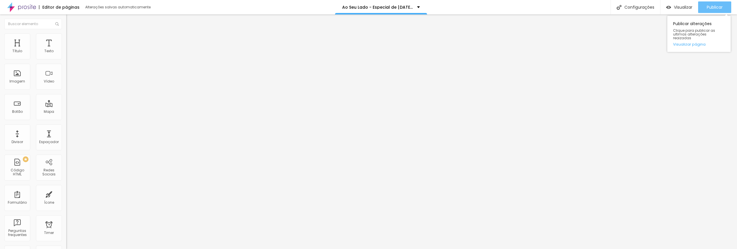
click at [718, 5] on span "Publicar" at bounding box center [715, 7] width 16 height 5
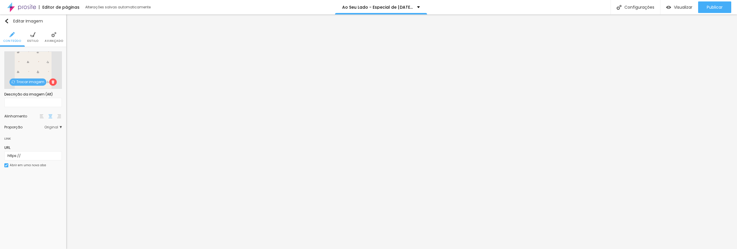
click at [58, 40] on span "Avançado" at bounding box center [54, 40] width 18 height 3
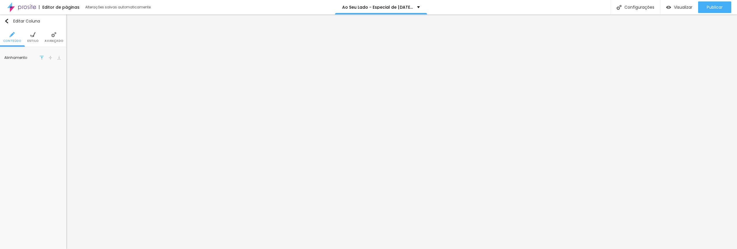
click at [50, 57] on img at bounding box center [50, 58] width 4 height 4
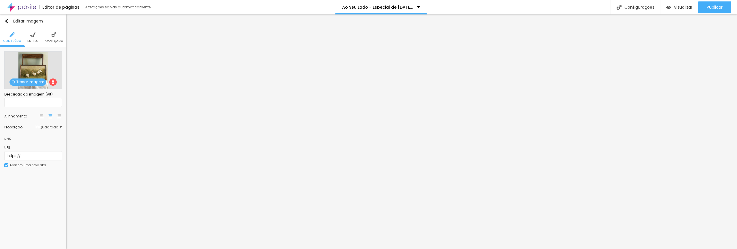
click at [35, 42] on span "Estilo" at bounding box center [32, 40] width 11 height 3
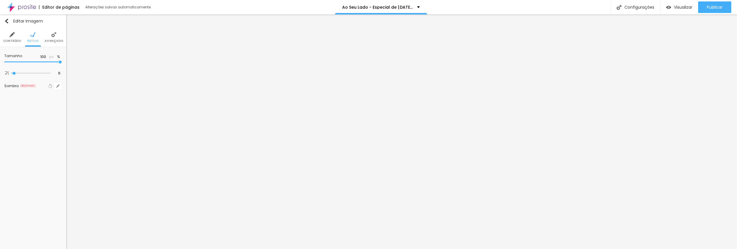
click at [52, 41] on span "Avançado" at bounding box center [54, 40] width 18 height 3
click at [51, 57] on img at bounding box center [50, 58] width 4 height 4
click at [50, 58] on img at bounding box center [50, 58] width 4 height 4
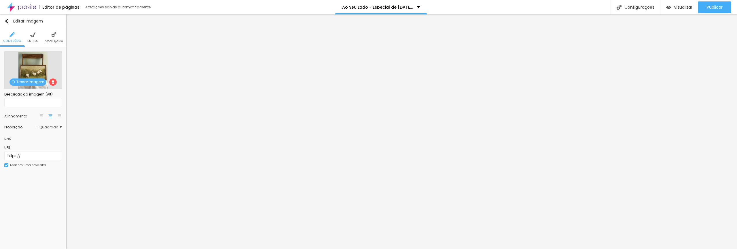
click at [53, 43] on li "Avançado" at bounding box center [54, 37] width 18 height 19
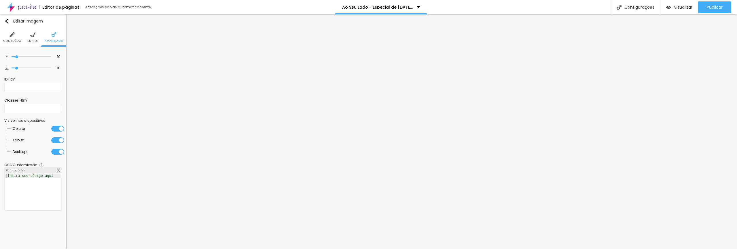
click at [36, 40] on span "Estilo" at bounding box center [32, 40] width 11 height 3
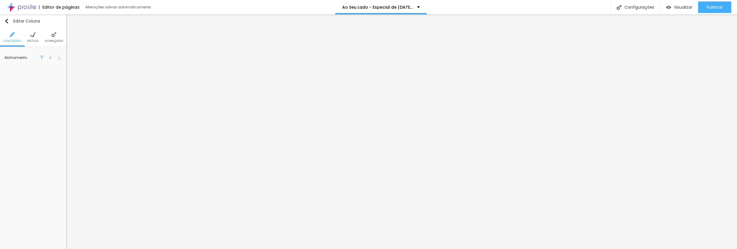
click at [57, 37] on li "Avançado" at bounding box center [54, 37] width 18 height 19
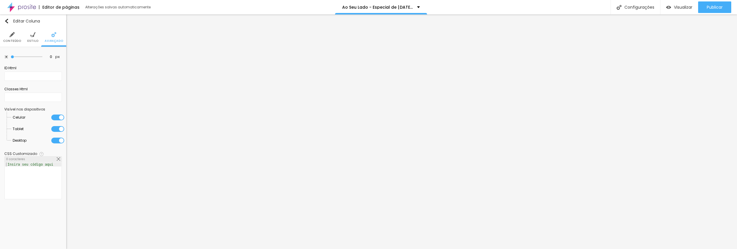
click at [35, 39] on span "Estilo" at bounding box center [32, 40] width 11 height 3
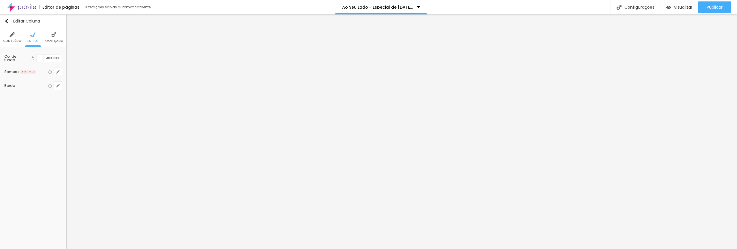
click at [7, 41] on span "Conteúdo" at bounding box center [12, 40] width 18 height 3
click at [50, 58] on img at bounding box center [50, 58] width 4 height 4
click at [51, 58] on img at bounding box center [50, 58] width 4 height 4
click at [41, 57] on img at bounding box center [42, 58] width 4 height 4
click at [50, 57] on img at bounding box center [50, 58] width 4 height 4
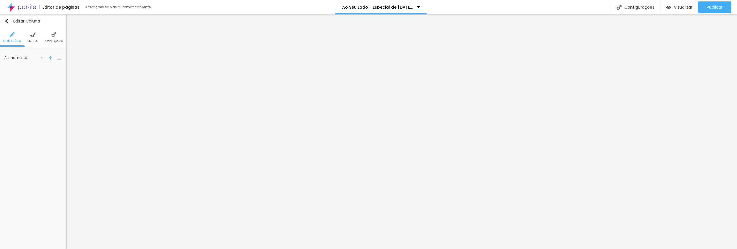
click at [59, 58] on img at bounding box center [59, 58] width 4 height 4
click at [51, 58] on img at bounding box center [50, 58] width 4 height 4
click at [52, 58] on img at bounding box center [50, 58] width 4 height 4
click at [50, 57] on img at bounding box center [50, 58] width 4 height 4
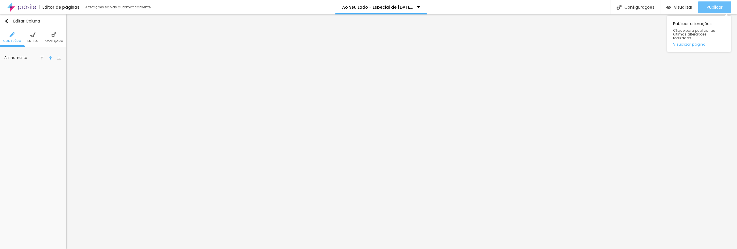
click at [699, 9] on button "Publicar" at bounding box center [714, 7] width 33 height 12
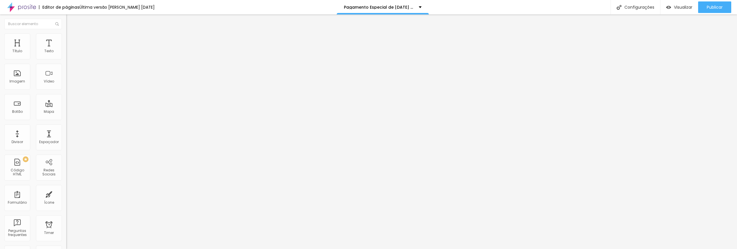
click at [66, 38] on li "Estilo" at bounding box center [99, 36] width 66 height 6
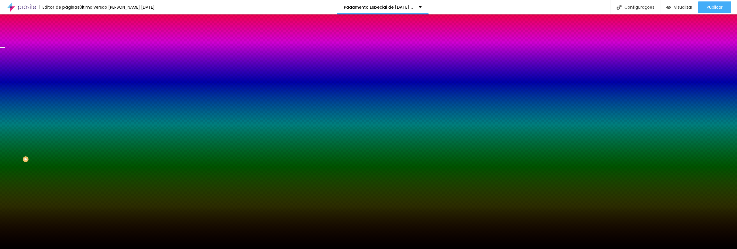
click at [66, 53] on span "Trocar imagem" at bounding box center [81, 50] width 31 height 5
drag, startPoint x: 163, startPoint y: 132, endPoint x: 170, endPoint y: 134, distance: 7.7
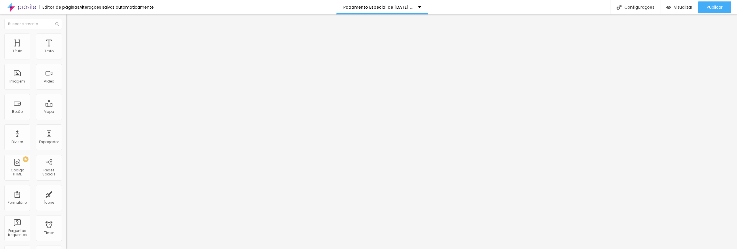
click at [71, 40] on span "Estilo" at bounding box center [75, 37] width 9 height 5
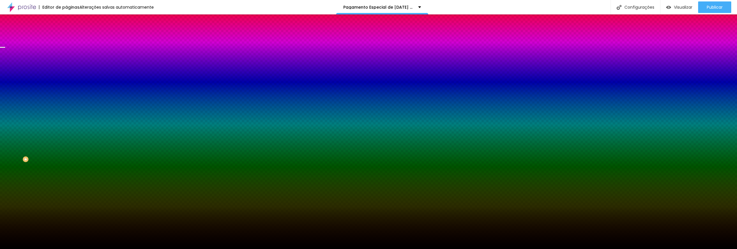
click at [66, 53] on span "Trocar imagem" at bounding box center [81, 50] width 31 height 5
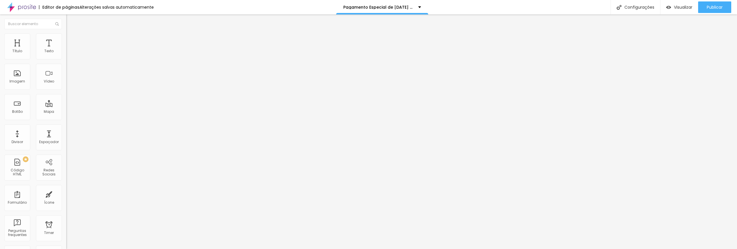
click at [71, 40] on span "Estilo" at bounding box center [75, 37] width 9 height 5
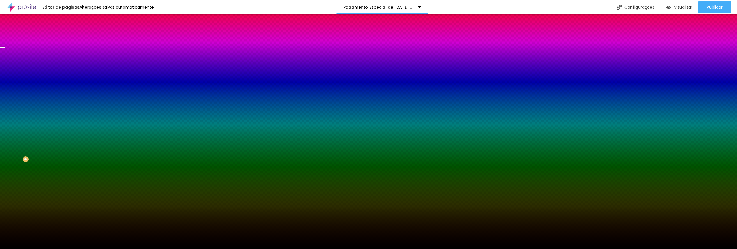
click at [66, 53] on span "Trocar imagem" at bounding box center [81, 50] width 31 height 5
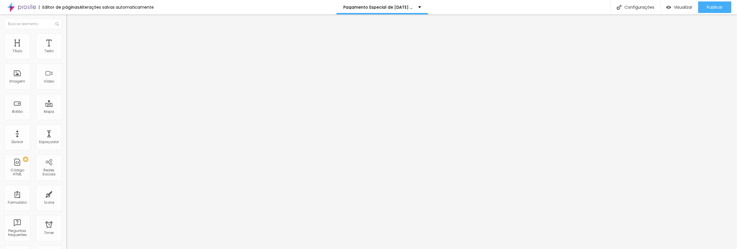
click at [71, 39] on span "Estilo" at bounding box center [75, 37] width 9 height 5
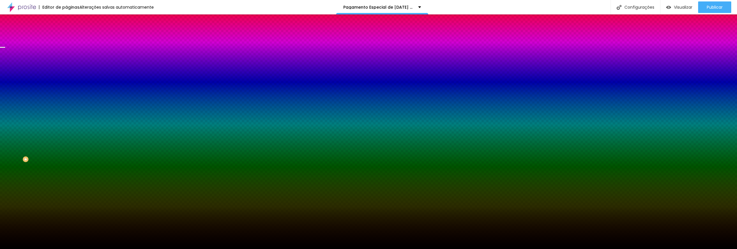
click at [66, 53] on span "Trocar imagem" at bounding box center [81, 50] width 31 height 5
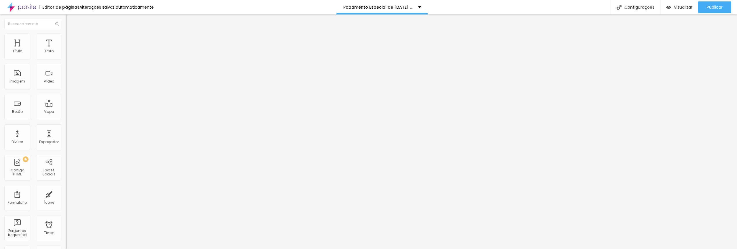
click at [71, 39] on span "Estilo" at bounding box center [75, 37] width 9 height 5
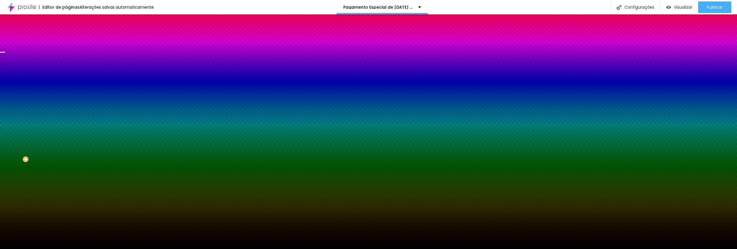
click at [66, 53] on span "Trocar imagem" at bounding box center [81, 50] width 31 height 5
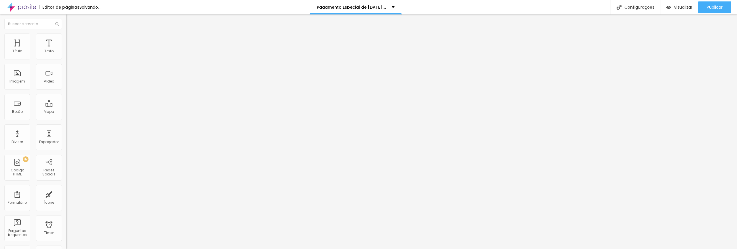
click at [71, 39] on span "Estilo" at bounding box center [75, 37] width 9 height 5
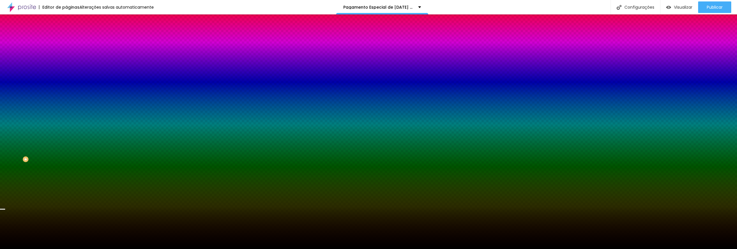
click at [66, 53] on span "Trocar imagem" at bounding box center [81, 50] width 31 height 5
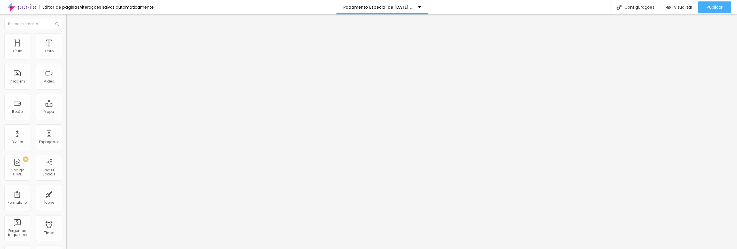
click at [69, 54] on icon "button" at bounding box center [70, 51] width 3 height 3
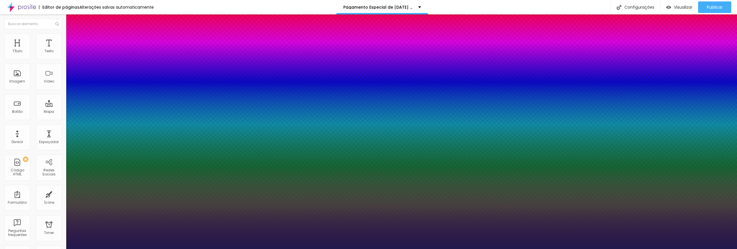
type input "1"
select select "Alegreya"
type input "1"
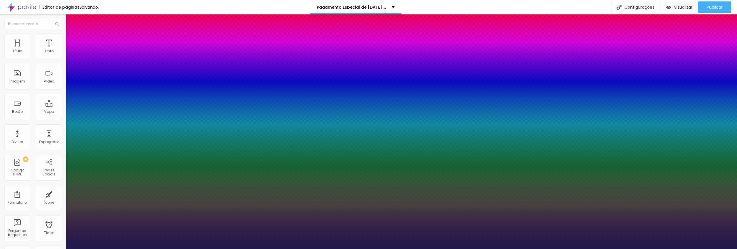
click at [339, 248] on div at bounding box center [368, 249] width 737 height 0
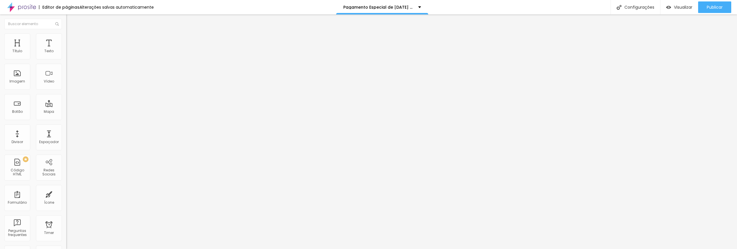
click at [69, 53] on icon "button" at bounding box center [70, 52] width 2 height 2
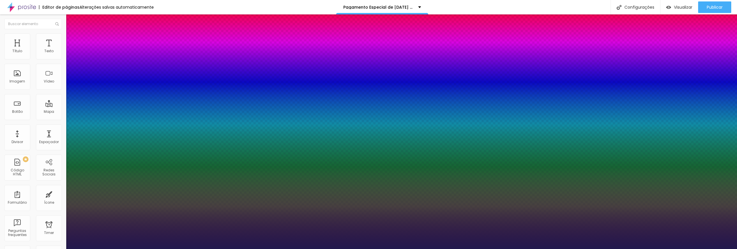
type input "1"
select select "Alegreya"
type input "1"
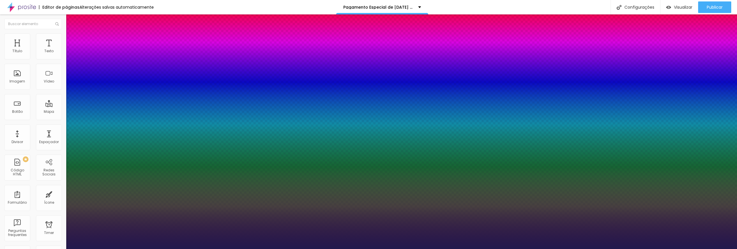
click at [171, 248] on div at bounding box center [368, 249] width 737 height 0
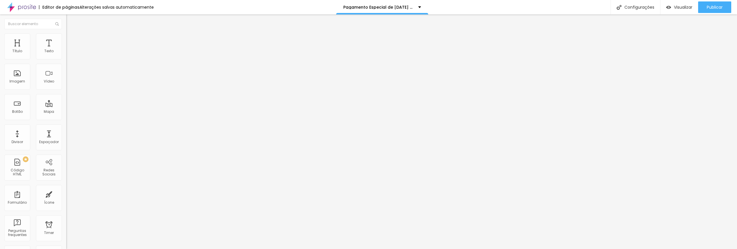
click at [71, 40] on span "Avançado" at bounding box center [80, 37] width 19 height 5
click at [71, 34] on span "Estilo" at bounding box center [75, 31] width 9 height 5
click at [66, 57] on img at bounding box center [99, 72] width 66 height 66
click at [66, 121] on img at bounding box center [99, 154] width 66 height 66
click at [71, 21] on img "button" at bounding box center [73, 21] width 5 height 5
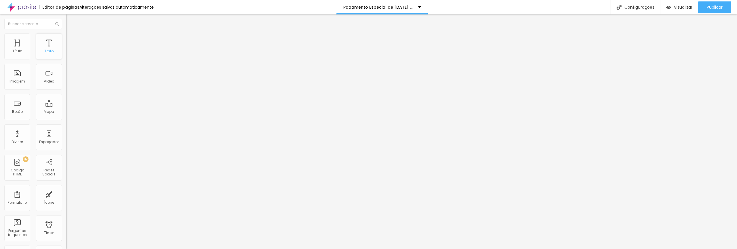
click at [49, 52] on div "Texto" at bounding box center [48, 51] width 9 height 4
click at [66, 55] on button "button" at bounding box center [70, 52] width 8 height 6
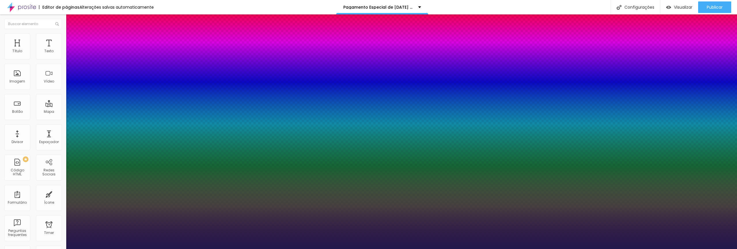
type input "1"
select select "Alegreya"
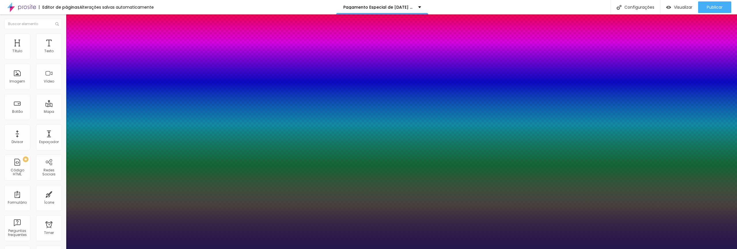
type input "1"
type input "#211948"
type input "1"
type input "#433A6E"
type input "1"
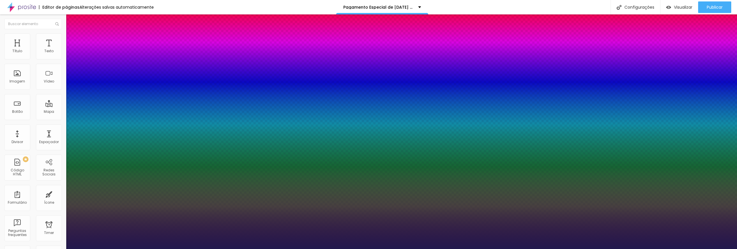
type input "#C2C0CA"
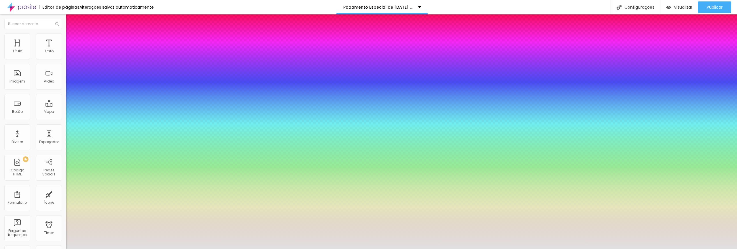
type input "1"
type input "#E1E1E1"
type input "1"
type input "#E6E6E6"
type input "1"
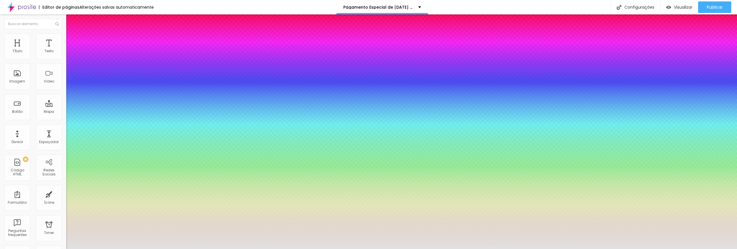
type input "#E8E8E8"
type input "1"
type input "#EAEAEA"
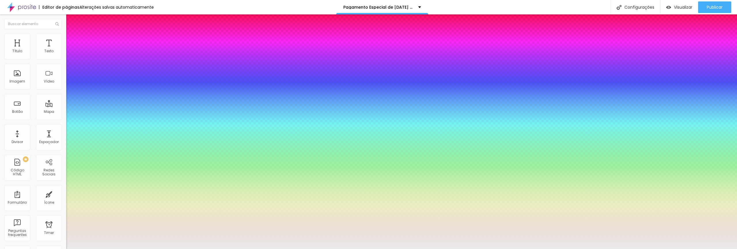
type input "1"
type input "#EDEDED"
type input "1"
type input "#F1F1F1"
type input "1"
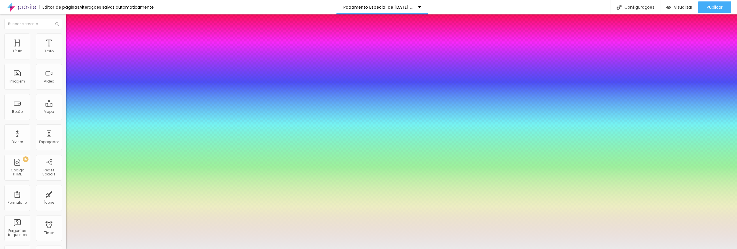
type input "#F9F9F9"
type input "1"
type input "#FFFFFF"
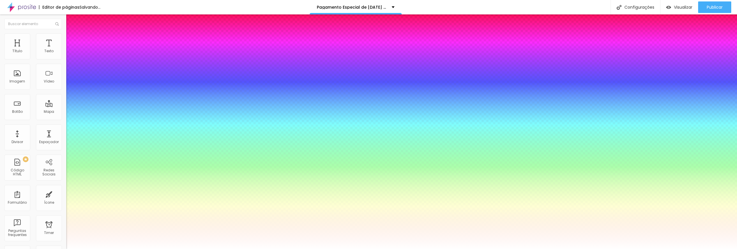
drag, startPoint x: 105, startPoint y: 188, endPoint x: 77, endPoint y: 155, distance: 43.3
type input "1"
type input "21"
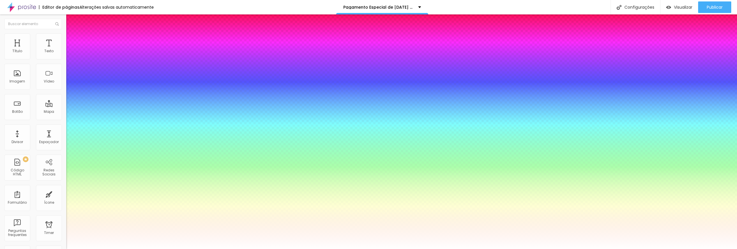
type input "1"
type input "22"
type input "1"
type input "28"
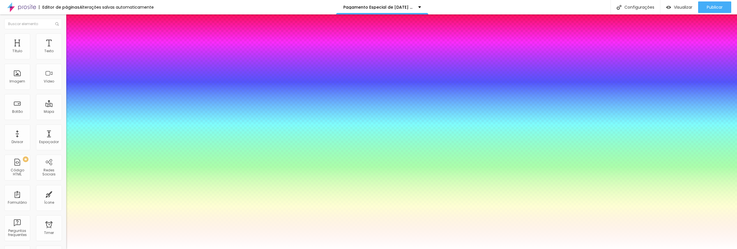
type input "28"
type input "1"
type input "30"
type input "1"
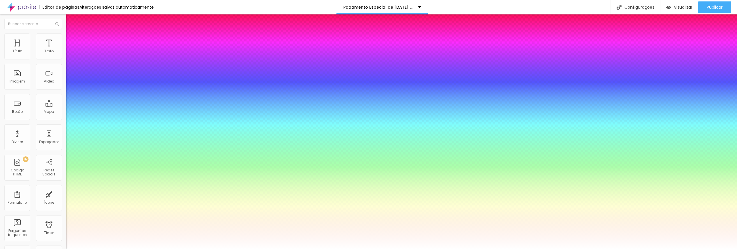
type input "36"
type input "1"
type input "42"
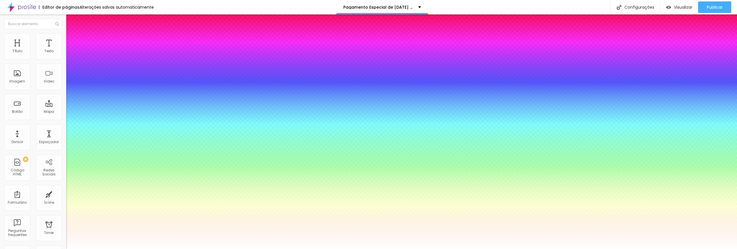
type input "1"
type input "43"
type input "1"
type input "40"
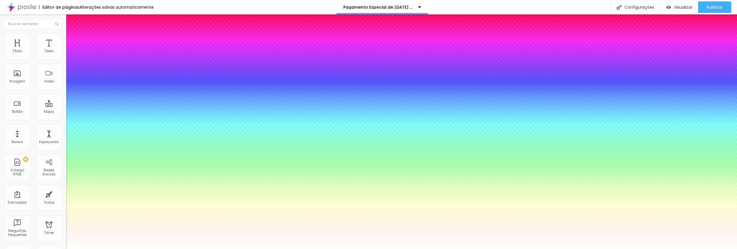
type input "40"
type input "1"
type input "38"
type input "1"
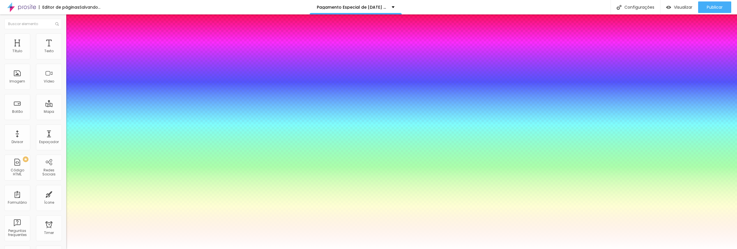
type input "37"
type input "1"
drag, startPoint x: 76, startPoint y: 97, endPoint x: 87, endPoint y: 98, distance: 11.3
type input "37"
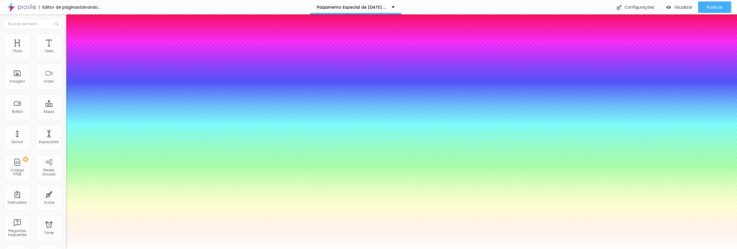
type input "1"
click at [364, 248] on div at bounding box center [368, 249] width 737 height 0
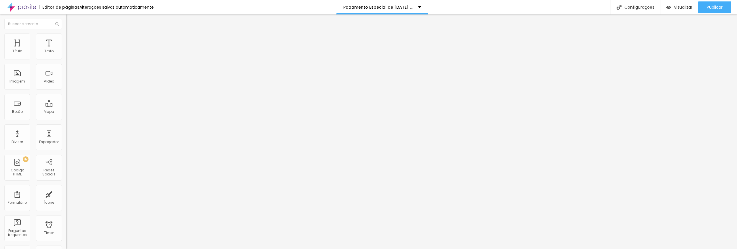
click at [69, 53] on icon "button" at bounding box center [70, 52] width 2 height 2
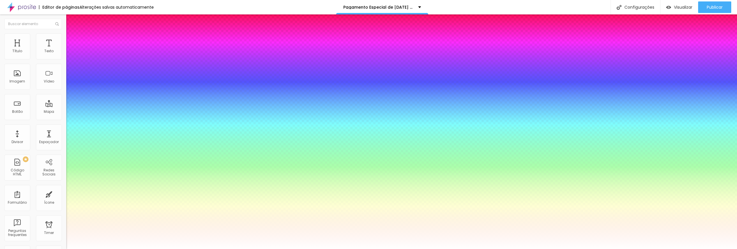
type input "1"
type input "35"
type input "1"
type input "33"
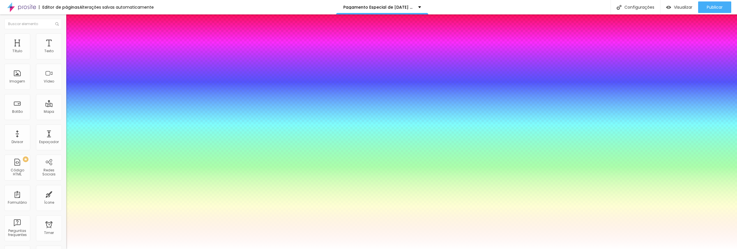
type input "33"
type input "1"
type input "29"
type input "1"
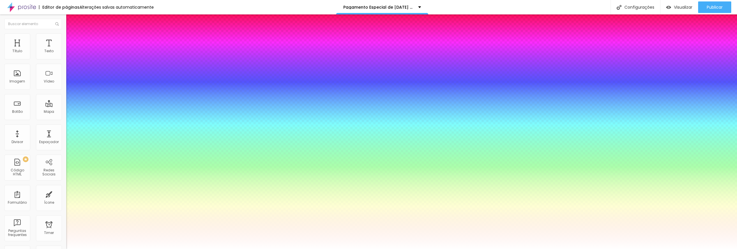
type input "26"
type input "1"
type input "25"
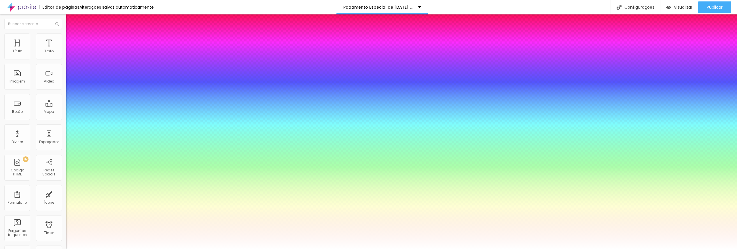
type input "1"
type input "24"
type input "1"
type input "23"
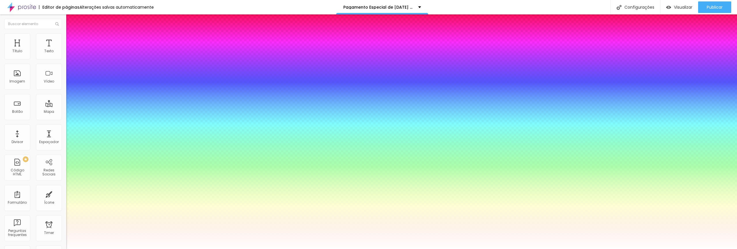
type input "23"
type input "1"
type input "22"
type input "1"
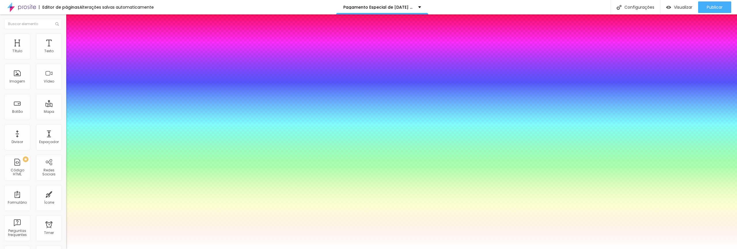
type input "21"
type input "1"
type input "22"
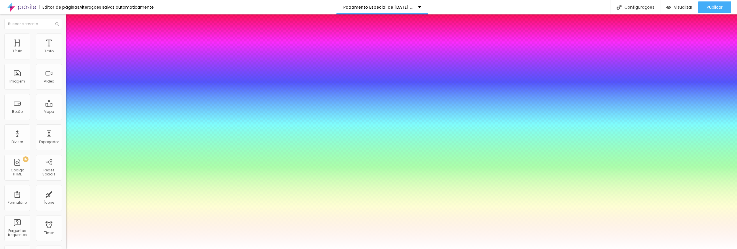
type input "1"
type input "23"
type input "1"
type input "24"
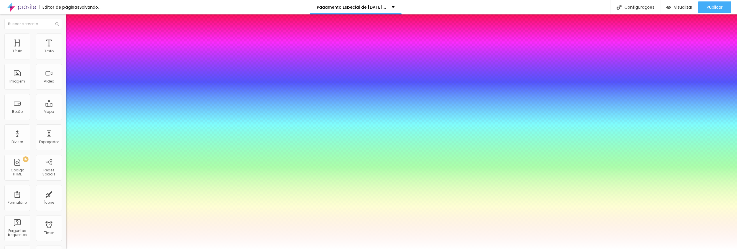
type input "24"
type input "1"
type input "25"
type input "1"
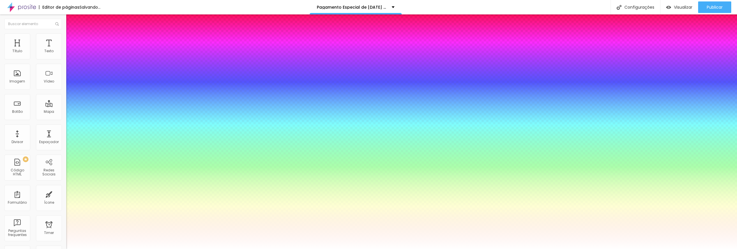
type input "26"
type input "1"
drag, startPoint x: 87, startPoint y: 98, endPoint x: 82, endPoint y: 97, distance: 4.6
type input "26"
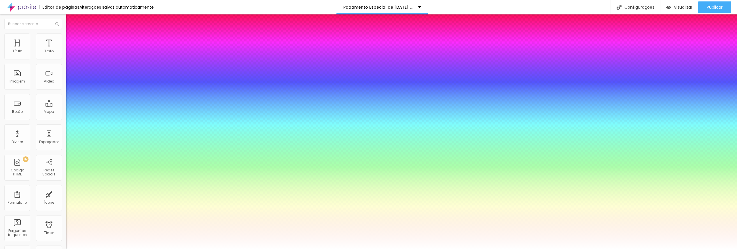
click at [304, 248] on div at bounding box center [368, 249] width 737 height 0
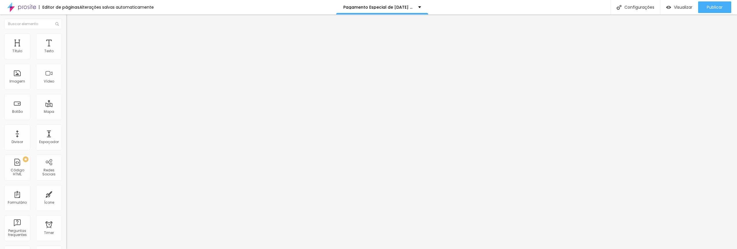
click at [66, 55] on button "button" at bounding box center [70, 52] width 8 height 6
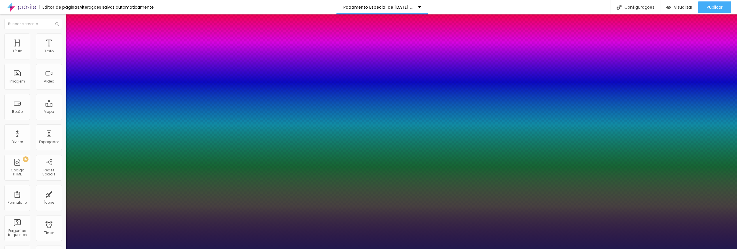
type input "1"
type input "55"
type input "1"
type input "55"
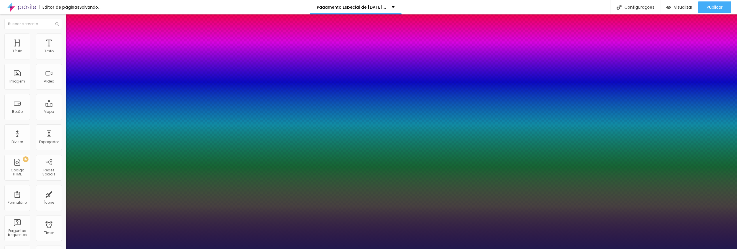
type input "1"
click at [371, 248] on div at bounding box center [368, 249] width 737 height 0
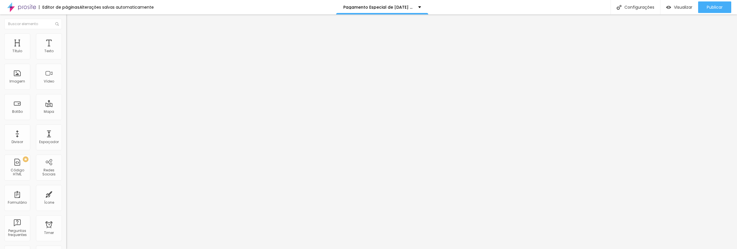
click at [71, 39] on span "Avançado" at bounding box center [80, 37] width 19 height 5
type input "12"
type input "11"
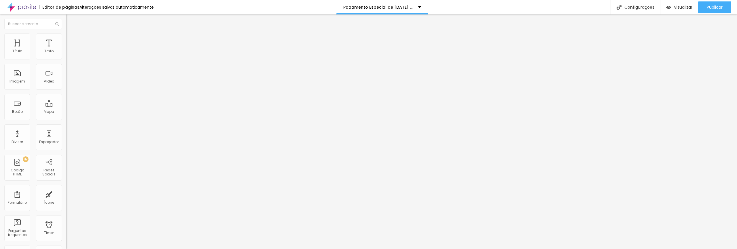
type input "5"
type input "3"
type input "2"
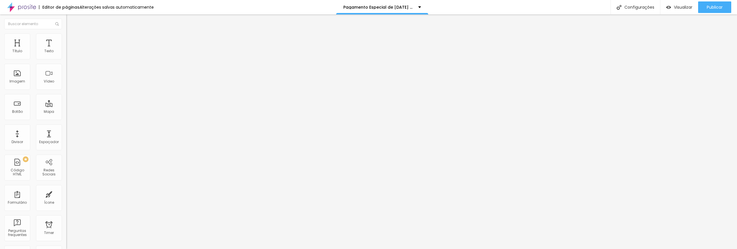
type input "2"
type input "0"
drag, startPoint x: 18, startPoint y: 56, endPoint x: 8, endPoint y: 57, distance: 9.3
type input "0"
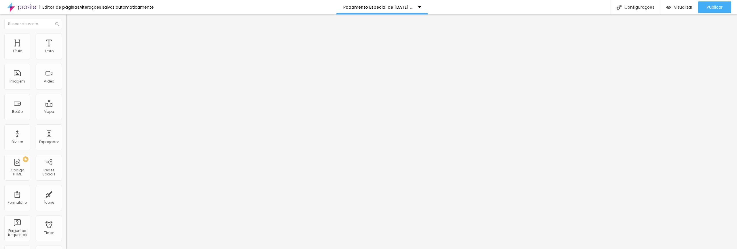
click at [66, 106] on input "range" at bounding box center [84, 108] width 37 height 5
click at [66, 38] on li "Avançado" at bounding box center [99, 36] width 66 height 6
type input "9"
type input "7"
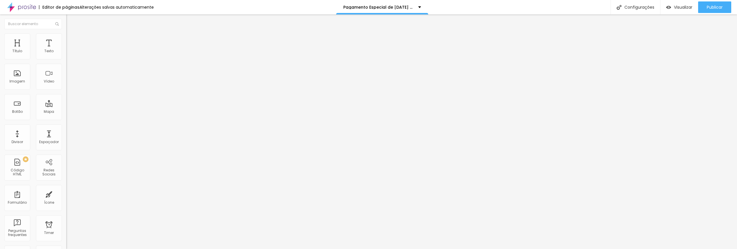
type input "7"
type input "2"
type input "0"
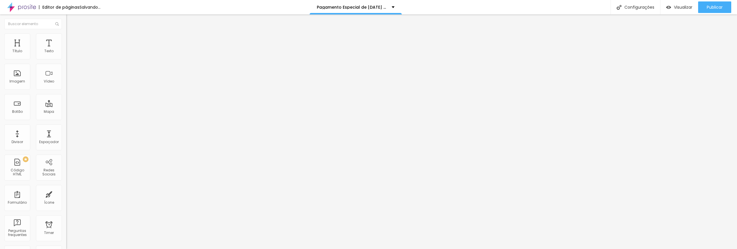
drag, startPoint x: 18, startPoint y: 68, endPoint x: 3, endPoint y: 67, distance: 14.5
type input "0"
click at [66, 188] on input "range" at bounding box center [84, 190] width 37 height 5
click at [69, 54] on icon "button" at bounding box center [70, 51] width 3 height 3
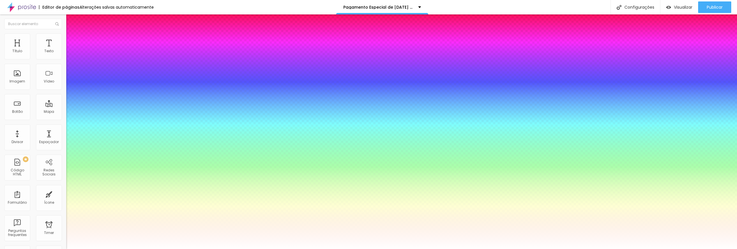
type input "1"
type input "28"
type input "1"
type input "29"
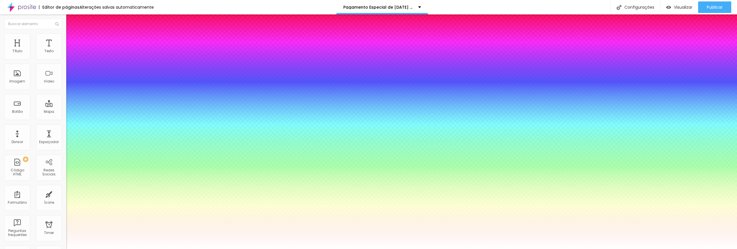
type input "29"
type input "1"
type input "30"
type input "1"
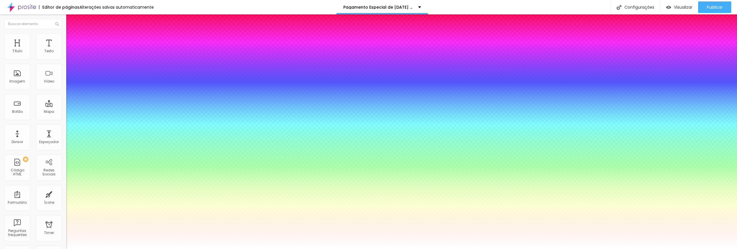
type input "31"
type input "1"
type input "32"
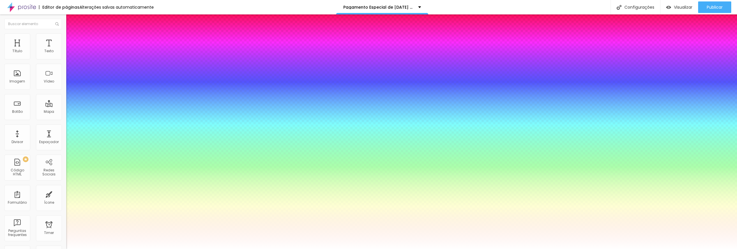
type input "1"
type input "31"
type input "1"
type input "31"
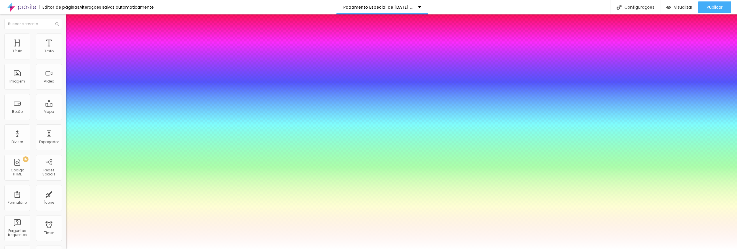
click at [172, 248] on div at bounding box center [368, 249] width 737 height 0
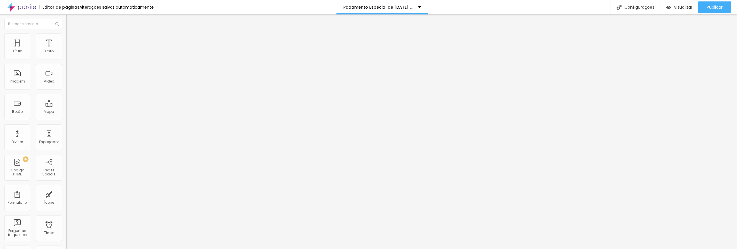
click at [71, 40] on span "Avançado" at bounding box center [80, 37] width 19 height 5
type input "8"
type input "5"
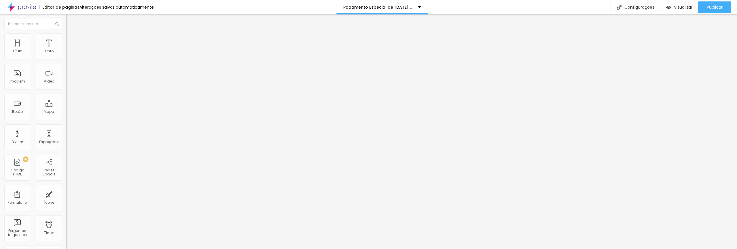
type input "0"
drag, startPoint x: 16, startPoint y: 56, endPoint x: 50, endPoint y: 74, distance: 38.0
type input "0"
click at [66, 106] on input "range" at bounding box center [84, 108] width 37 height 5
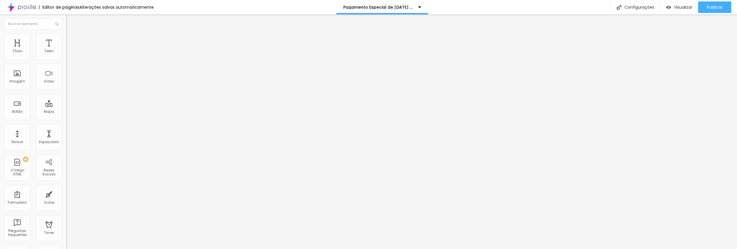
click at [71, 40] on span "Avançado" at bounding box center [80, 37] width 19 height 5
type input "3"
type input "1"
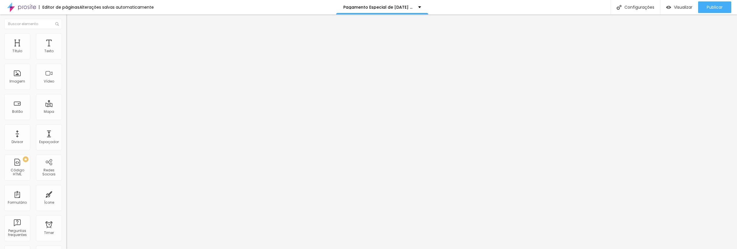
type input "0"
drag, startPoint x: 16, startPoint y: 68, endPoint x: 4, endPoint y: 68, distance: 11.5
type input "0"
click at [66, 188] on input "range" at bounding box center [84, 190] width 37 height 5
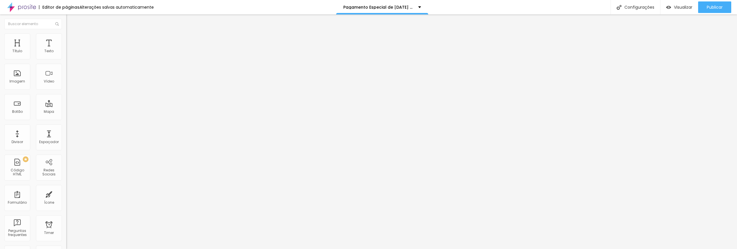
click at [66, 35] on img at bounding box center [68, 35] width 5 height 5
click at [71, 39] on span "Estilo" at bounding box center [75, 37] width 9 height 5
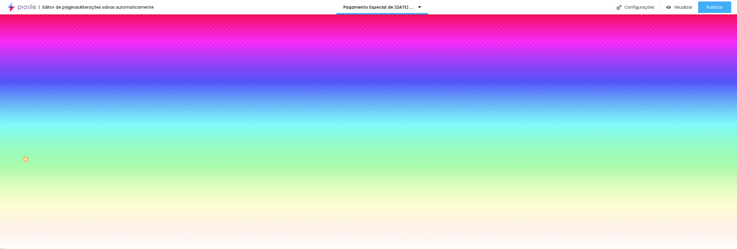
click at [69, 90] on icon "button" at bounding box center [69, 90] width 1 height 1
drag, startPoint x: 126, startPoint y: 184, endPoint x: 125, endPoint y: 138, distance: 46.7
click at [78, 248] on div at bounding box center [368, 249] width 737 height 0
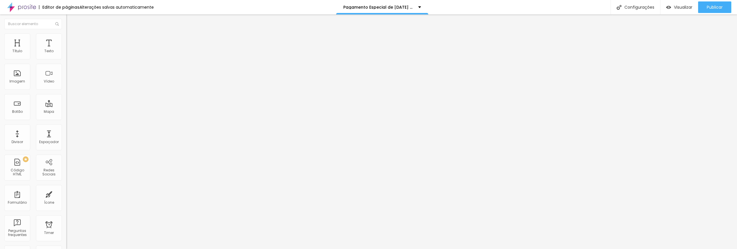
click at [66, 36] on li "Estilo" at bounding box center [99, 36] width 66 height 6
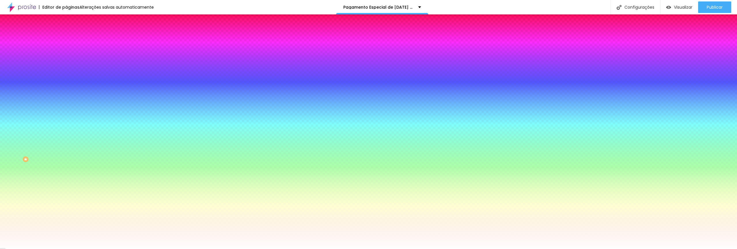
click at [66, 87] on button "button" at bounding box center [70, 90] width 8 height 6
drag, startPoint x: 126, startPoint y: 185, endPoint x: 128, endPoint y: 154, distance: 31.5
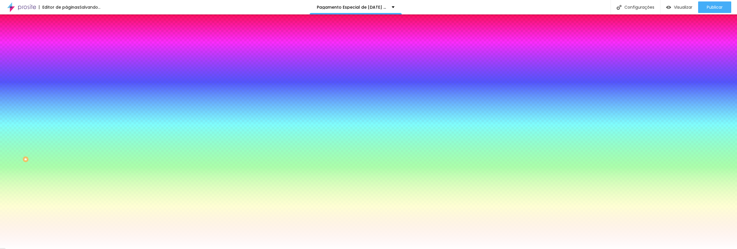
drag, startPoint x: 126, startPoint y: 184, endPoint x: 126, endPoint y: 139, distance: 44.9
click at [191, 248] on div at bounding box center [368, 249] width 737 height 0
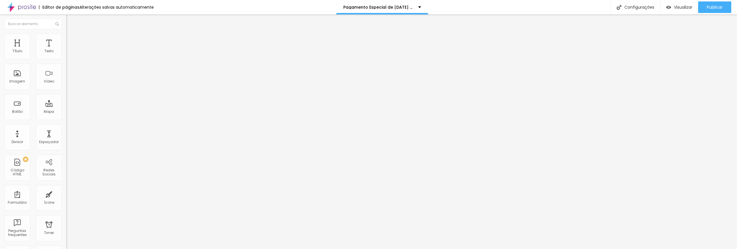
click at [66, 54] on input "R$ 1.840 em 2x no pix" at bounding box center [100, 51] width 69 height 6
type input "R$ 1.680 em 2x no pix"
click at [66, 54] on input "12x R$ 174" at bounding box center [100, 51] width 69 height 6
type input "12x R$ 159"
click at [66, 54] on input "R$ 980 em 2x no pix" at bounding box center [100, 51] width 69 height 6
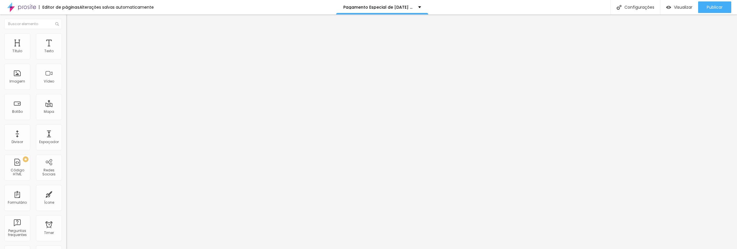
type input "R$ 840 em 2x no pix"
click at [66, 54] on input "12x R$ 93" at bounding box center [100, 51] width 69 height 6
type input "12x R$ 80"
click at [66, 54] on input "R$ 550 em 2x no pix" at bounding box center [100, 51] width 69 height 6
type input "R$ 580 em 2x no pix"
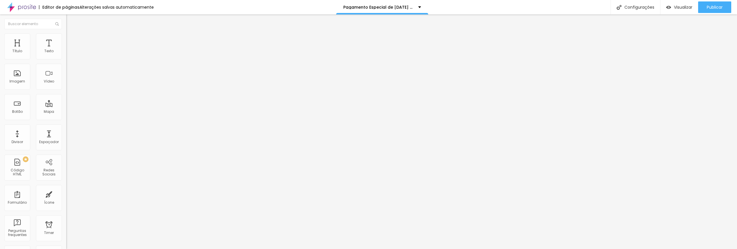
click at [66, 54] on input "12x R$ 52" at bounding box center [100, 51] width 69 height 6
type input "12x R$ 55"
click at [66, 54] on input "R$ 1.840 em 2x no pix" at bounding box center [100, 51] width 69 height 6
type input "R$ 1.680 em 2x no pix"
click at [66, 54] on input "12x R$ 174" at bounding box center [100, 51] width 69 height 6
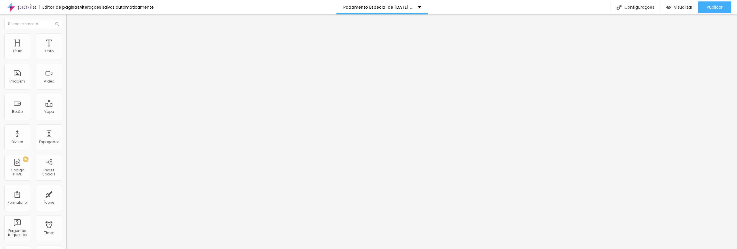
click at [66, 54] on input "12x R$ 174" at bounding box center [100, 51] width 69 height 6
type input "12x R$ 159"
click at [66, 54] on input "R$ 980 em 2x no pix" at bounding box center [100, 51] width 69 height 6
type input "R$ 840 em 2x no pix"
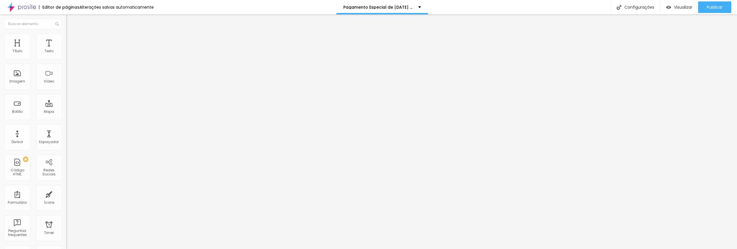
click at [66, 54] on input "12x R$ 93" at bounding box center [100, 51] width 69 height 6
type input "12x R$ 80"
click at [66, 54] on input "R$ 550 em 2x no pix" at bounding box center [100, 51] width 69 height 6
type input "R$ 580 em 2x no pix"
click at [66, 54] on input "12x R$ 52" at bounding box center [100, 51] width 69 height 6
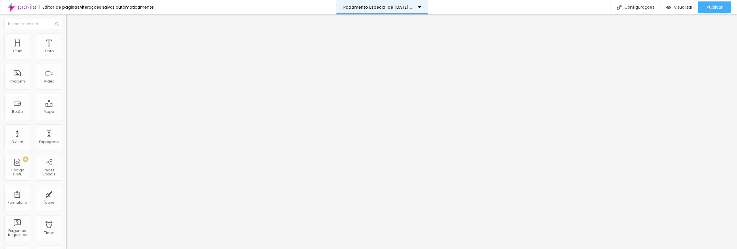
type input "12x R$ 55"
type input "25"
type input "26"
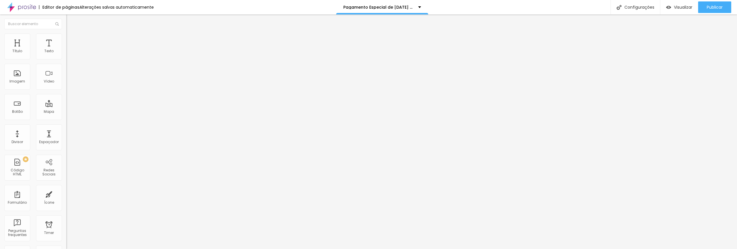
type input "33"
type input "34"
type input "35"
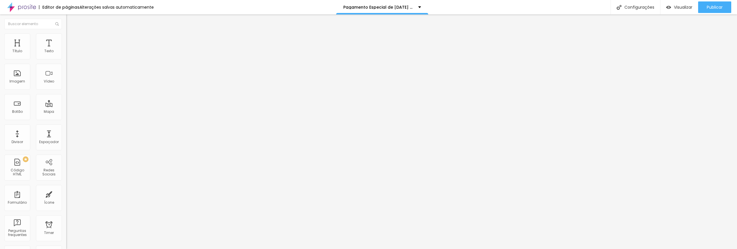
type input "35"
type input "36"
type input "37"
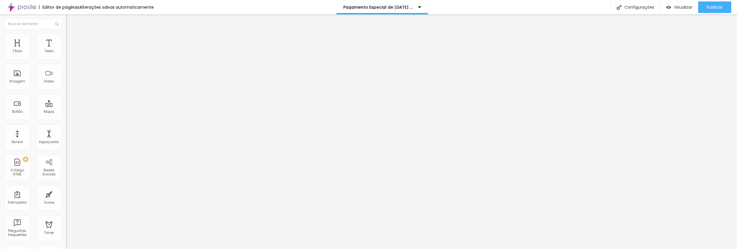
type input "38"
type input "39"
type input "40"
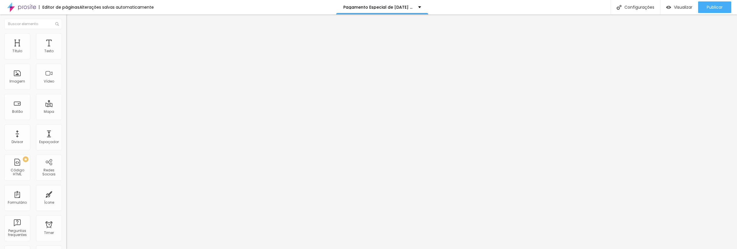
drag, startPoint x: 18, startPoint y: 121, endPoint x: 24, endPoint y: 120, distance: 6.1
click at [66, 136] on input "range" at bounding box center [84, 138] width 37 height 5
drag, startPoint x: 24, startPoint y: 120, endPoint x: 30, endPoint y: 121, distance: 6.1
click at [66, 136] on input "range" at bounding box center [84, 138] width 37 height 5
click at [66, 119] on input "https://www.alboompay.com/deboramattos/pacote-morada-pix-2" at bounding box center [100, 116] width 69 height 6
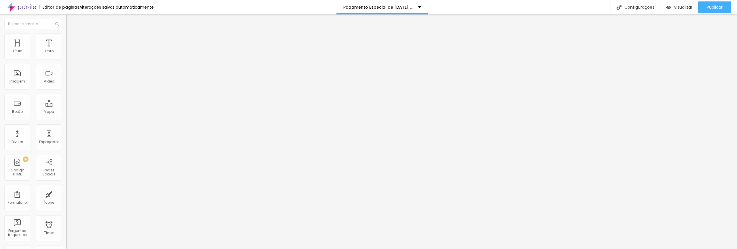
click at [66, 119] on input "https://www.alboompay.com/deboramattos/pacote-morada-pix-2" at bounding box center [100, 116] width 69 height 6
paste input "ra-sempre-todas-as-fotos-pix"
click at [66, 119] on input "https://www.alboompay.com/deboramattos/pacote-refugio-pix-2" at bounding box center [100, 116] width 69 height 6
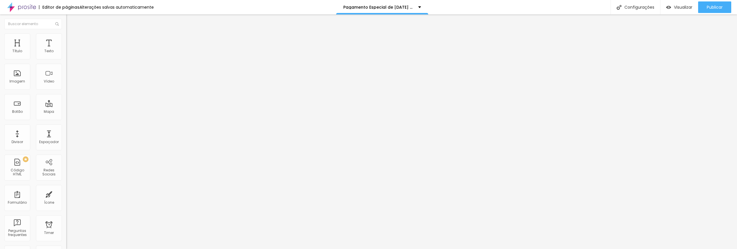
click at [66, 119] on input "https://www.alboompay.com/deboramattos/pacote-refugio-pix-2" at bounding box center [100, 116] width 69 height 6
paste input "instante-20-fotos-pix"
click at [66, 119] on input "https://www.alboompay.com/deboramattos/pacote-aconchego-pix-2" at bounding box center [100, 116] width 69 height 6
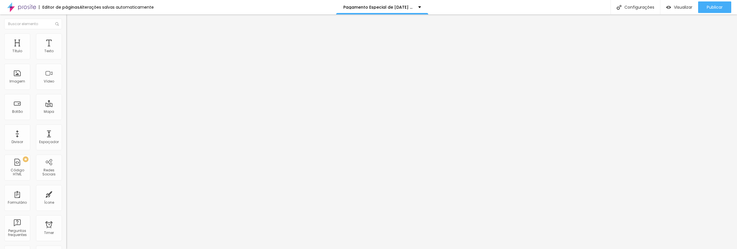
paste input "juntos-10-fotos-pix"
click at [66, 119] on input "https://www.alboompay.com/deboramattos/pacote-aconchego-10-fotos" at bounding box center [100, 116] width 69 height 6
paste input "juntos"
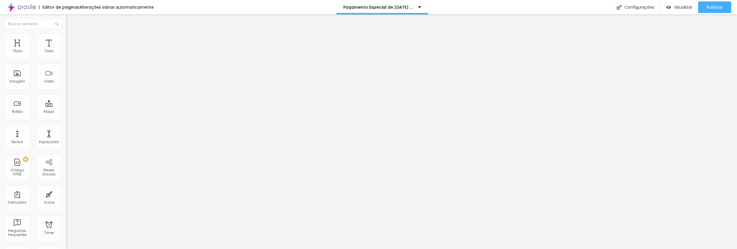
click at [66, 119] on input "https://www.alboompay.com/deboramattos/pacote-refugio-20-fotos" at bounding box center [100, 116] width 69 height 6
paste input "instante"
click at [66, 119] on input "https://www.alboompay.com/deboramattos/pacote-morada-30-fotos" at bounding box center [100, 116] width 69 height 6
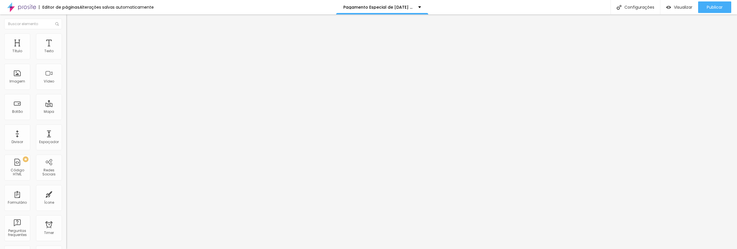
click at [66, 119] on input "https://www.alboompay.com/deboramattos/pacote-morada-30-fotos" at bounding box center [100, 116] width 69 height 6
paste input "ra-sempre-todas-as"
click at [66, 119] on input "https://www.alboompay.com/deboramattos/pacote-morada-30-fotos" at bounding box center [100, 116] width 69 height 6
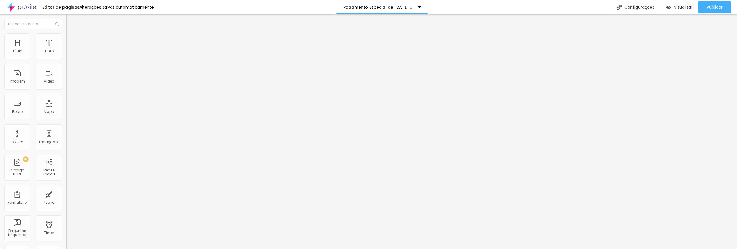
click at [66, 119] on input "https://www.alboompay.com/deboramattos/pacote-morada-30-fotos" at bounding box center [100, 116] width 69 height 6
paste input "ra-sempre-todas-as"
click at [66, 119] on input "https://www.alboompay.com/deboramattos/pacote-refugio-20-fotos" at bounding box center [100, 116] width 69 height 6
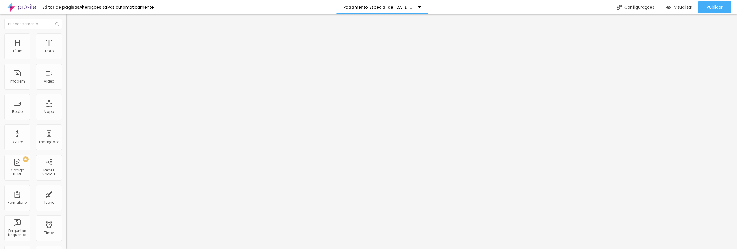
paste input "instante"
click at [66, 118] on input "https://www.alboompay.com/deboramattos/pacote-aconchego-10-fotos" at bounding box center [100, 116] width 69 height 6
paste input "juntos"
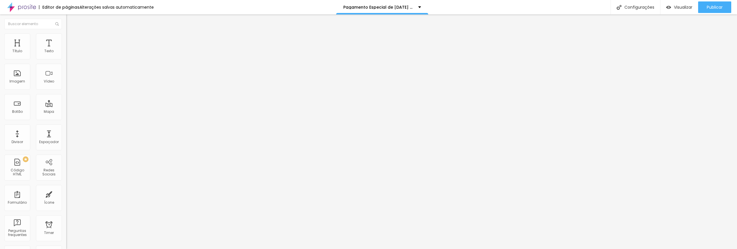
click at [66, 119] on input "https://www.alboompay.com/deboramattos/pacote-aconchego-pix-2" at bounding box center [100, 116] width 69 height 6
paste input "juntos-10-fotos-pix"
click at [66, 119] on input "https://www.alboompay.com/deboramattos/pacote-refugio-pix" at bounding box center [100, 116] width 69 height 6
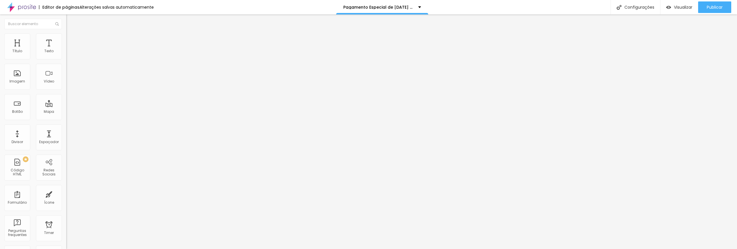
click at [66, 119] on input "https://www.alboompay.com/deboramattos/pacote-refugio-pix" at bounding box center [100, 116] width 69 height 6
paste input "instante-20-fotos"
click at [66, 119] on input "https://www.alboompay.com/deboramattos/pacote-morada-pix-2" at bounding box center [100, 116] width 69 height 6
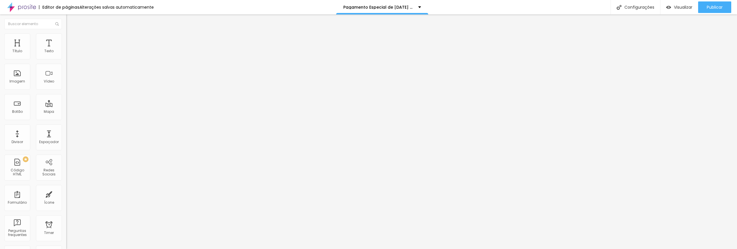
click at [66, 119] on input "https://www.alboompay.com/deboramattos/pacote-morada-pix-2" at bounding box center [100, 116] width 69 height 6
paste input "ra-sempre-todas-as-fotos-pix"
click at [706, 10] on button "Publicar" at bounding box center [714, 7] width 33 height 12
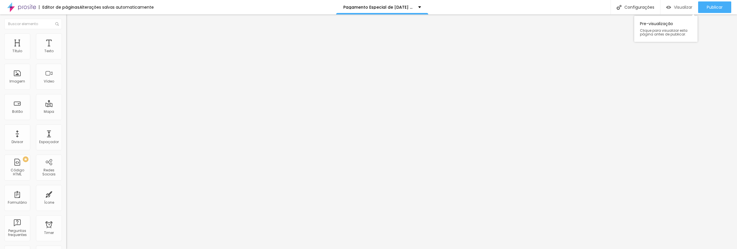
click at [683, 9] on span "Visualizar" at bounding box center [683, 7] width 18 height 5
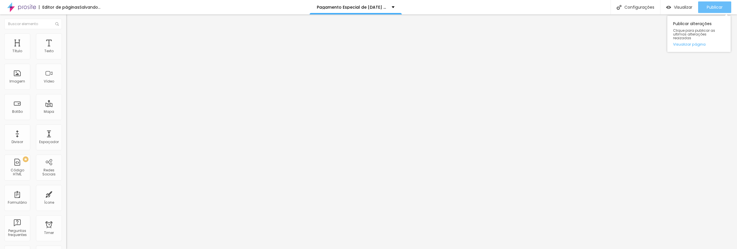
click at [715, 9] on span "Publicar" at bounding box center [715, 7] width 16 height 5
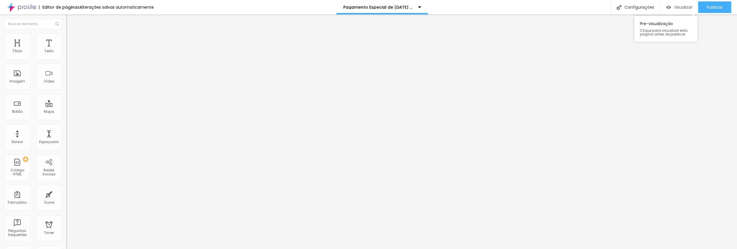
click at [678, 10] on span "Visualizar" at bounding box center [683, 7] width 18 height 5
click at [714, 8] on span "Publicar" at bounding box center [715, 7] width 16 height 5
click at [66, 119] on input "https://calendly.com/deboramattosfotografia/lar-onde-o-amor-faz-moradahttps://" at bounding box center [100, 116] width 69 height 6
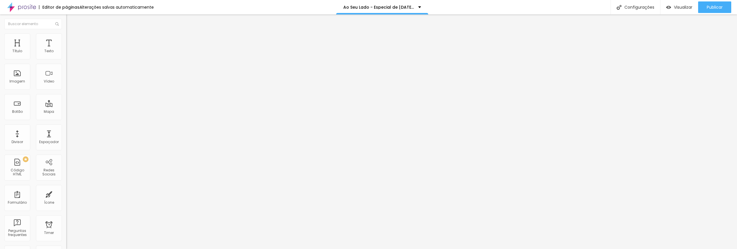
click at [66, 119] on input "https://calendly.com/deboramattosfotografia/lar-onde-o-amor-faz-moradahttps://" at bounding box center [100, 116] width 69 height 6
paste input "text"
drag, startPoint x: 56, startPoint y: 119, endPoint x: 24, endPoint y: 120, distance: 32.3
click at [66, 119] on input "https://calendly.com/deboramattosfotografia/lar-onde-o-amor-faz-morada" at bounding box center [100, 116] width 69 height 6
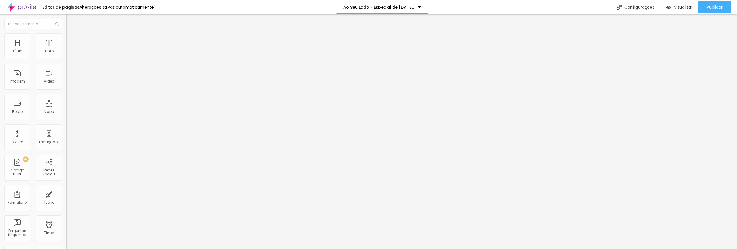
click at [66, 119] on input "https://calendly.com/deboramattosfotografia/lar-onde-o-amor-faz-morada" at bounding box center [100, 116] width 69 height 6
paste input "ao-seu-lado"
type input "https://calendly.com/deboramattosfotografia/ao-seu-lado"
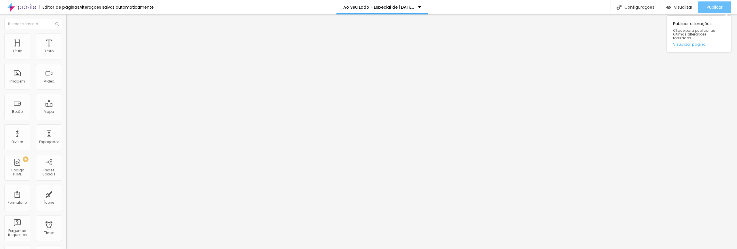
scroll to position [0, 0]
click at [714, 6] on span "Publicar" at bounding box center [715, 7] width 16 height 5
click at [69, 54] on icon "button" at bounding box center [70, 51] width 3 height 3
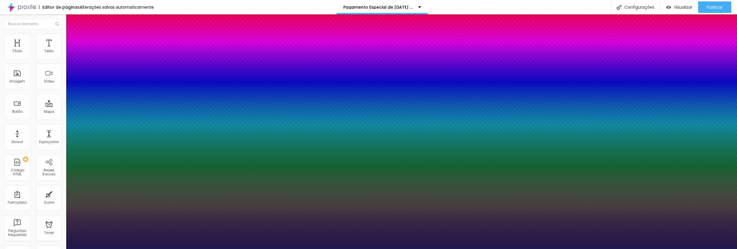
type input "1"
click at [182, 248] on div at bounding box center [368, 249] width 737 height 0
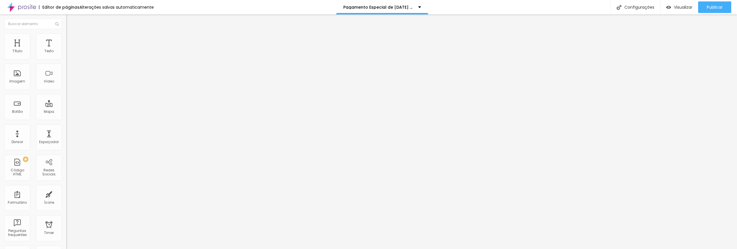
click at [69, 54] on icon "button" at bounding box center [70, 51] width 3 height 3
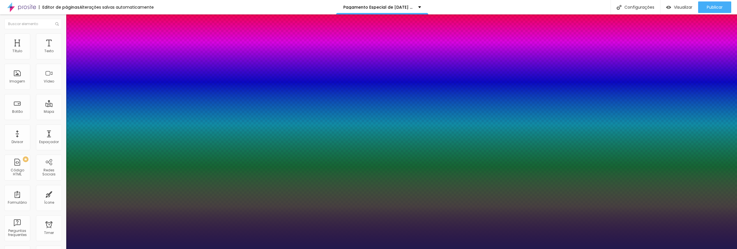
type input "1"
click at [356, 248] on div at bounding box center [368, 249] width 737 height 0
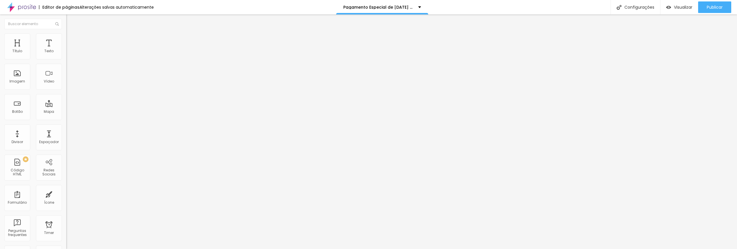
click at [71, 41] on span "Avançado" at bounding box center [80, 43] width 19 height 5
click at [66, 248] on div at bounding box center [99, 251] width 66 height 0
click at [66, 248] on div at bounding box center [99, 248] width 66 height 0
click at [71, 41] on span "Avançado" at bounding box center [80, 43] width 19 height 5
click at [66, 248] on div at bounding box center [99, 251] width 66 height 0
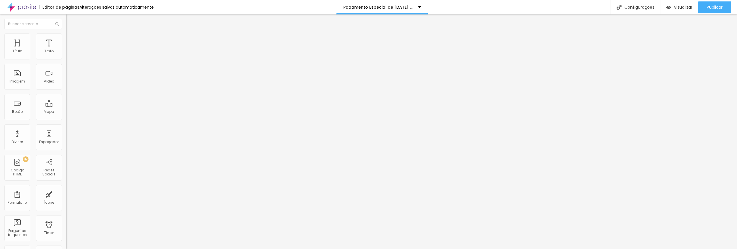
click at [66, 244] on li "Celular" at bounding box center [99, 245] width 66 height 3
click at [66, 248] on div at bounding box center [99, 248] width 66 height 0
click at [708, 5] on span "Publicar" at bounding box center [715, 7] width 16 height 5
